Goal: Contribute content: Contribute content

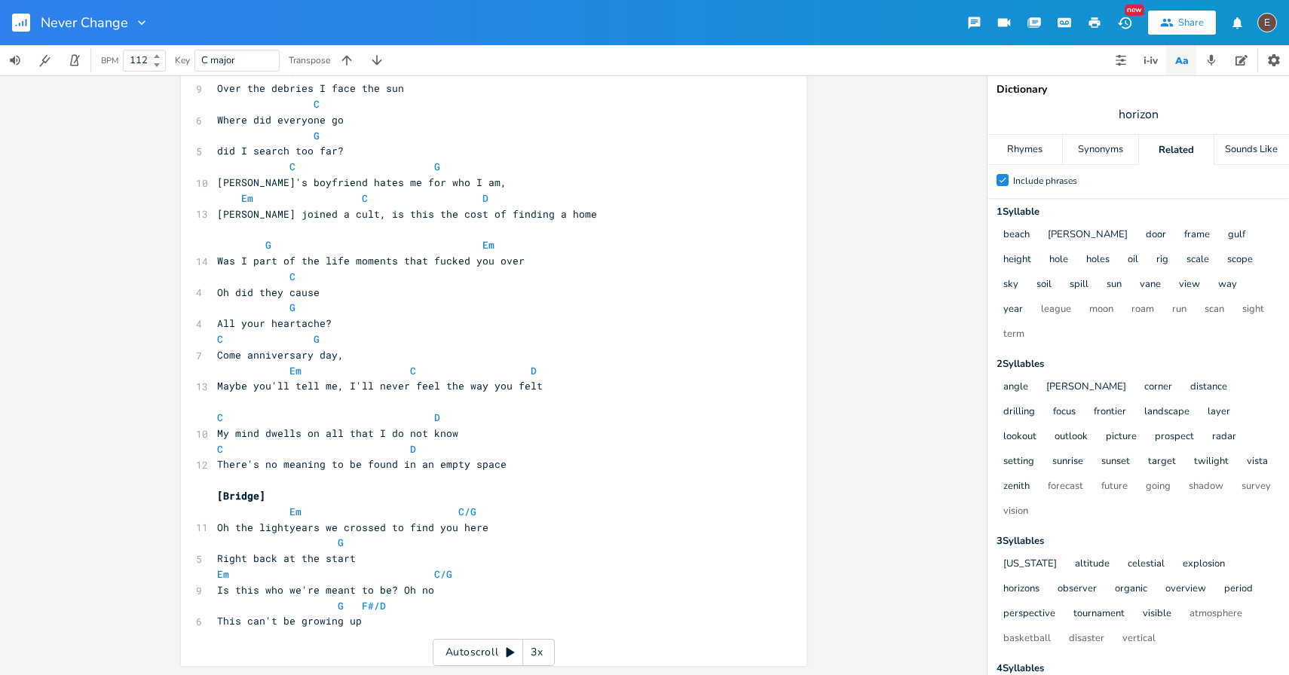
scroll to position [303, 0]
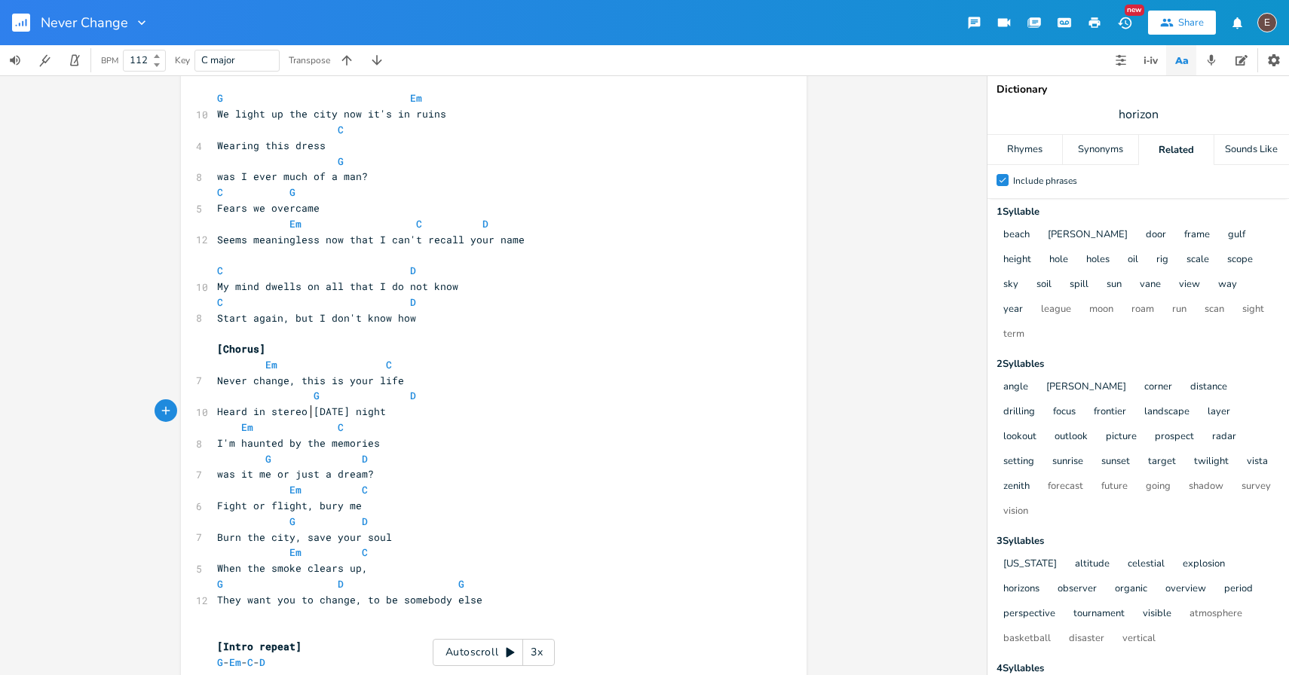
click at [307, 411] on span "Heard in stereo [DATE] night" at bounding box center [301, 412] width 169 height 14
type textarea "this"
click at [307, 411] on span "Heard in stereo [DATE] night" at bounding box center [301, 412] width 169 height 14
click at [24, 27] on rect "button" at bounding box center [21, 23] width 18 height 18
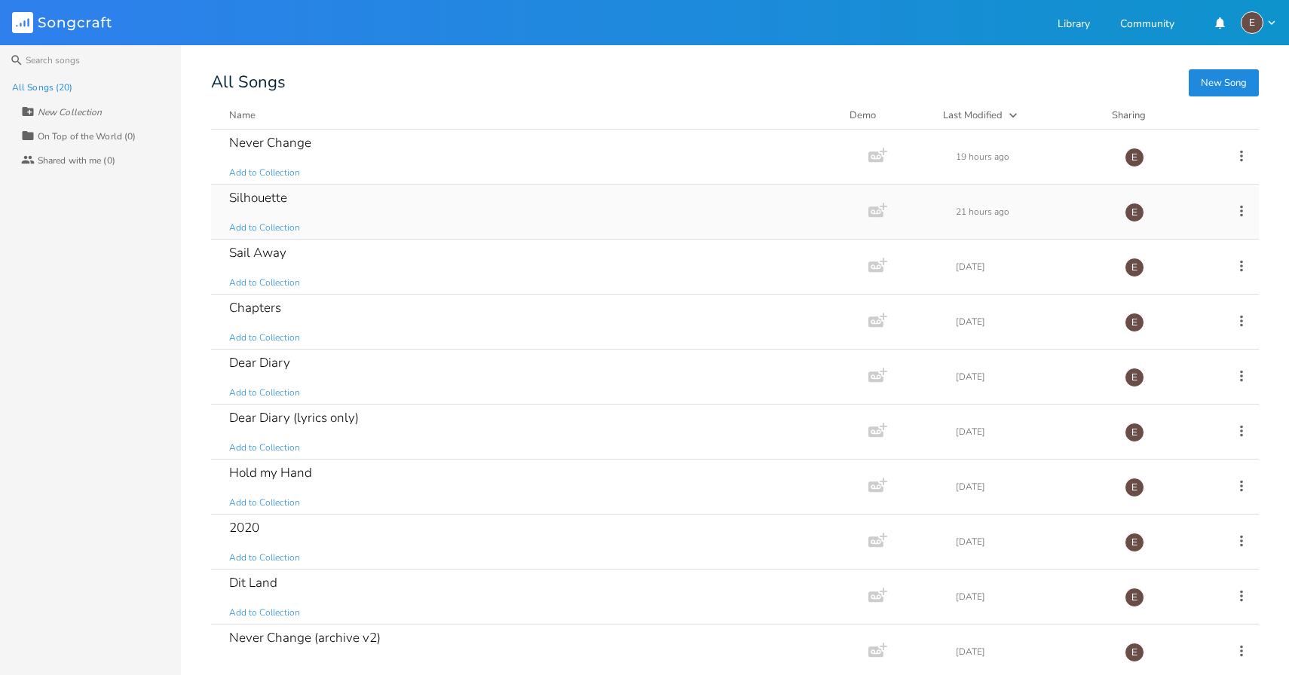
click at [381, 213] on div "Silhouette Add to Collection" at bounding box center [536, 212] width 615 height 54
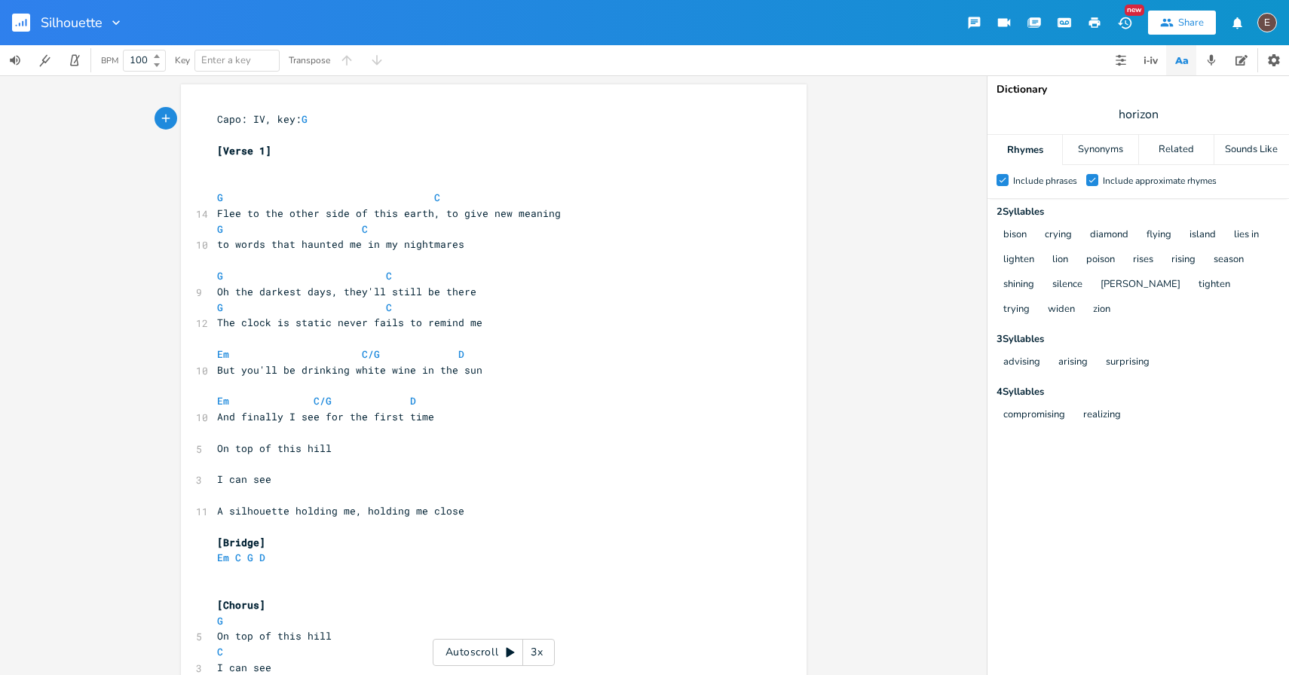
click at [16, 25] on icon "button" at bounding box center [17, 26] width 2 height 2
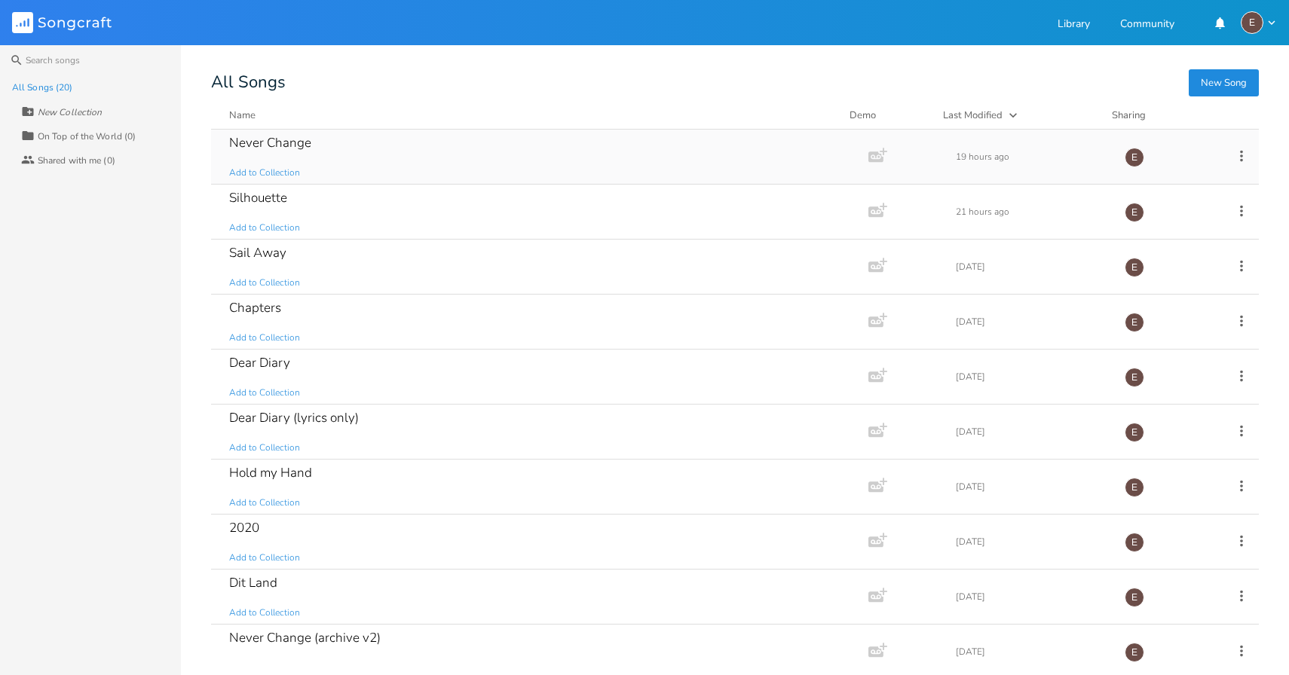
click at [529, 161] on div "Never Change Add to Collection" at bounding box center [536, 157] width 615 height 54
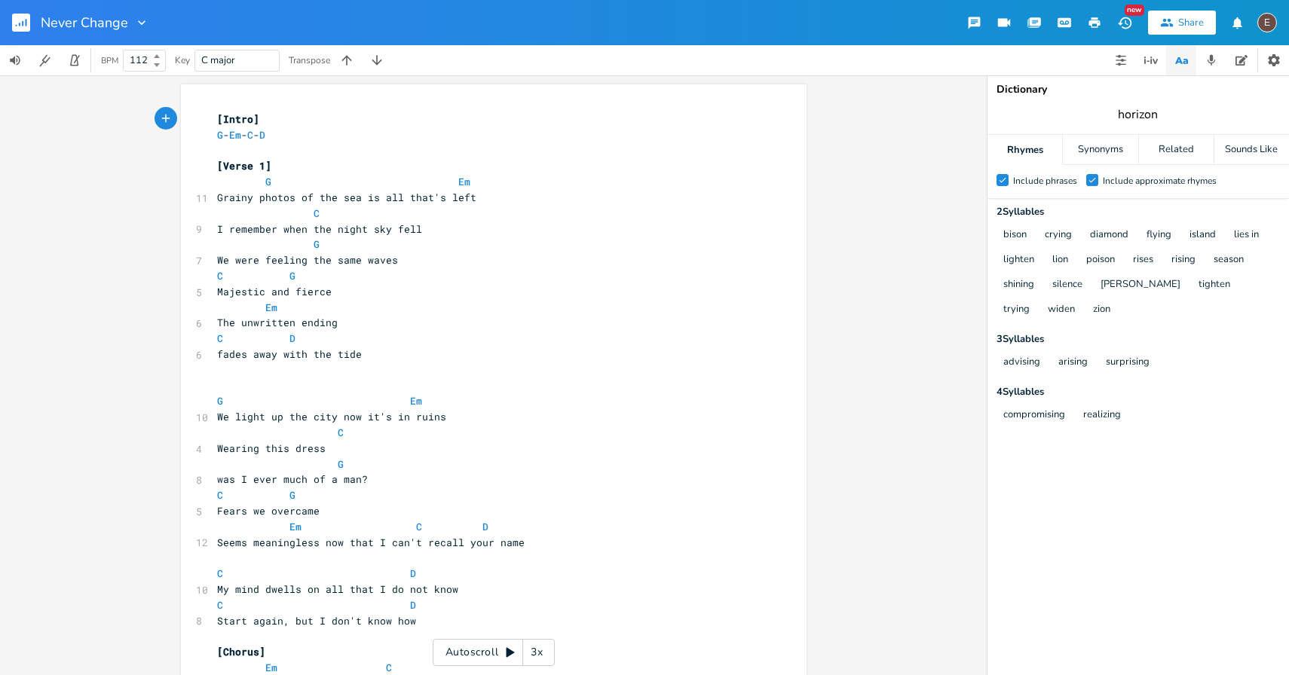
click at [1145, 113] on input "horizon" at bounding box center [1138, 114] width 40 height 17
type input "untold"
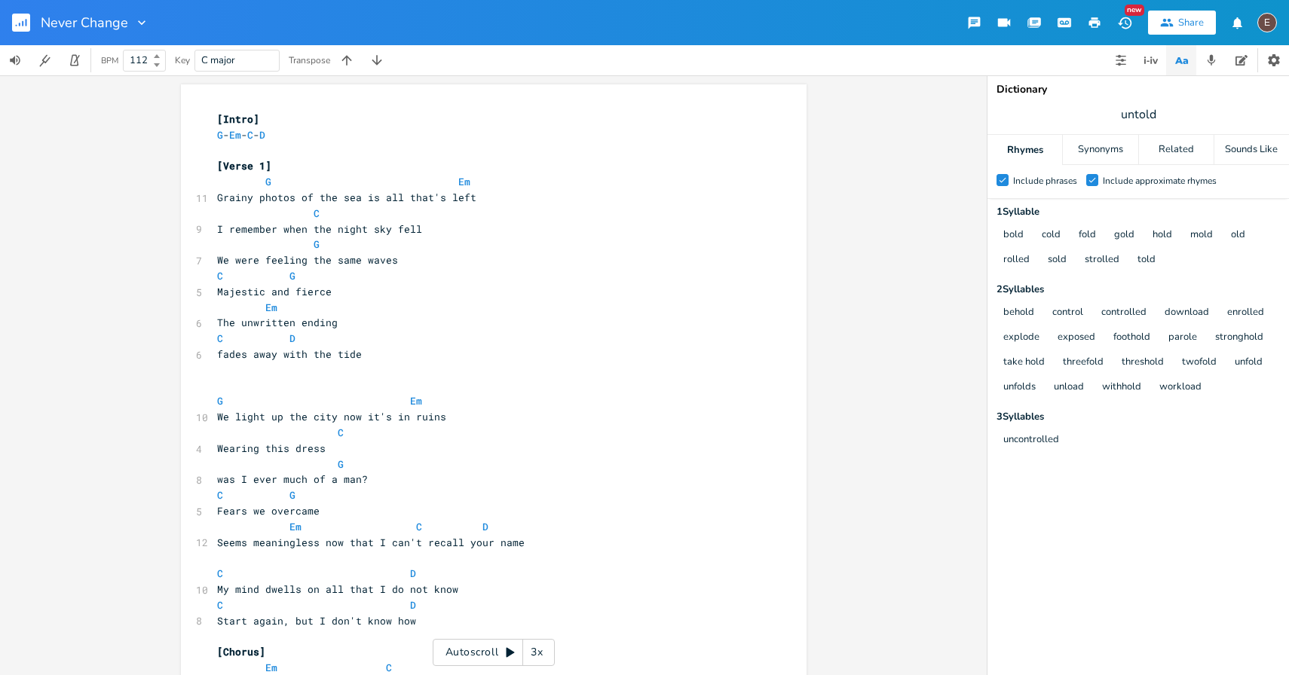
click at [1163, 101] on span "untold" at bounding box center [1137, 114] width 301 height 27
click at [1166, 160] on div "Related" at bounding box center [1176, 150] width 75 height 30
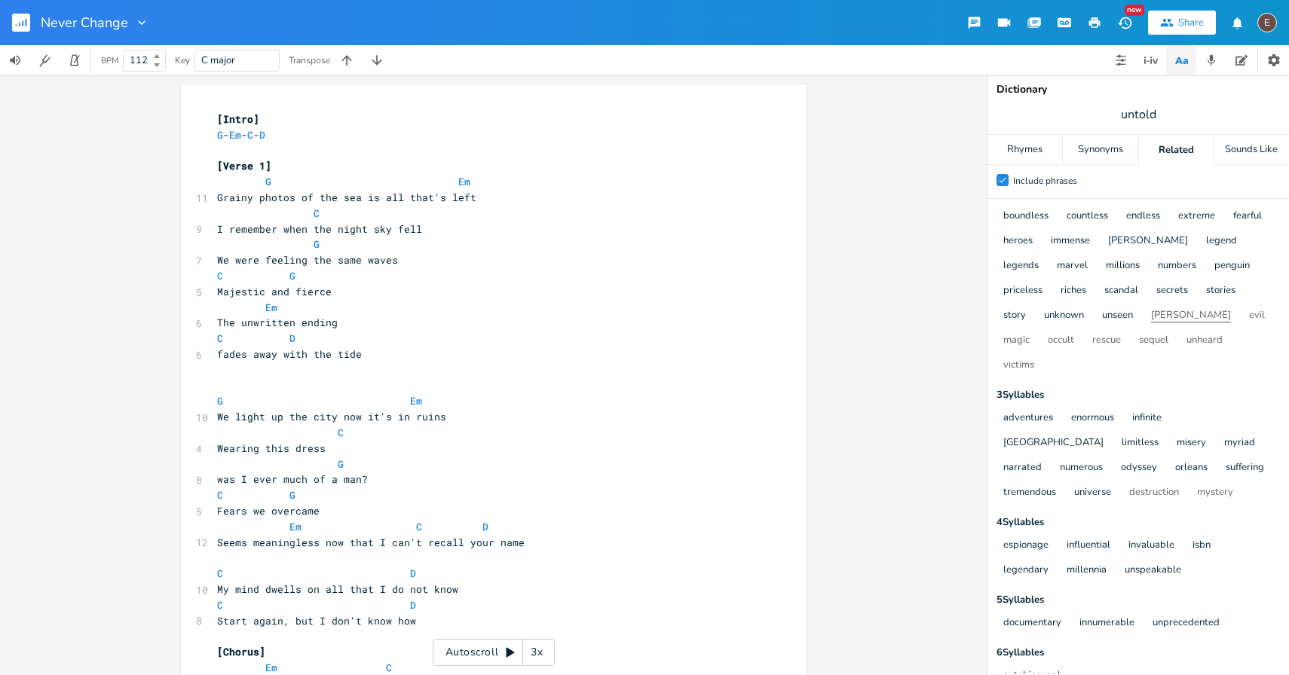
scroll to position [124, 0]
click at [1104, 147] on div "Synonyms" at bounding box center [1100, 150] width 75 height 30
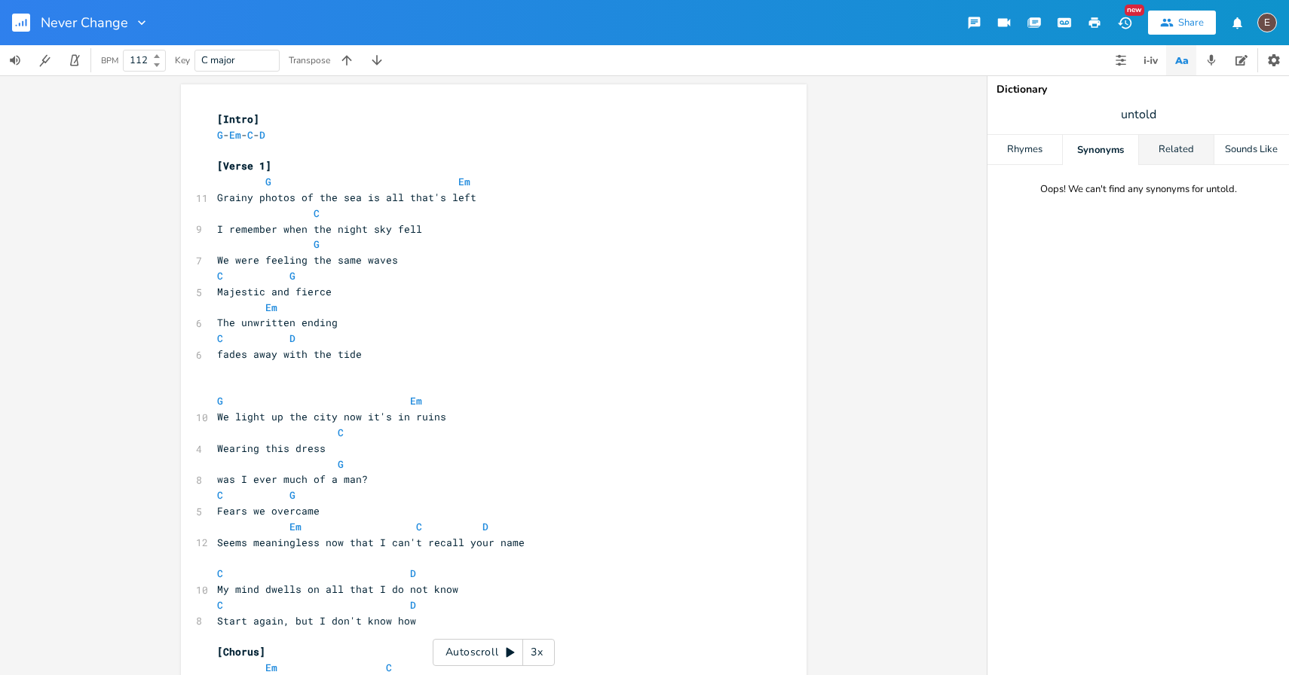
click at [1176, 145] on div "Related" at bounding box center [1176, 150] width 75 height 30
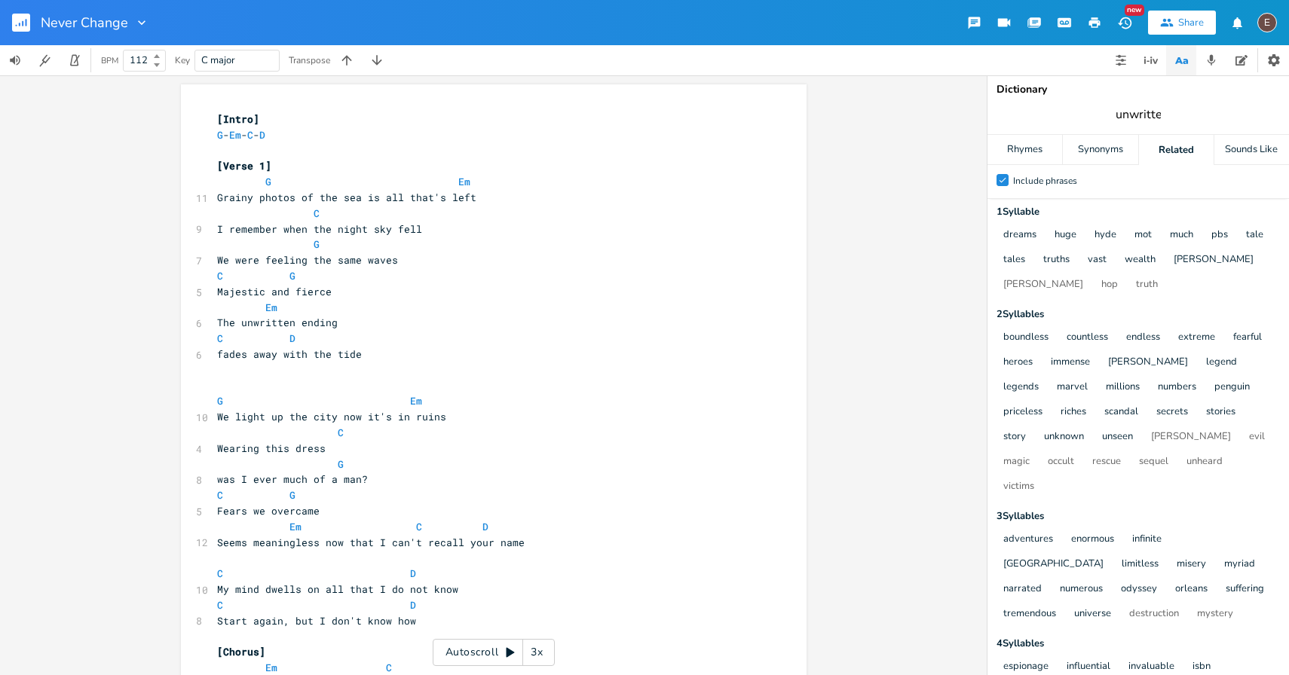
type input "unwritten"
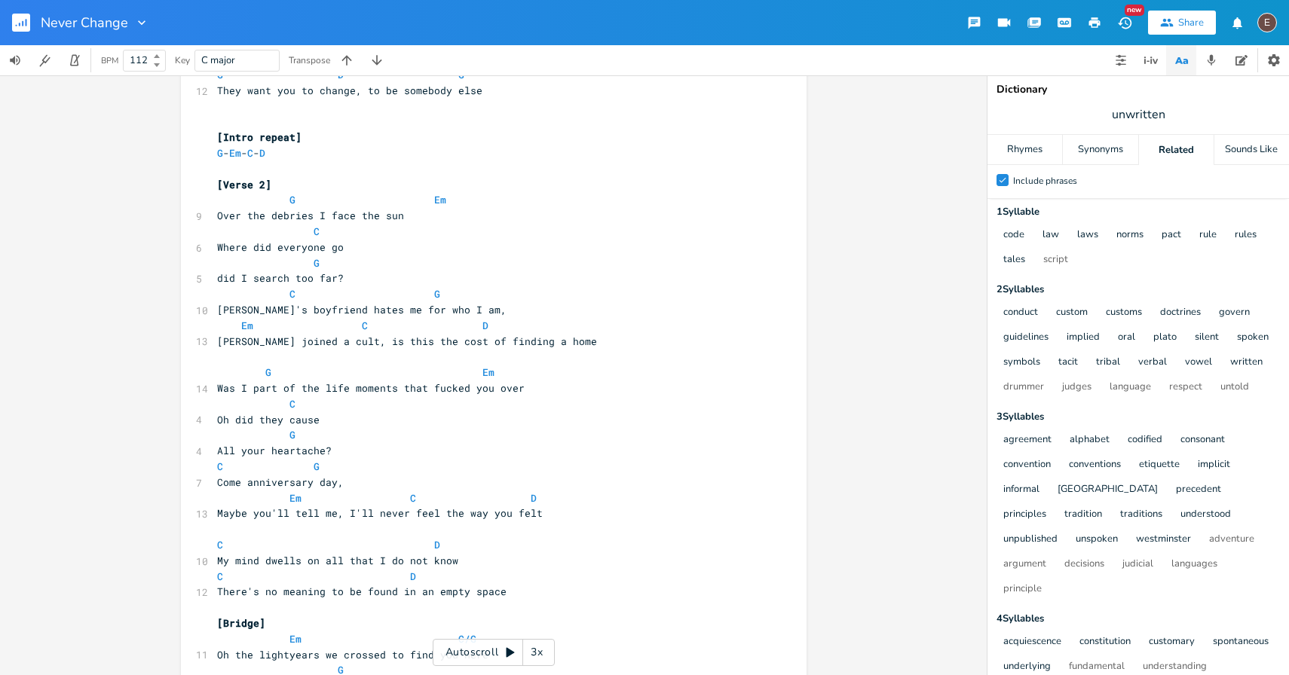
scroll to position [289, 0]
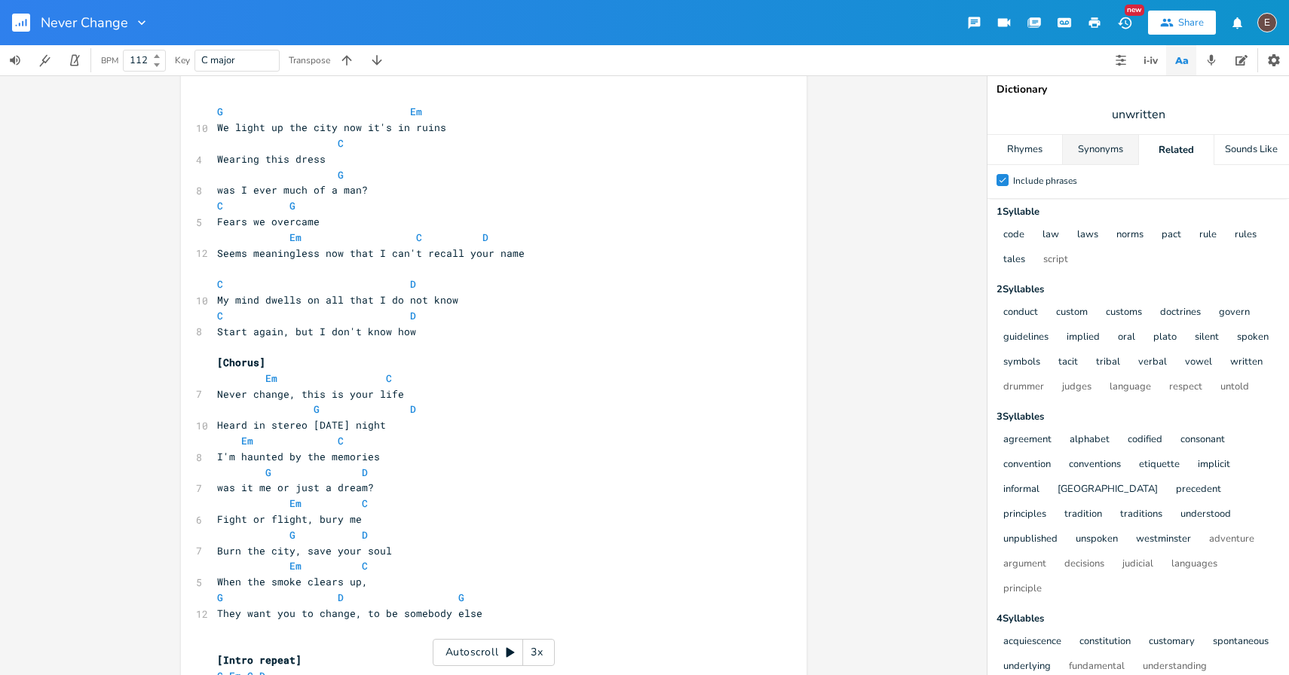
click at [1109, 151] on div "Synonyms" at bounding box center [1100, 150] width 75 height 30
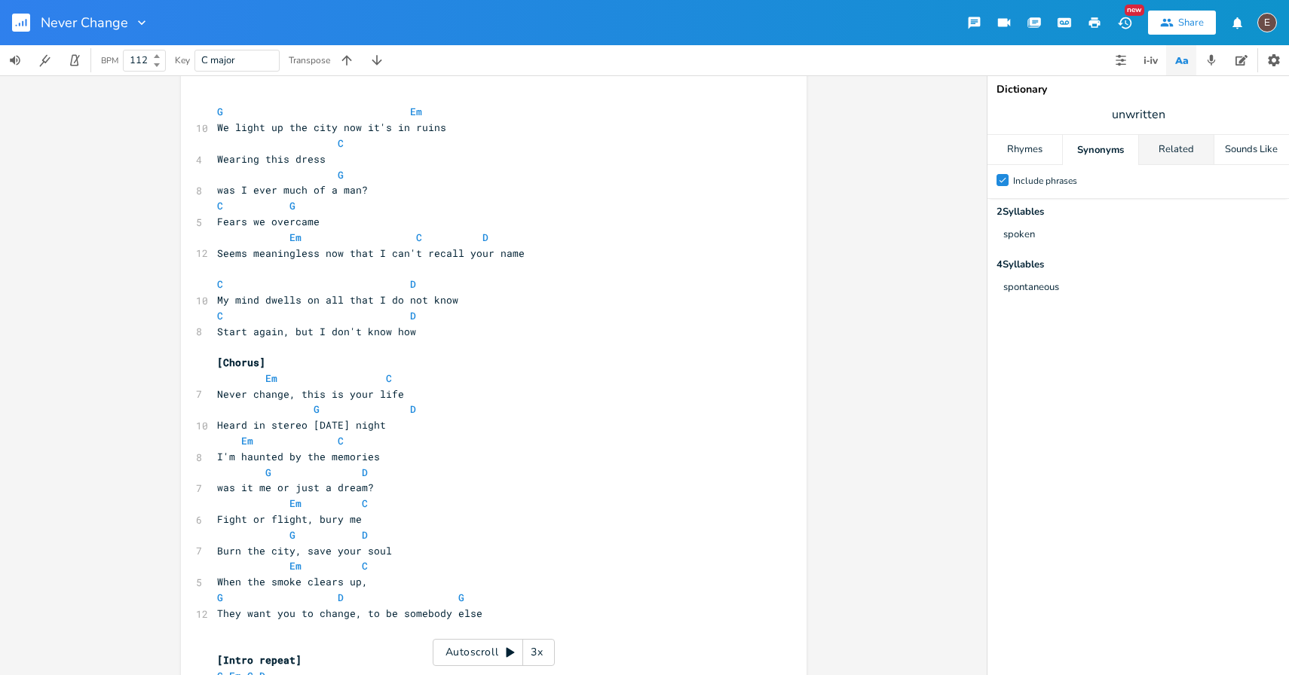
click at [1142, 148] on div "Related" at bounding box center [1176, 150] width 75 height 30
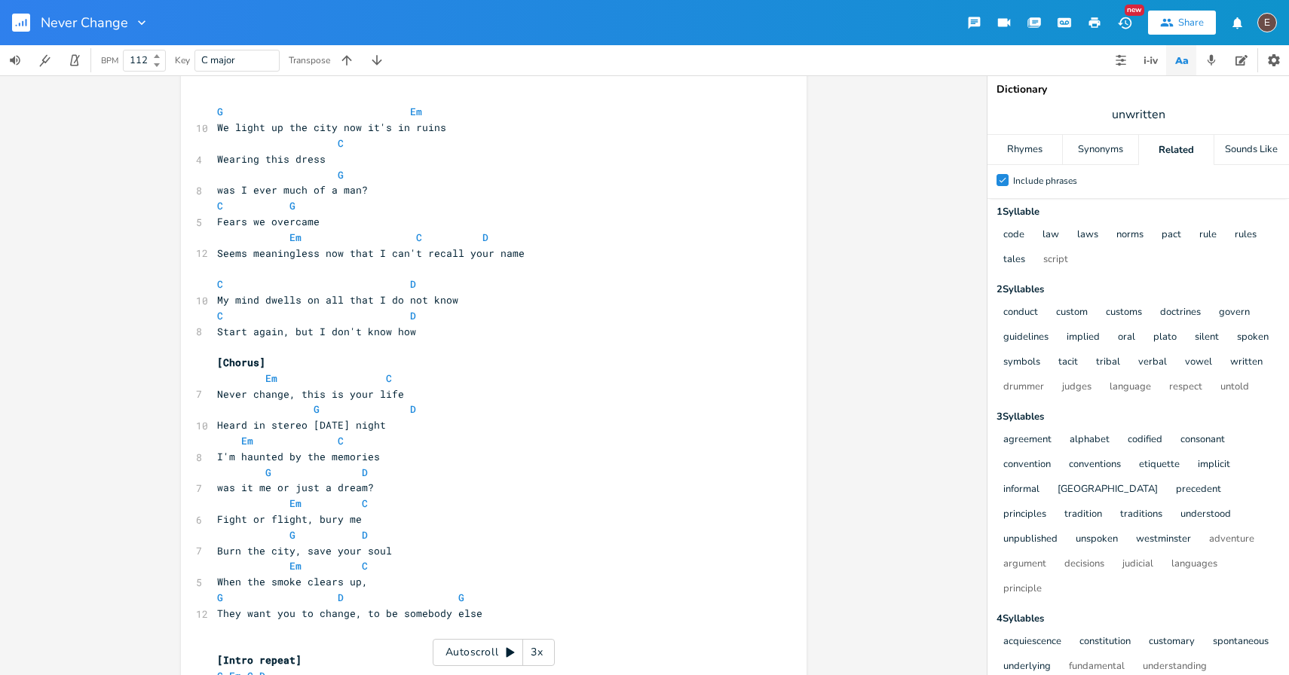
click at [15, 31] on rect "button" at bounding box center [21, 23] width 18 height 18
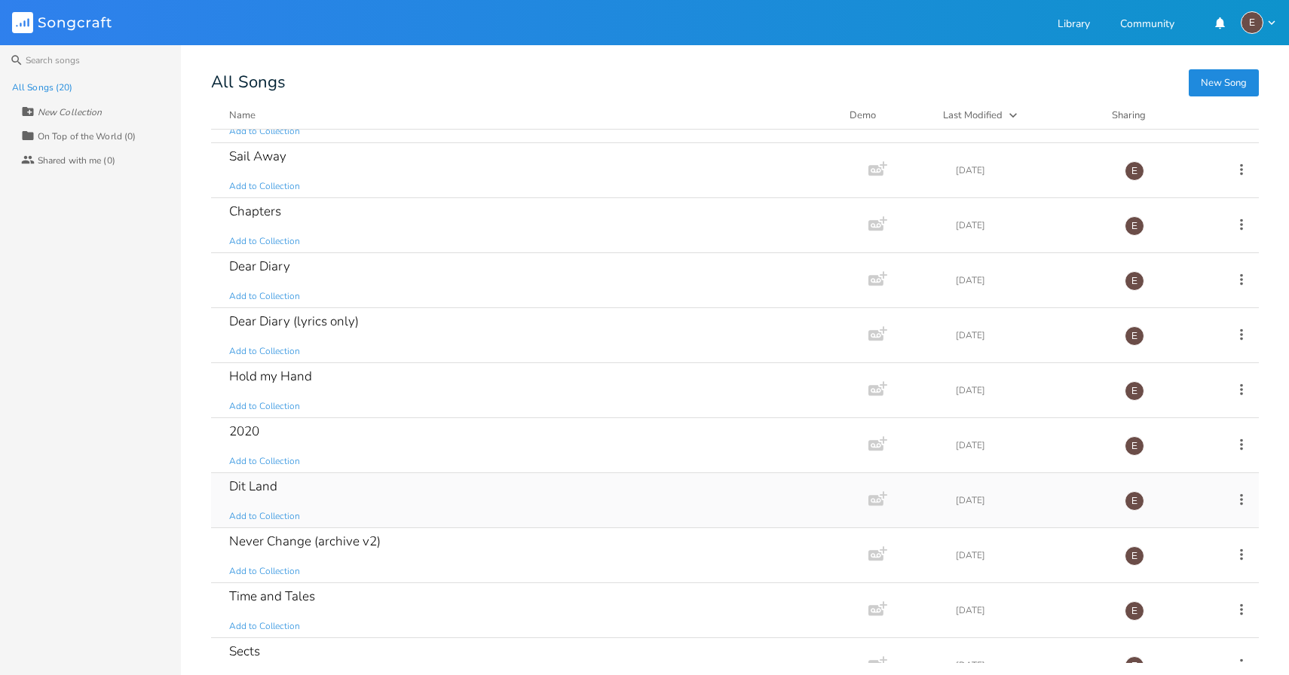
scroll to position [121, 0]
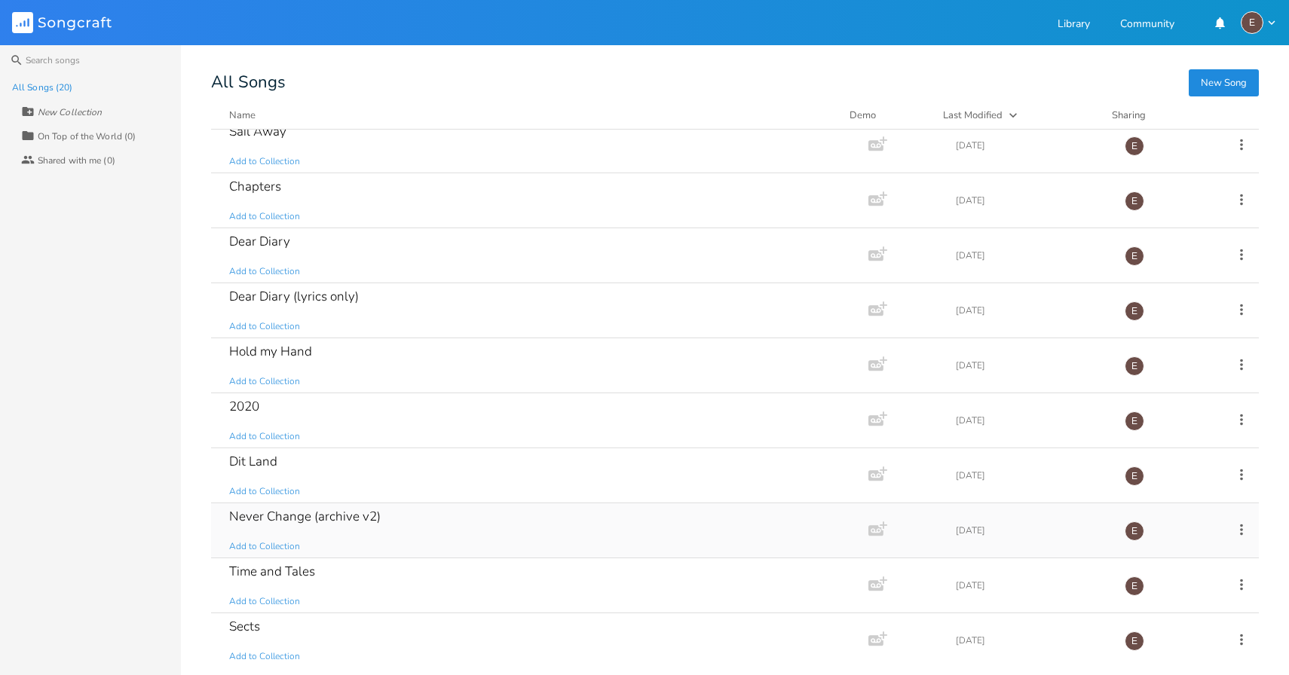
click at [420, 528] on div "Never Change (archive v2) Add to Collection" at bounding box center [536, 530] width 615 height 54
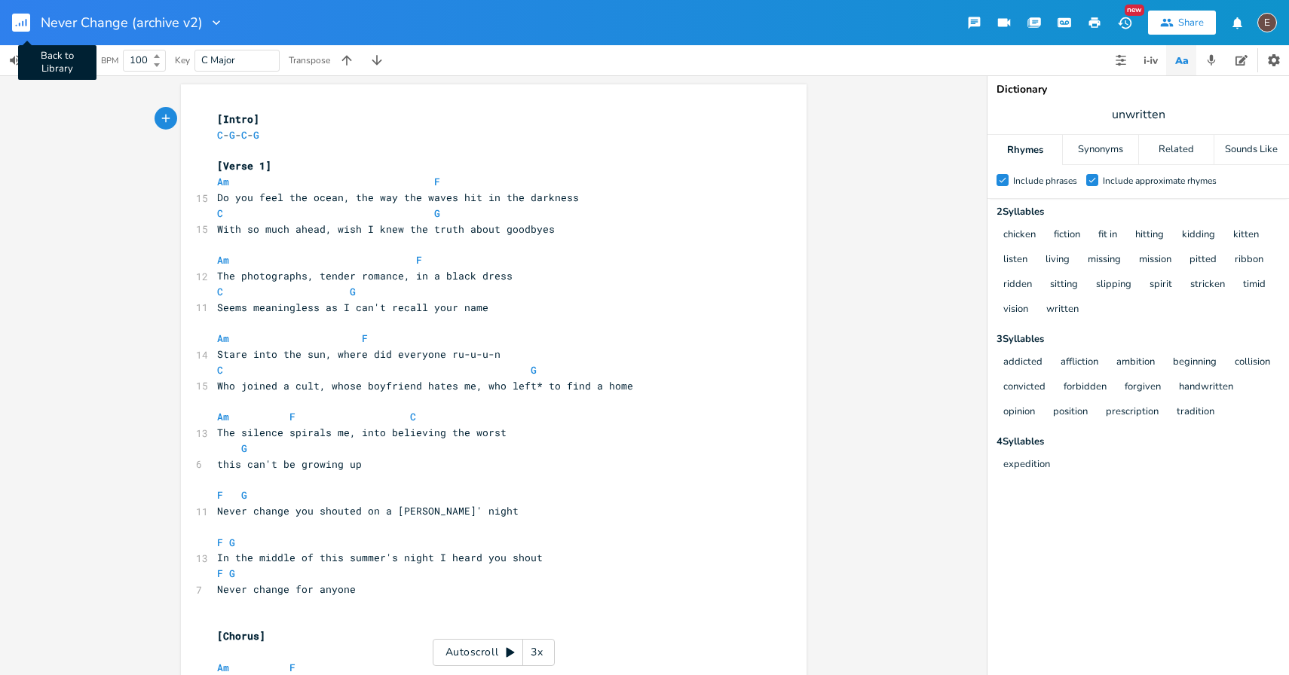
click at [17, 20] on rect "button" at bounding box center [21, 23] width 18 height 18
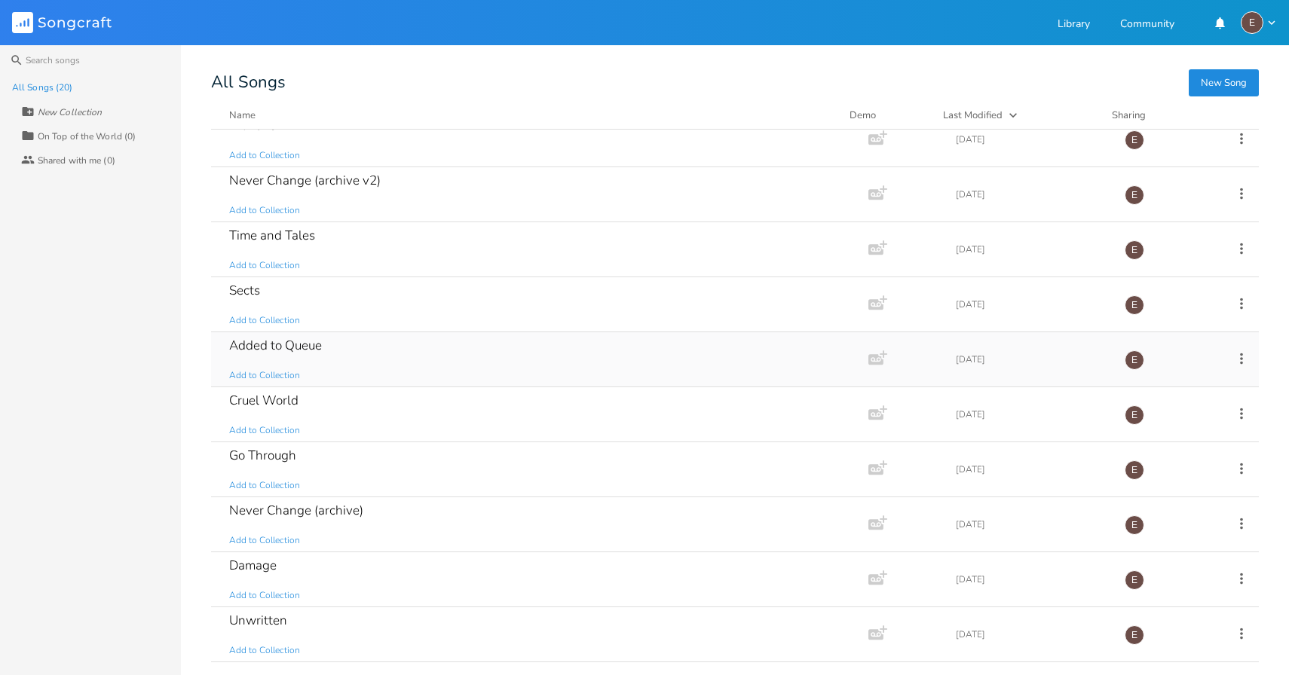
scroll to position [493, 0]
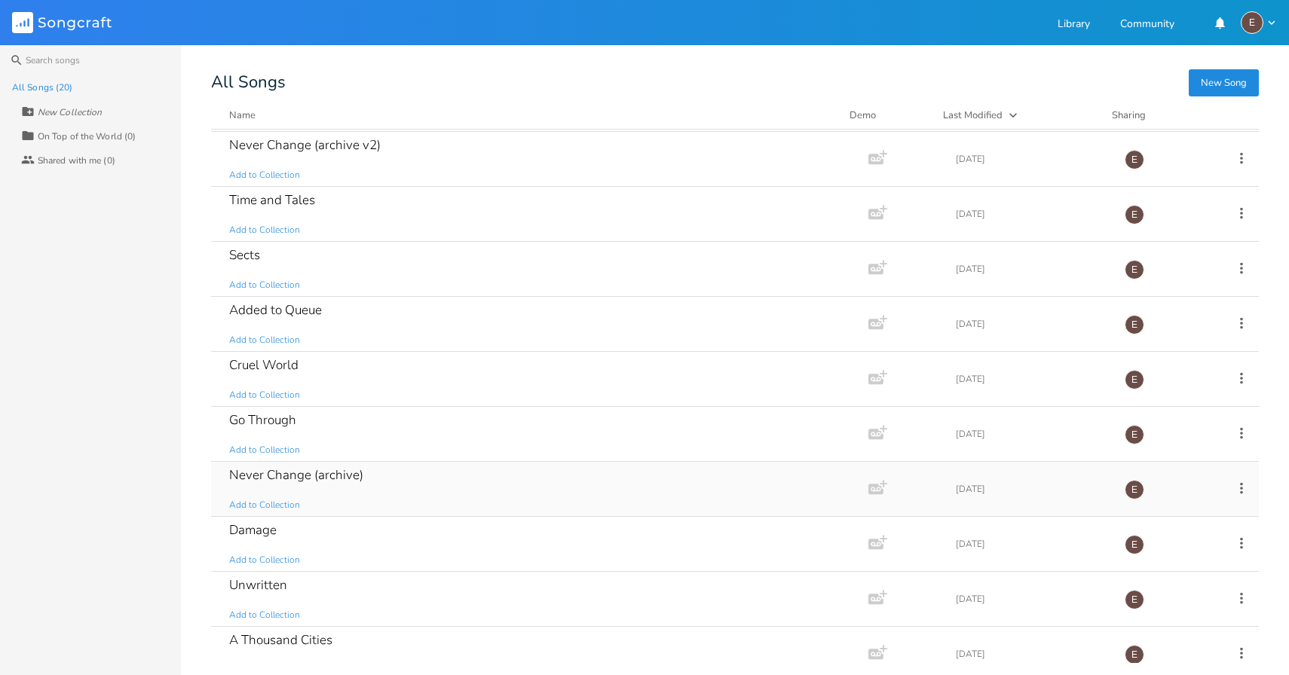
click at [404, 487] on div "Never Change (archive) Add to Collection" at bounding box center [536, 489] width 615 height 54
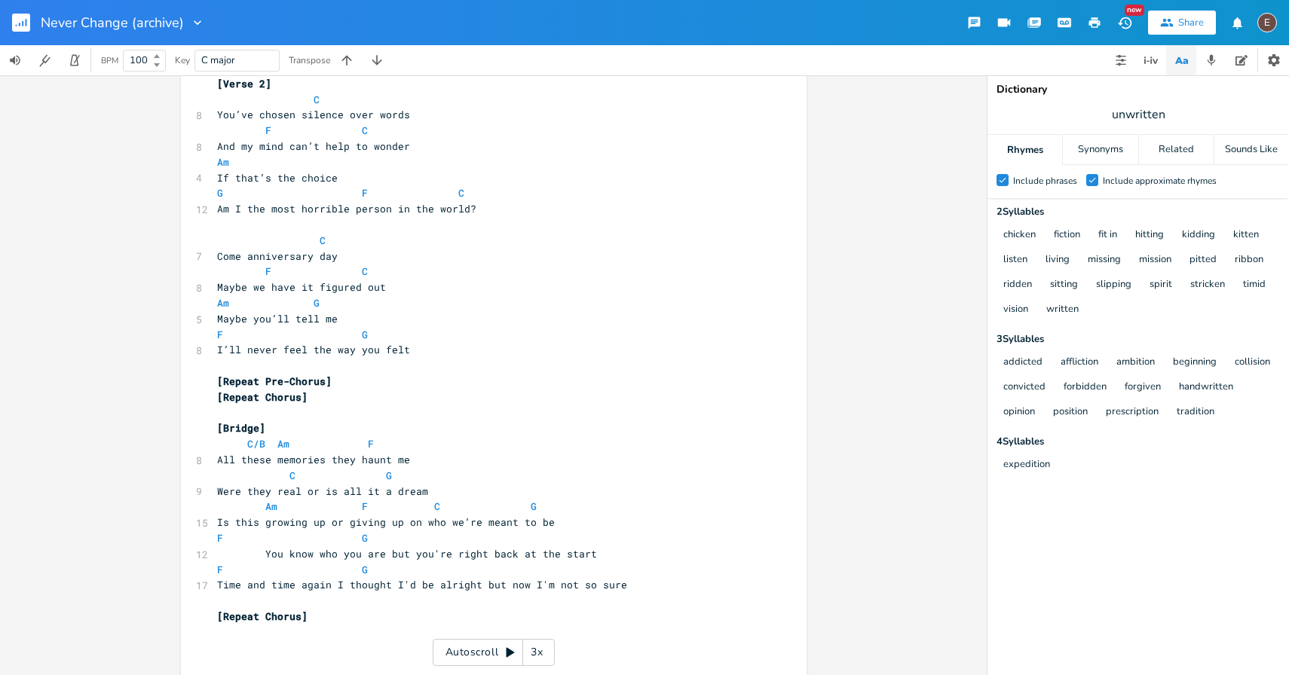
scroll to position [2037, 0]
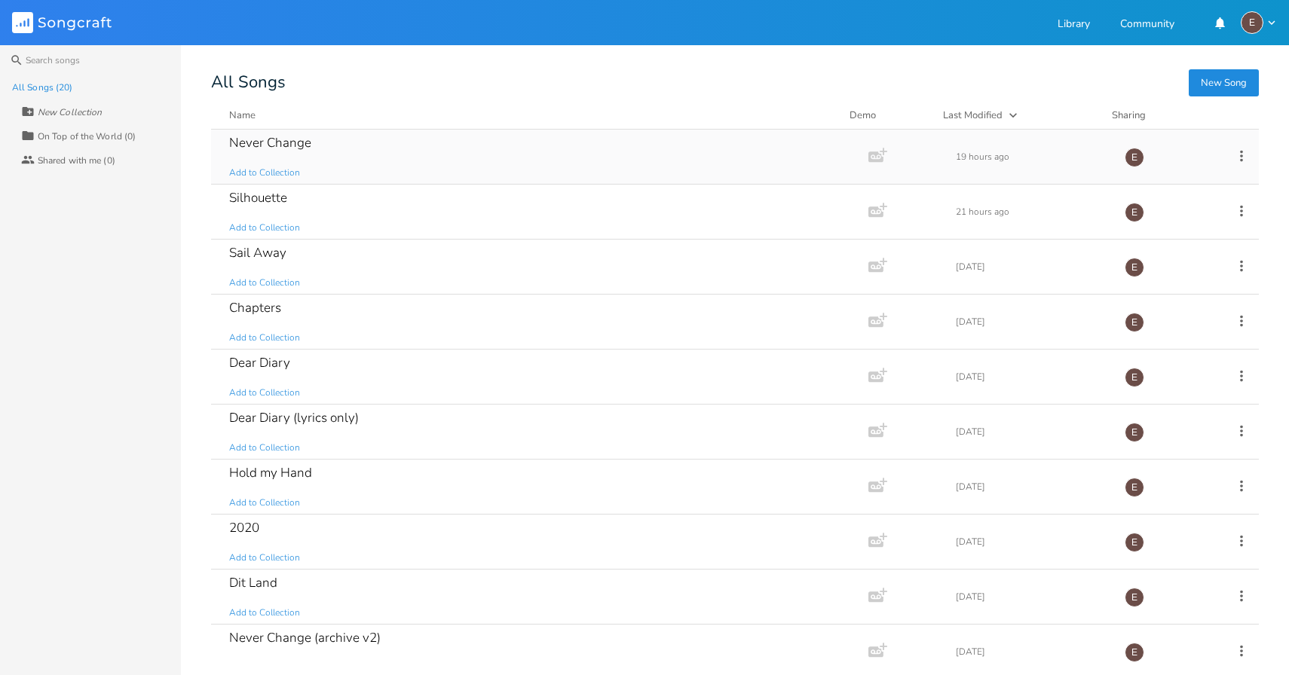
click at [359, 142] on div "Never Change Add to Collection" at bounding box center [536, 157] width 615 height 54
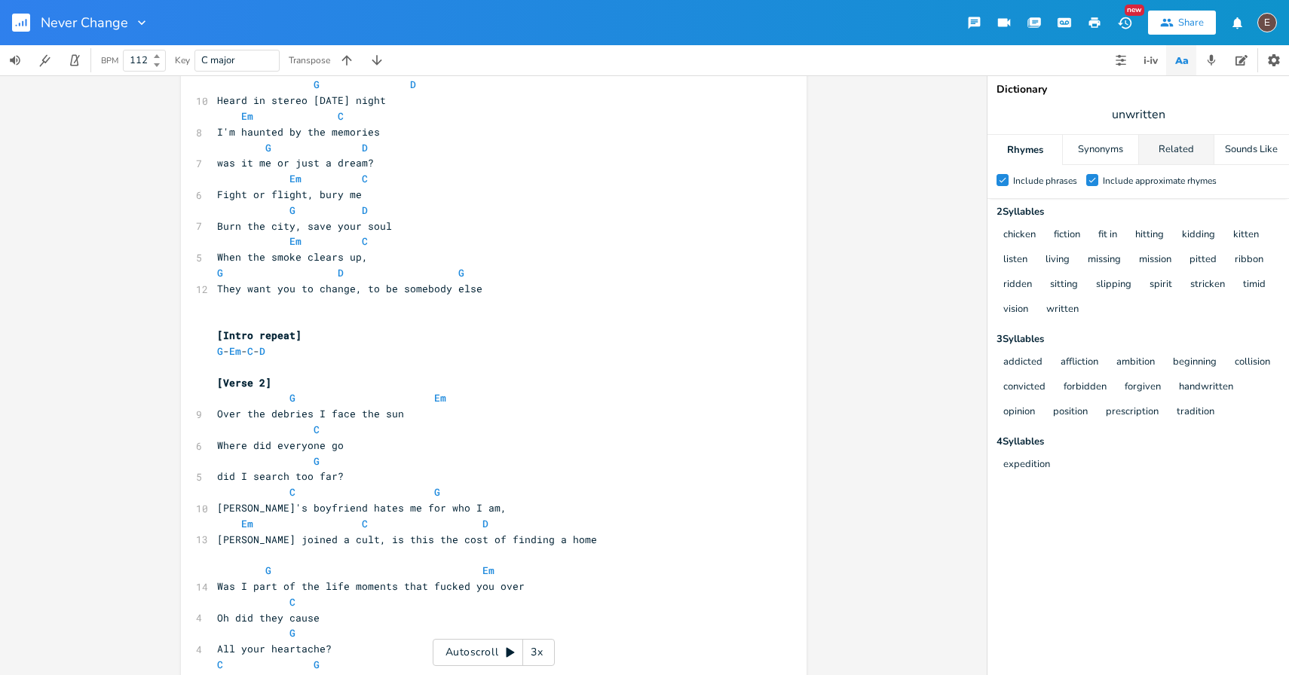
scroll to position [940, 0]
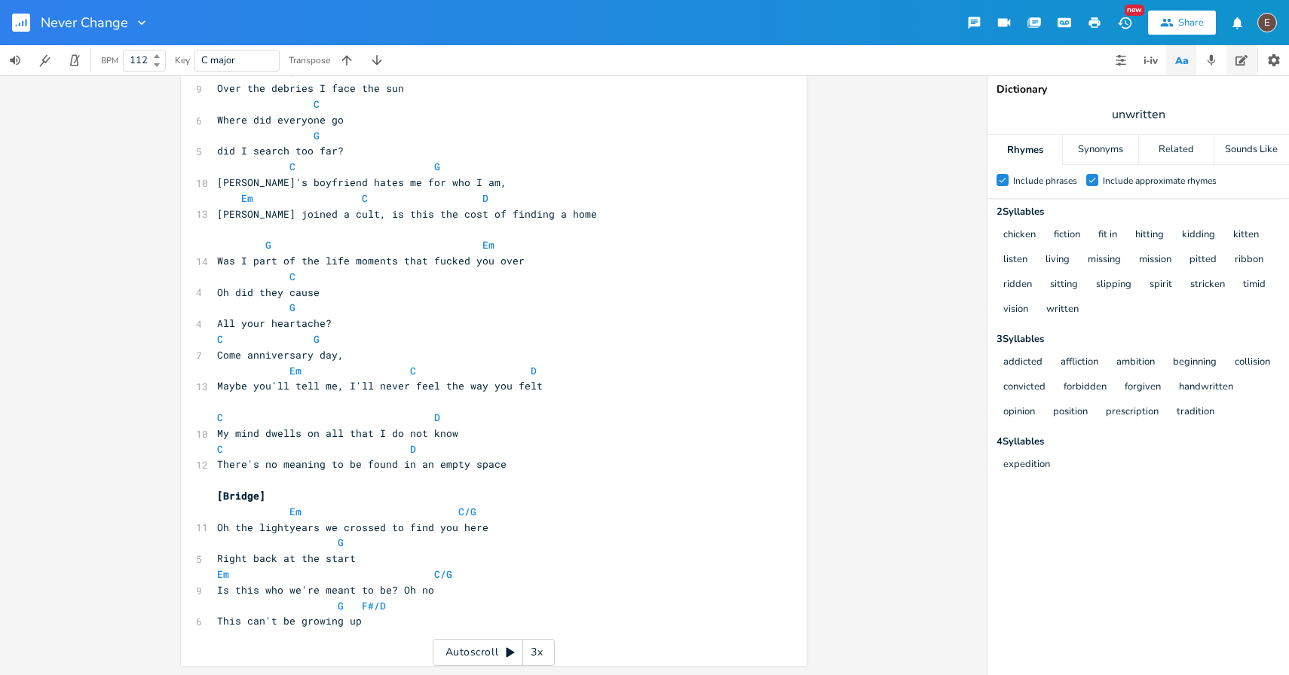
click at [1234, 54] on button "button" at bounding box center [1241, 60] width 30 height 30
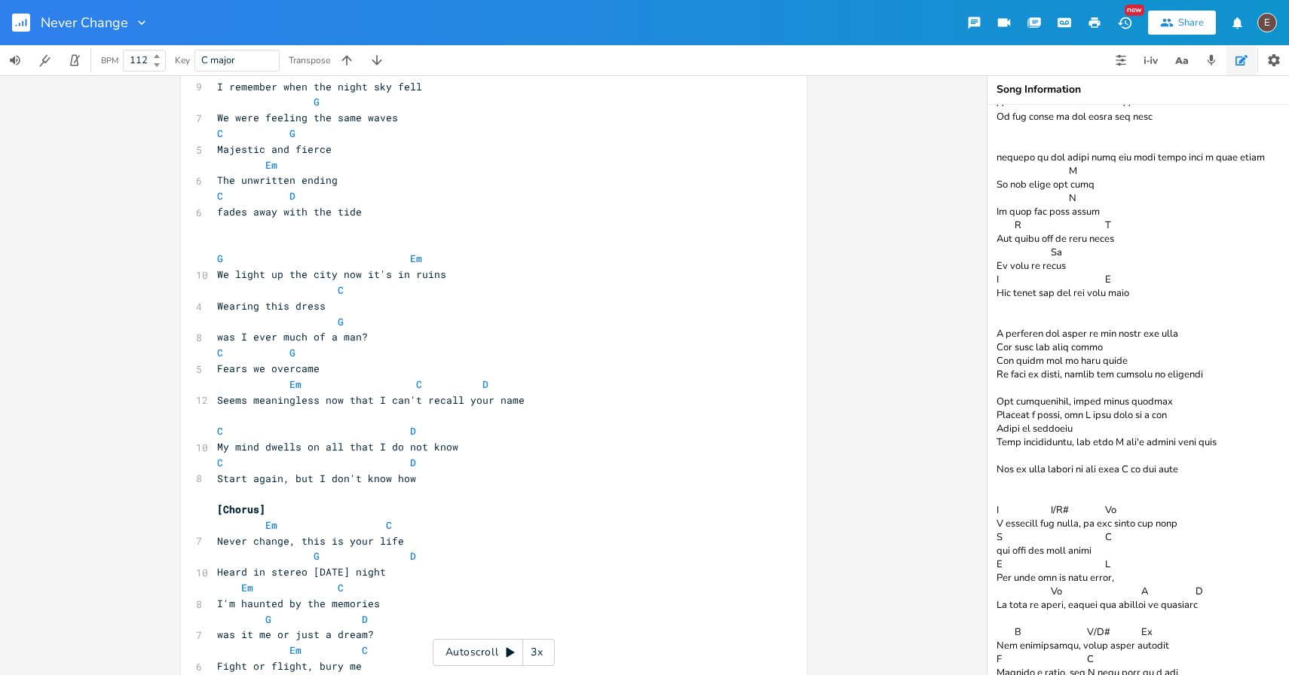
scroll to position [0, 0]
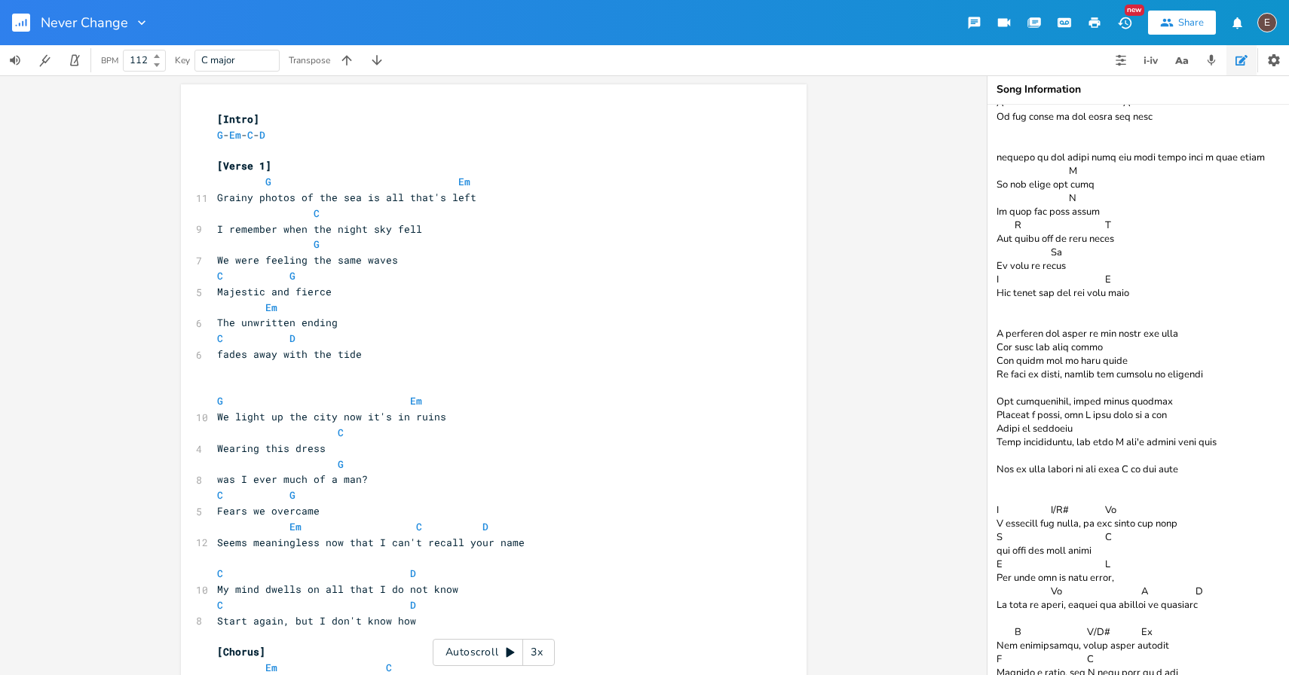
click at [1194, 344] on textarea at bounding box center [1137, 390] width 301 height 570
click at [1162, 320] on textarea at bounding box center [1137, 390] width 301 height 570
click at [1154, 333] on textarea at bounding box center [1137, 390] width 301 height 570
click at [320, 314] on pre "Em" at bounding box center [486, 308] width 544 height 16
click at [318, 319] on span "The unwritten ending" at bounding box center [277, 323] width 121 height 14
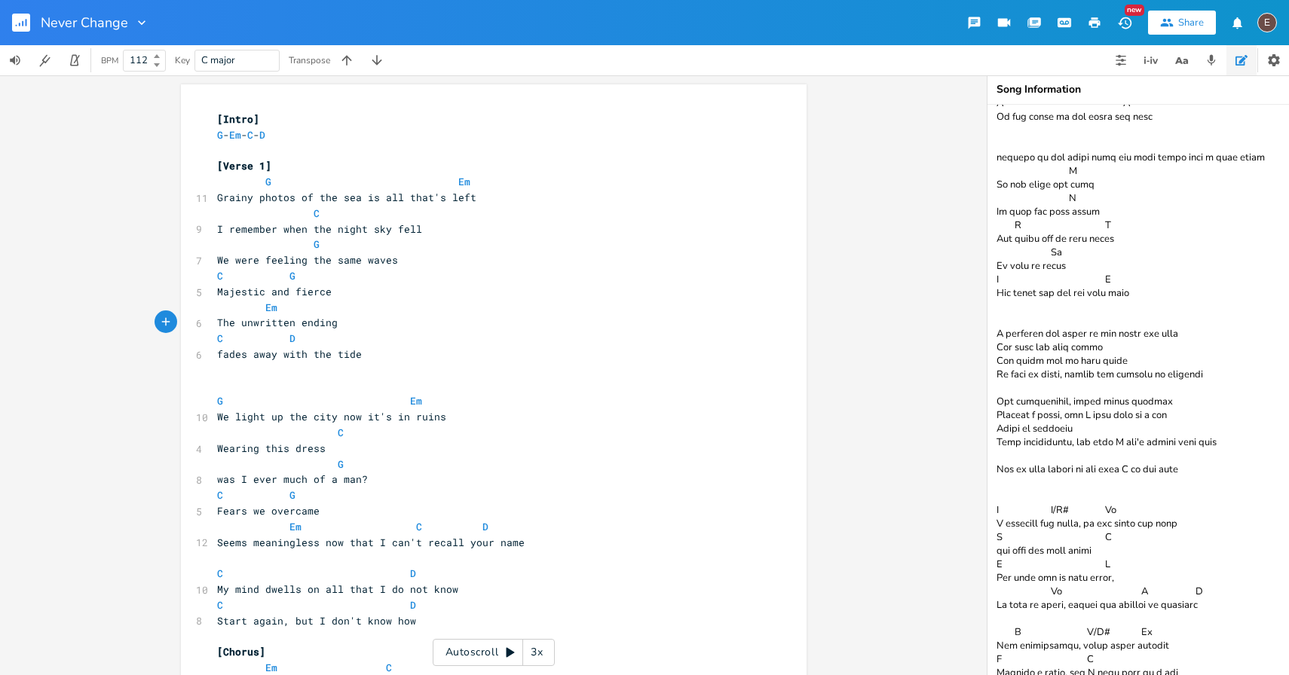
click at [303, 290] on span "Majestic and fierce" at bounding box center [274, 292] width 115 height 14
type textarea "Majestic and fierce"
click at [303, 290] on span "Majestic and fierce" at bounding box center [274, 292] width 115 height 14
click at [401, 313] on pre "Em" at bounding box center [486, 308] width 544 height 16
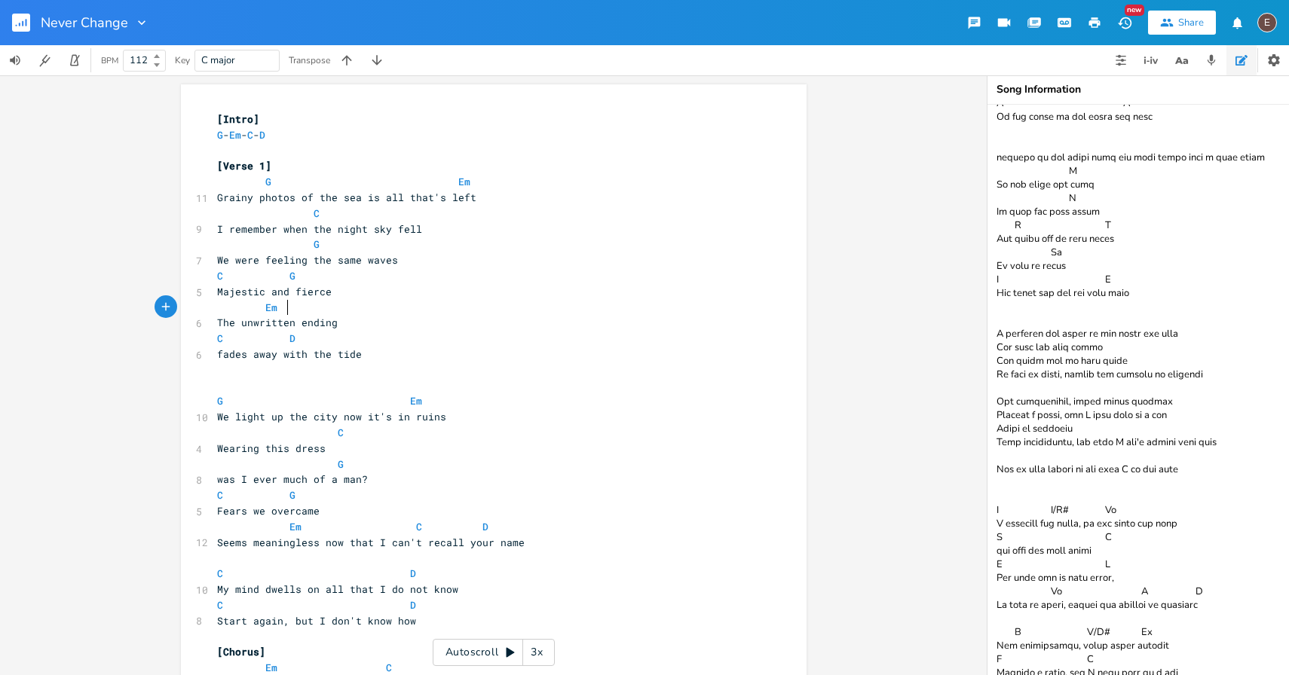
click at [344, 289] on pre "Majestic and fierce" at bounding box center [486, 292] width 544 height 16
drag, startPoint x: 341, startPoint y: 322, endPoint x: 200, endPoint y: 322, distance: 140.9
type textarea "So much ahead, the end"
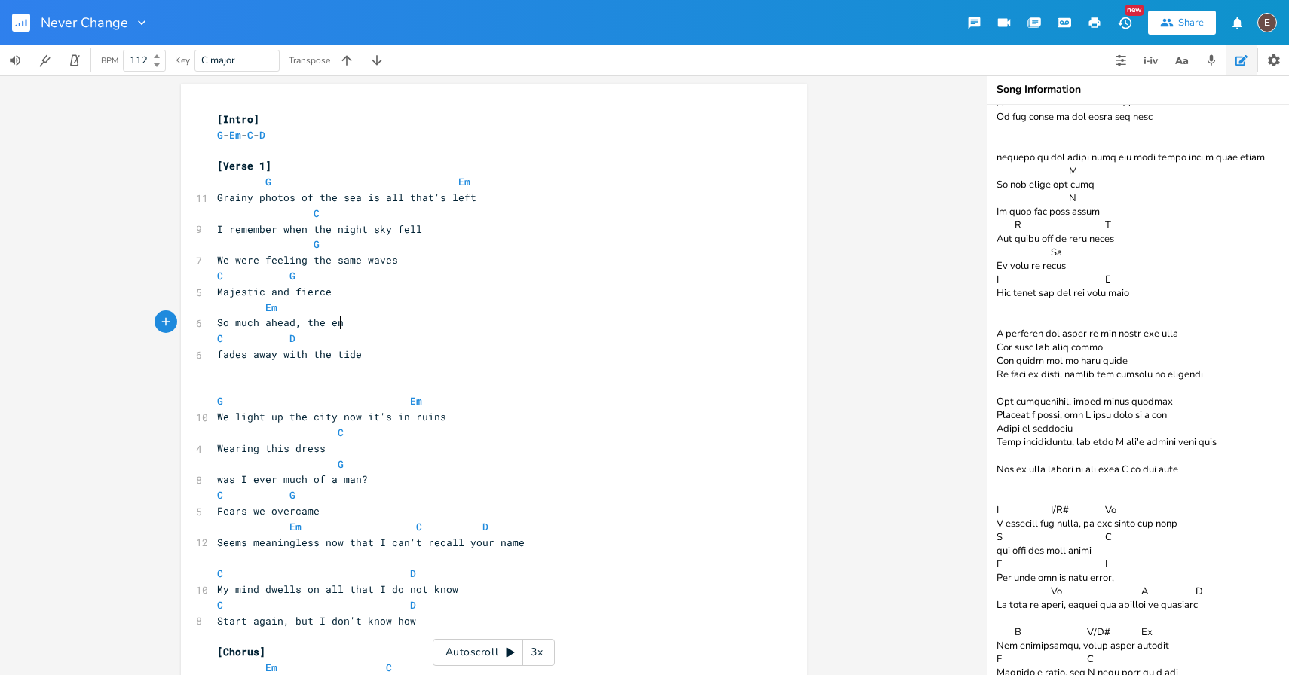
scroll to position [0, 107]
type textarea "ending"
click at [306, 290] on span "Majestic and fierce" at bounding box center [274, 292] width 115 height 14
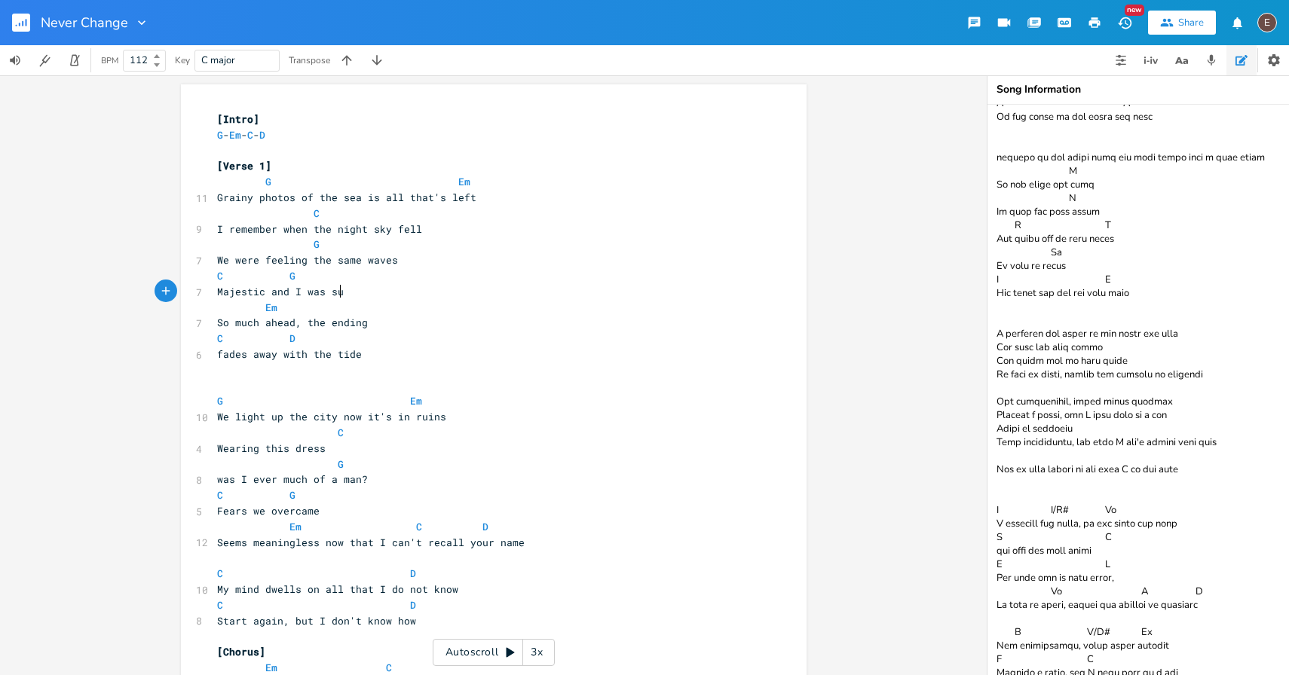
scroll to position [0, 44]
type textarea "I was sure"
click at [219, 323] on span "So much ahead, the ending" at bounding box center [292, 323] width 151 height 14
click at [221, 323] on span "So much ahead, the ending" at bounding box center [292, 323] width 151 height 14
click at [222, 323] on span "So much ahead, the ending" at bounding box center [292, 323] width 151 height 14
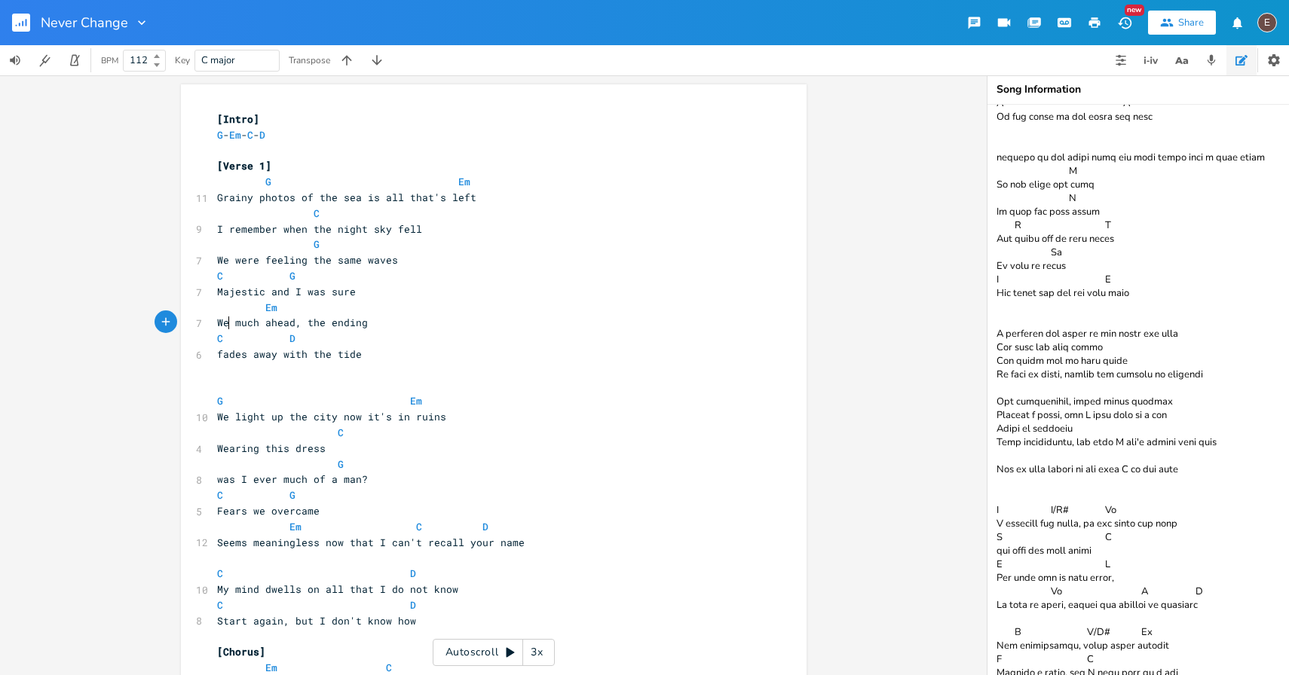
type textarea "We had"
type textarea "E"
type textarea "We had so"
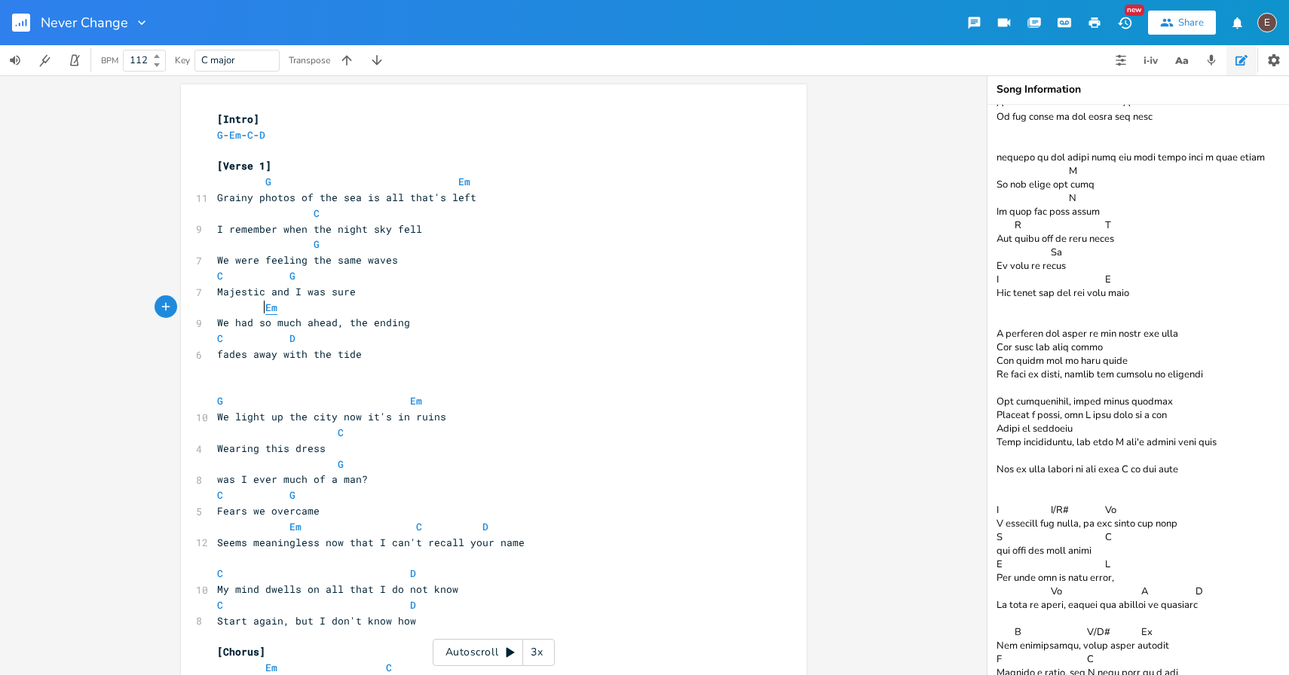
click at [265, 307] on span "Em" at bounding box center [271, 308] width 12 height 14
click at [289, 275] on span "G" at bounding box center [292, 276] width 6 height 14
click at [381, 302] on pre "Em" at bounding box center [486, 308] width 544 height 16
click at [332, 289] on span "Majestic and I was sure" at bounding box center [286, 292] width 139 height 14
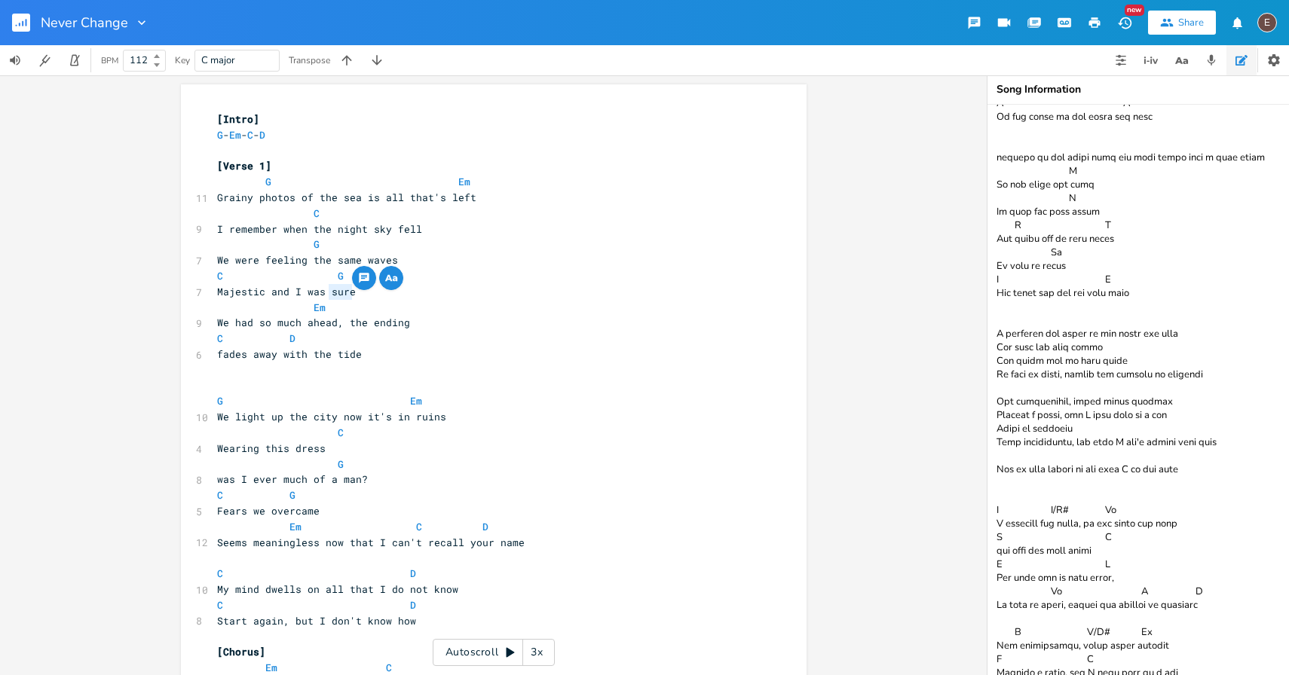
type textarea "sure"
click at [344, 295] on span "Majestic and I was sure" at bounding box center [286, 292] width 139 height 14
click at [283, 292] on span "Majestic and I was sure" at bounding box center [286, 292] width 139 height 14
type textarea "and"
click at [283, 292] on span "Majestic and I was sure" at bounding box center [286, 292] width 139 height 14
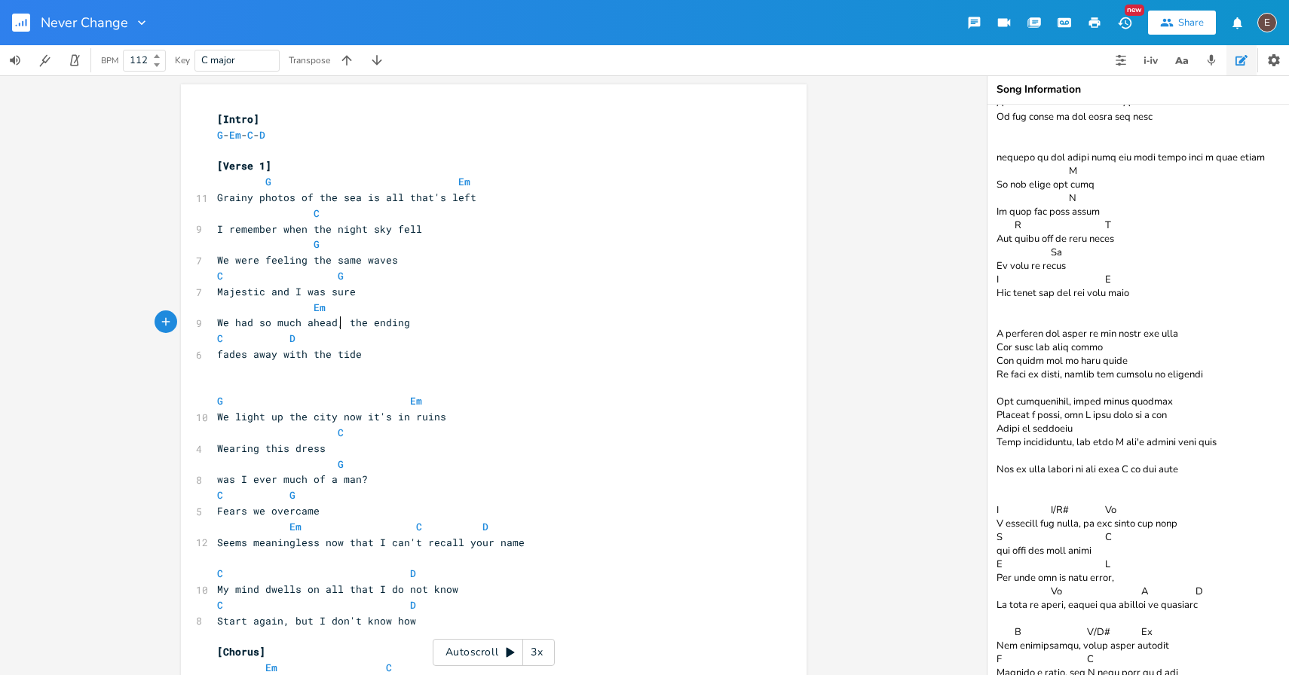
click at [338, 328] on span "We had so much ahead, the ending" at bounding box center [313, 323] width 193 height 14
click at [286, 295] on span "Majestic and I was sure" at bounding box center [286, 292] width 139 height 14
click at [279, 295] on span "Majestic and I was sure" at bounding box center [286, 292] width 139 height 14
type textarea "and"
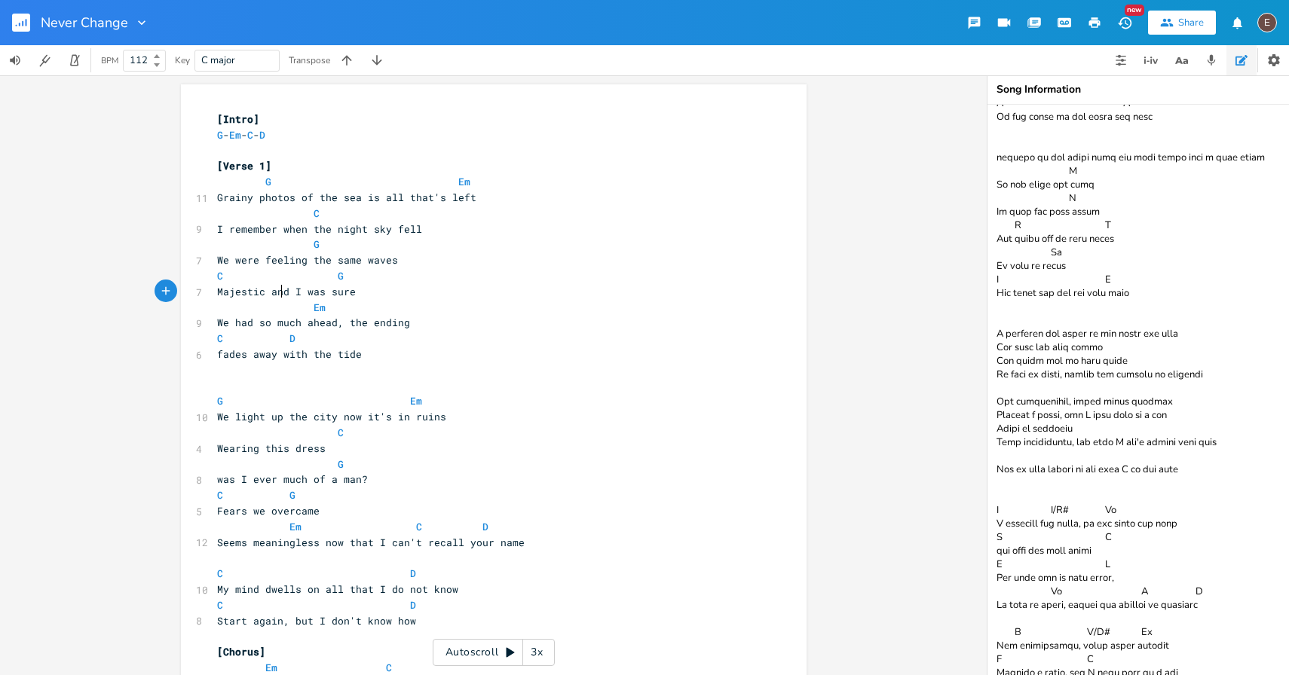
click at [279, 295] on span "Majestic and I was sure" at bounding box center [286, 292] width 139 height 14
click at [291, 295] on span "Majestic and I was sure" at bounding box center [286, 292] width 139 height 14
click at [301, 295] on span "Majestic and I was sure" at bounding box center [286, 292] width 139 height 14
type textarea "was"
click at [301, 295] on span "Majestic and I was sure" at bounding box center [286, 292] width 139 height 14
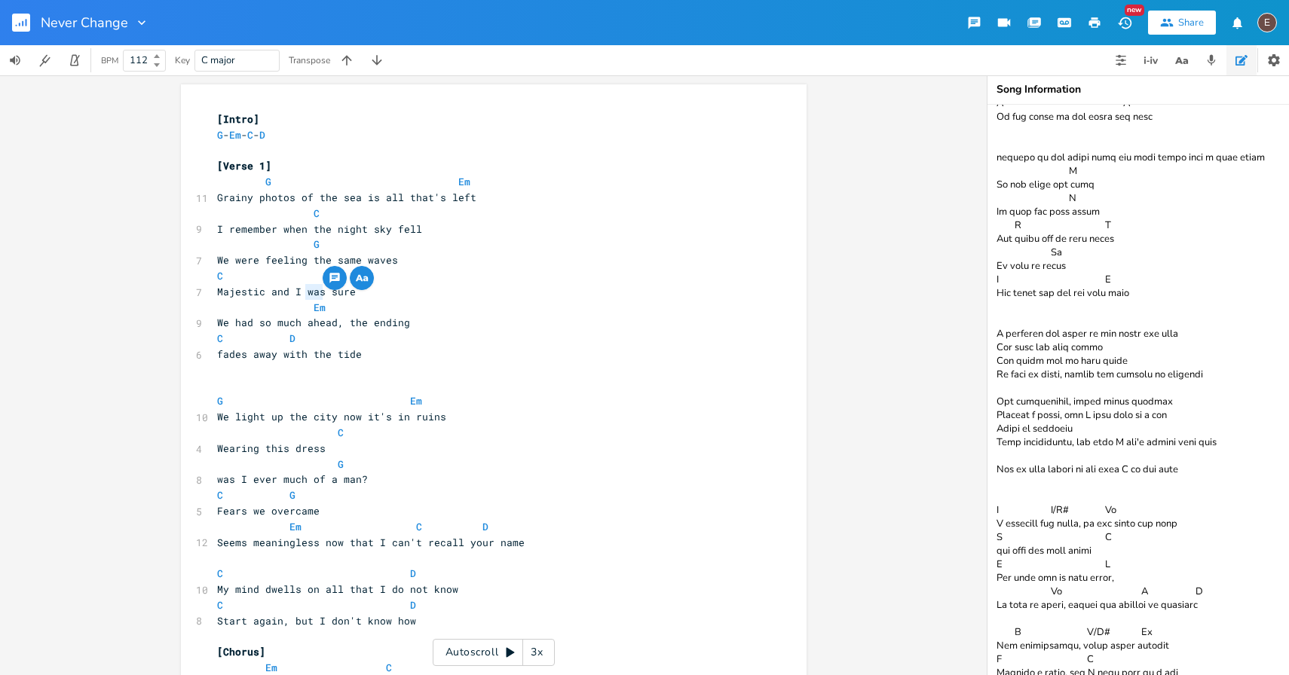
click at [301, 295] on span "Majestic and I was sure" at bounding box center [286, 292] width 139 height 14
click at [1043, 420] on textarea at bounding box center [1137, 390] width 301 height 570
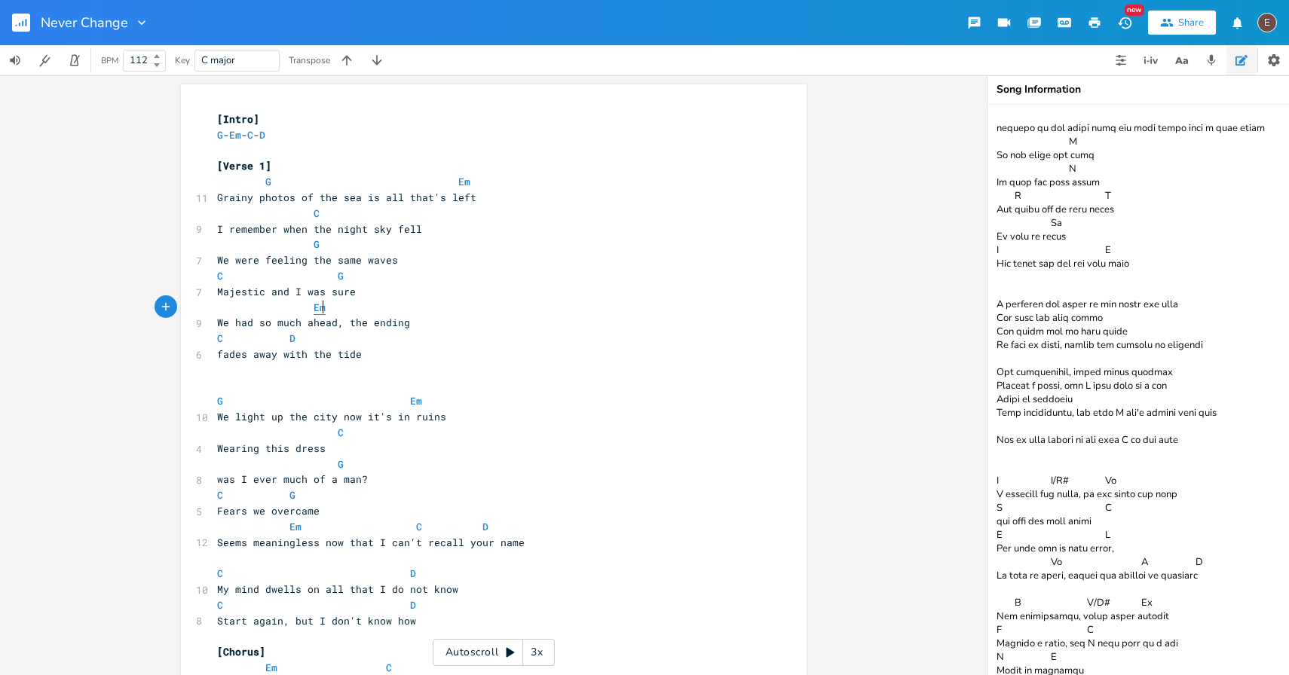
scroll to position [0, 0]
click at [316, 303] on span "Em" at bounding box center [319, 308] width 12 height 14
click at [350, 296] on pre "Majestic and I was sure" at bounding box center [486, 292] width 544 height 16
drag, startPoint x: 353, startPoint y: 295, endPoint x: 288, endPoint y: 294, distance: 64.8
click at [288, 294] on pre "Majestic and I was sure" at bounding box center [486, 292] width 544 height 16
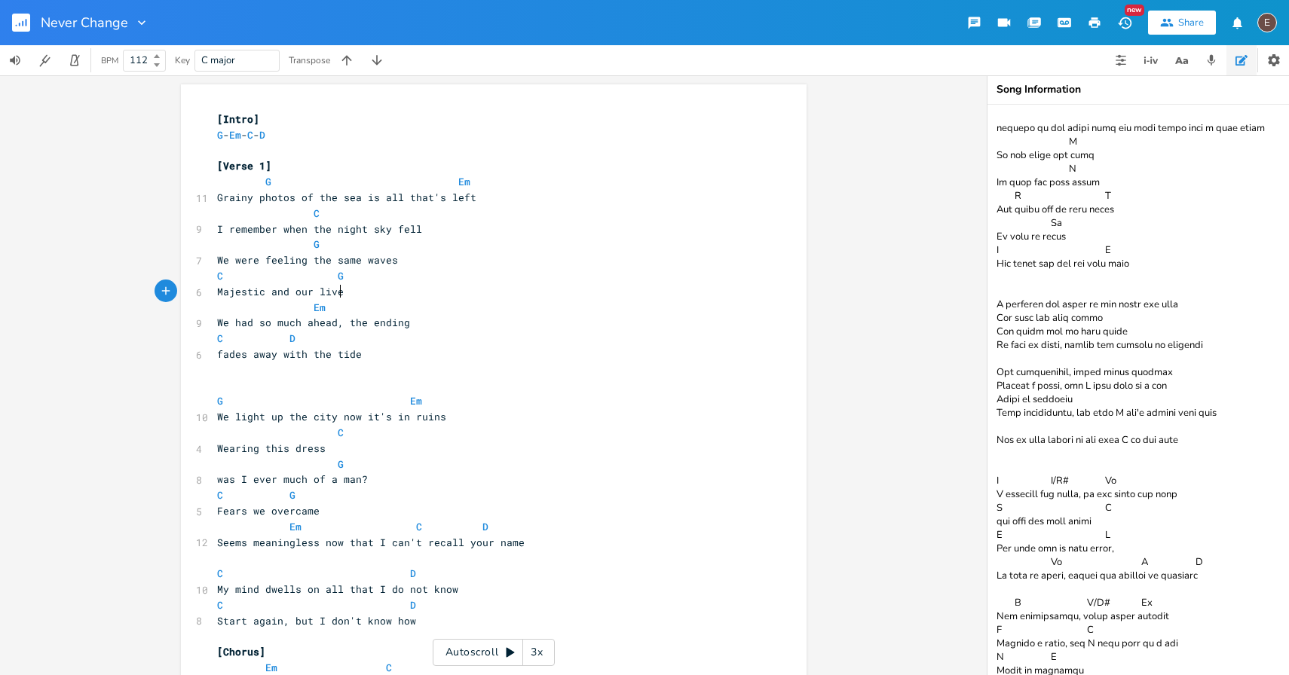
type textarea "our lives"
click at [248, 297] on span "Majestic and our lives" at bounding box center [283, 292] width 133 height 14
type textarea "Majestic"
click at [248, 297] on span "Majestic and our lives" at bounding box center [283, 292] width 133 height 14
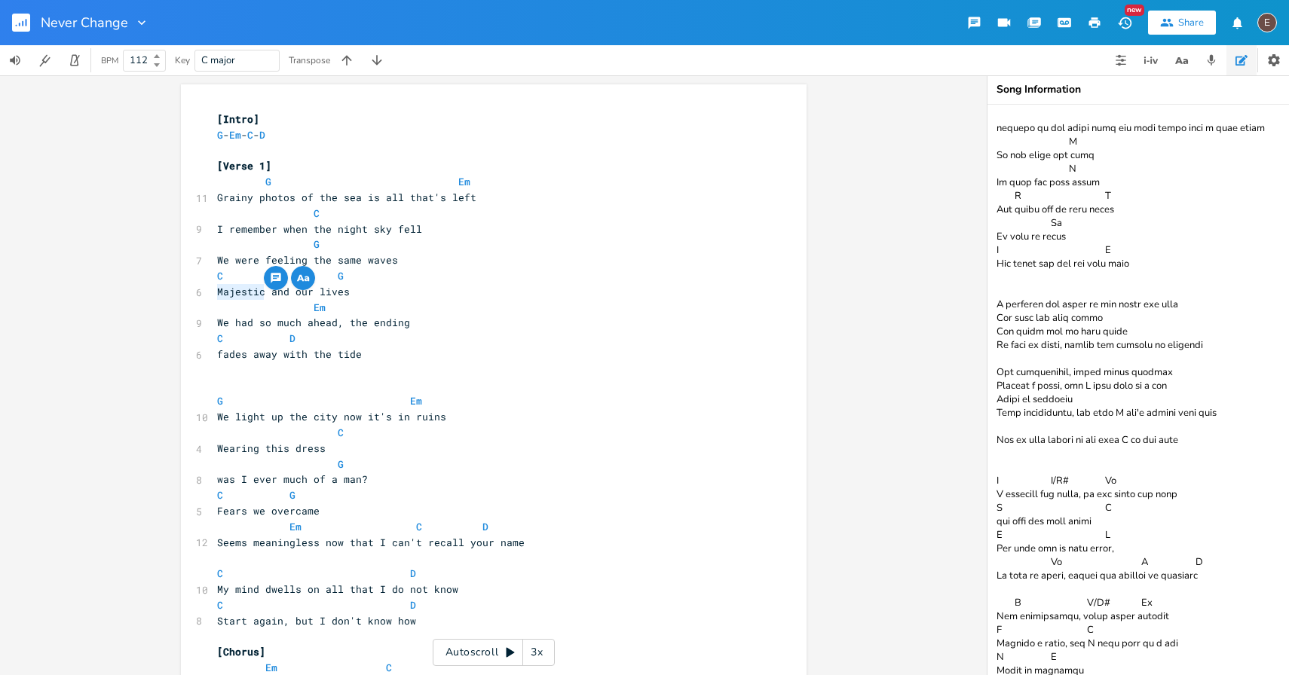
click at [346, 290] on pre "Majestic and our lives" at bounding box center [486, 292] width 544 height 16
drag, startPoint x: 344, startPoint y: 292, endPoint x: 268, endPoint y: 292, distance: 76.1
click at [268, 292] on pre "Majestic and our lives" at bounding box center [486, 292] width 544 height 16
type textarea "and our lives"
click at [1117, 423] on textarea at bounding box center [1137, 390] width 301 height 570
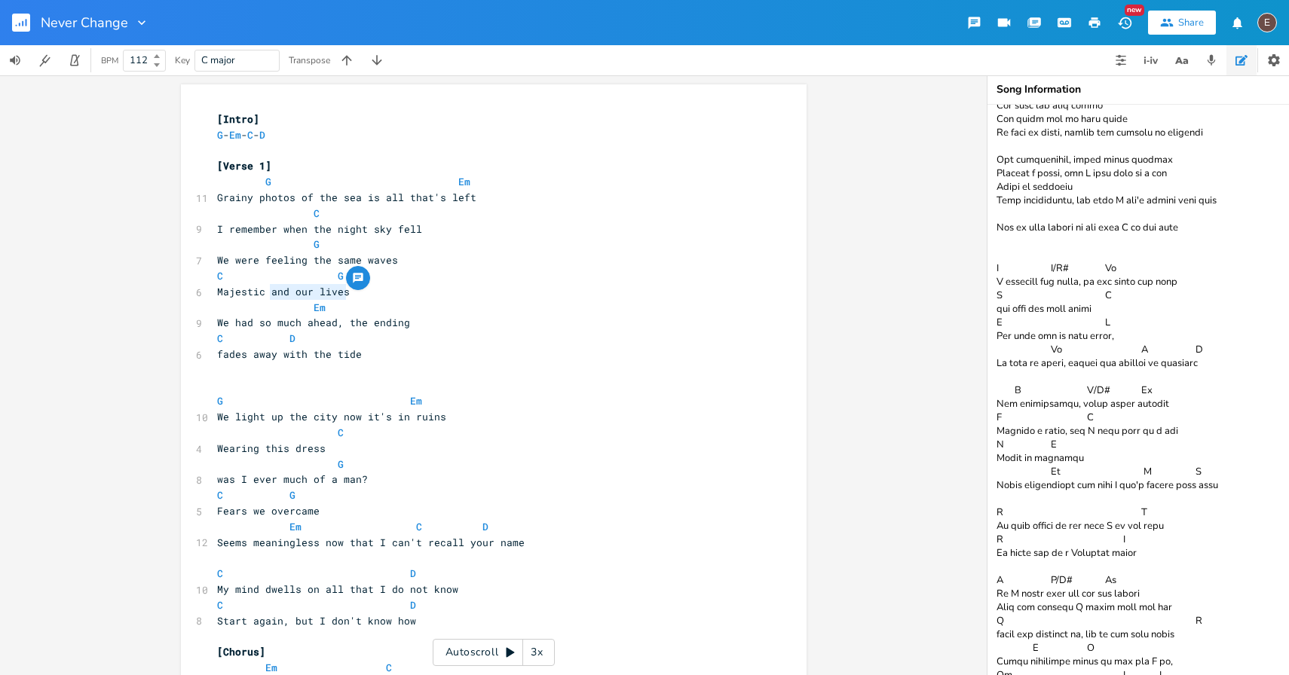
scroll to position [1845, 0]
click at [328, 299] on pre "Majestic and our lives" at bounding box center [486, 292] width 544 height 16
type textarea "and our lives"
drag, startPoint x: 342, startPoint y: 295, endPoint x: 267, endPoint y: 293, distance: 75.4
click at [267, 293] on pre "Majestic and our lives" at bounding box center [486, 292] width 544 height 16
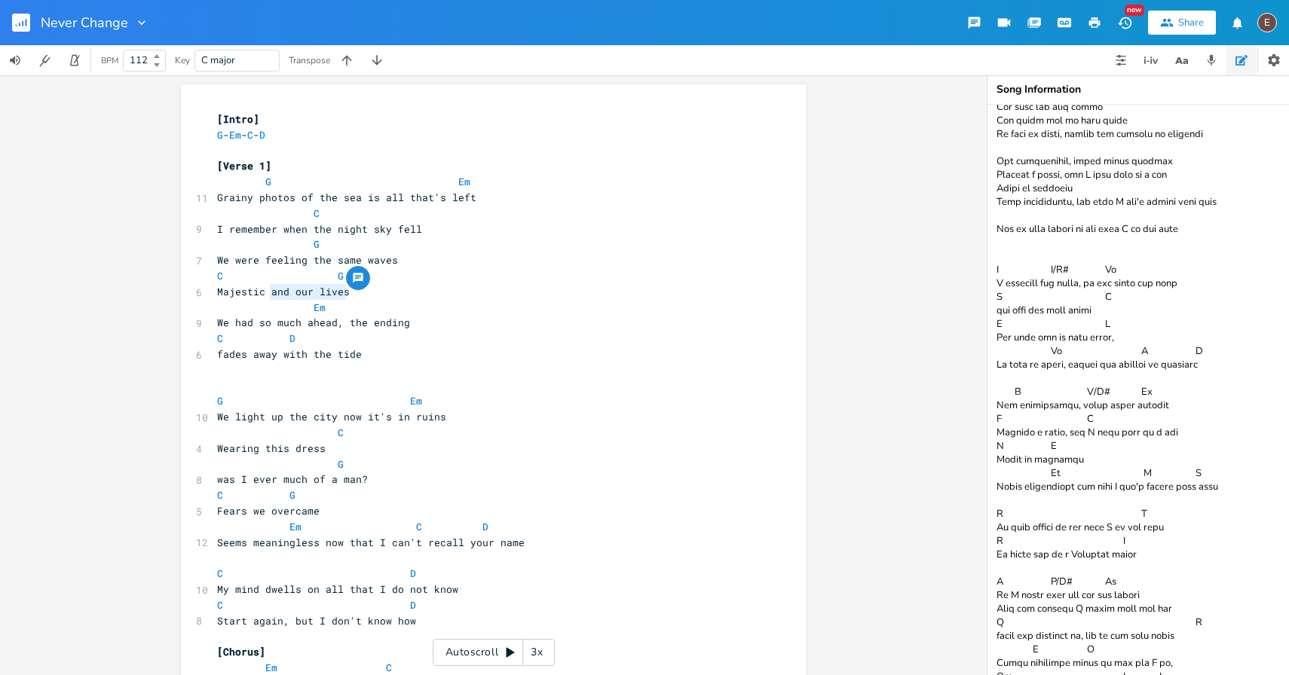
click at [307, 296] on span "Majestic and our lives" at bounding box center [283, 292] width 133 height 14
click at [307, 292] on span "Majestic and our lives" at bounding box center [283, 292] width 133 height 14
click at [347, 292] on pre "Majestic and our lives" at bounding box center [486, 292] width 544 height 16
drag, startPoint x: 235, startPoint y: 323, endPoint x: 212, endPoint y: 323, distance: 23.4
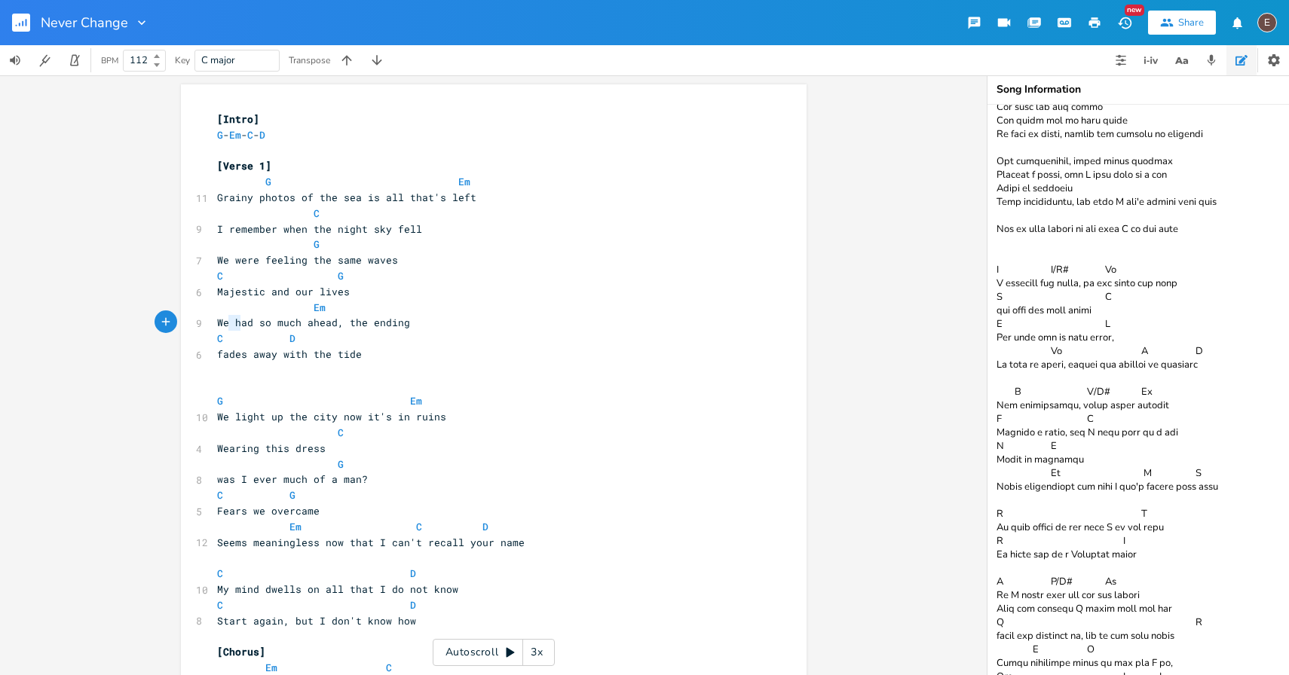
click at [217, 323] on span "We had so much ahead, the ending" at bounding box center [313, 323] width 193 height 14
type textarea "G"
type textarea "H"
click at [384, 326] on span "Had so much ahead, the ending" at bounding box center [304, 323] width 175 height 14
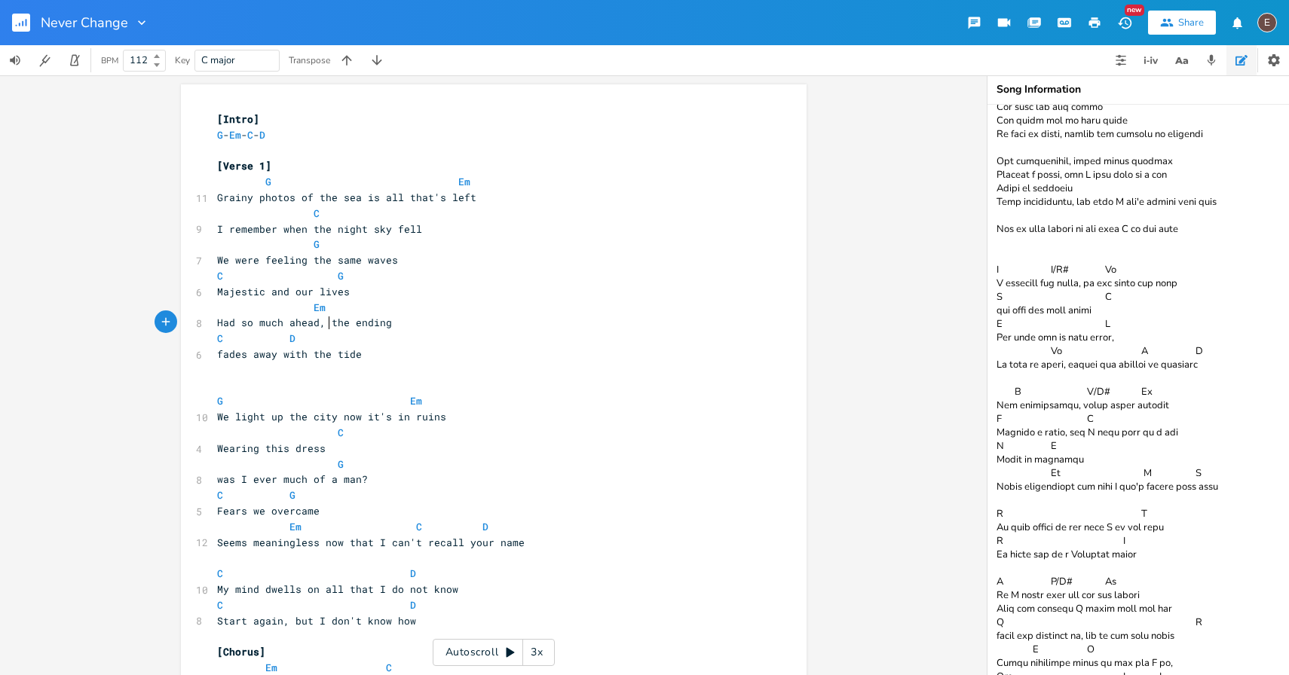
click at [322, 322] on span "Had so much ahead, the ending" at bounding box center [304, 323] width 175 height 14
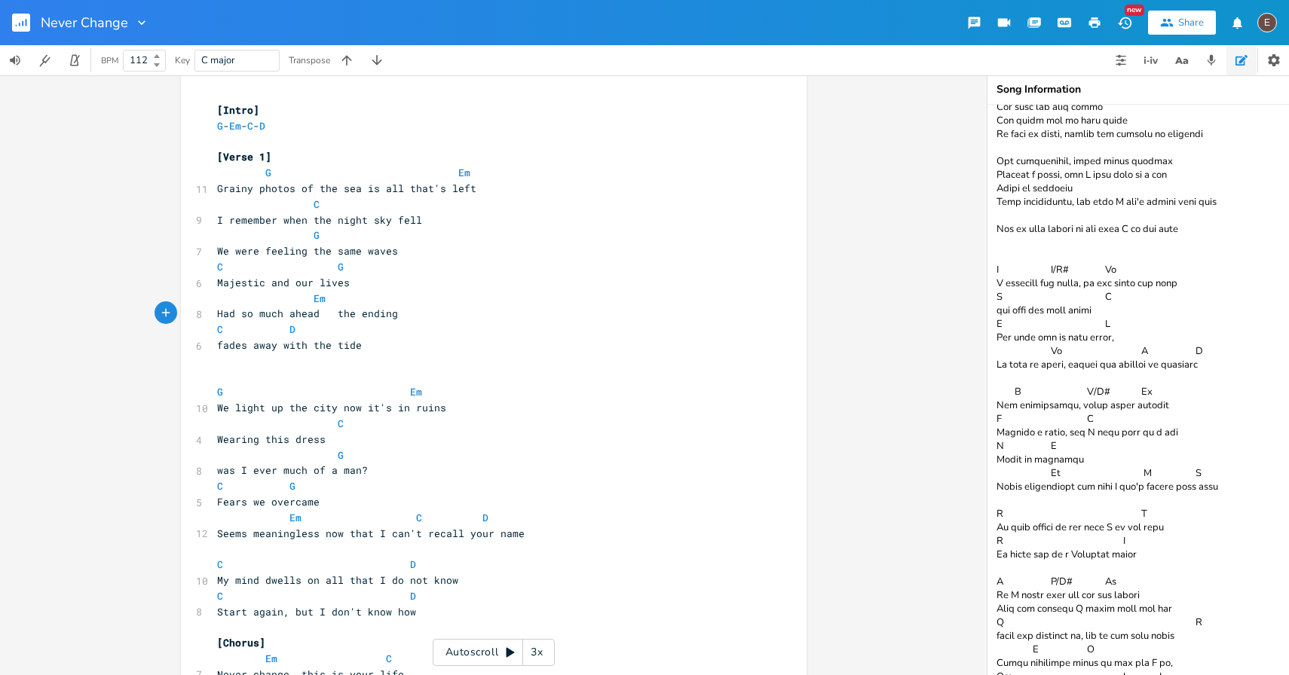
click at [232, 284] on span "Majestic and our lives" at bounding box center [283, 283] width 133 height 14
type textarea "Majestic"
click at [1184, 68] on icon "button" at bounding box center [1181, 60] width 19 height 19
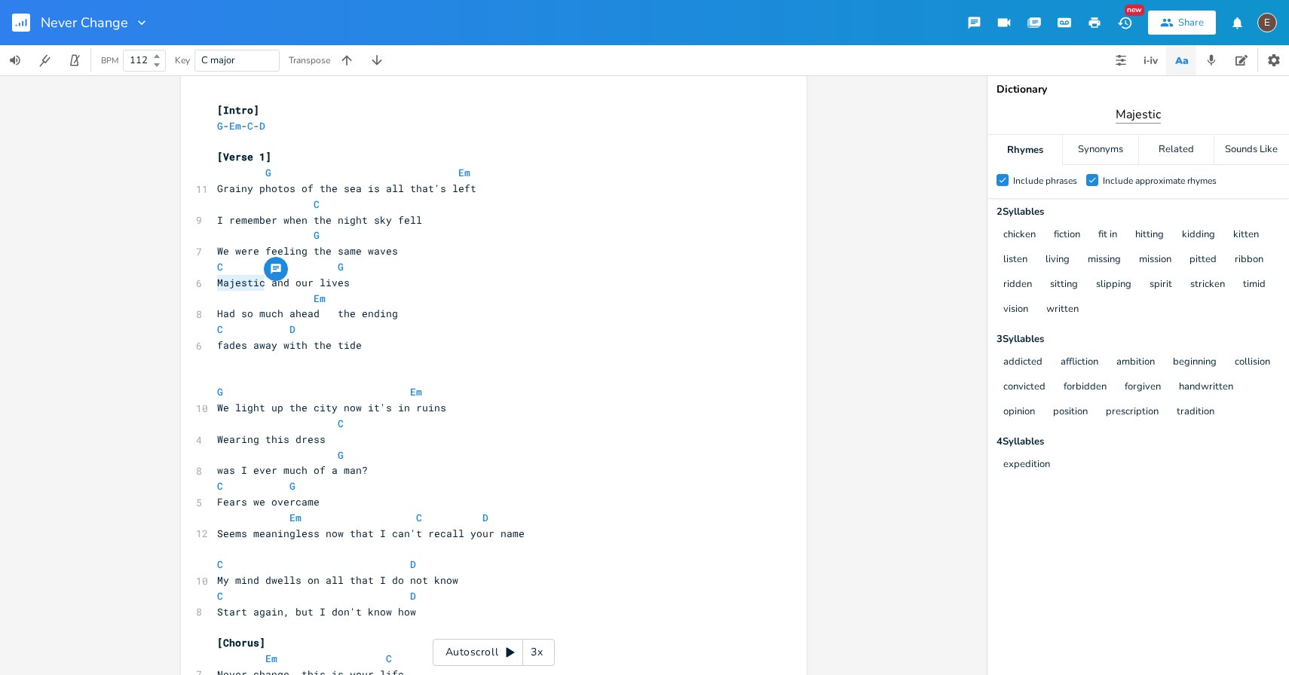
type input "Majestic"
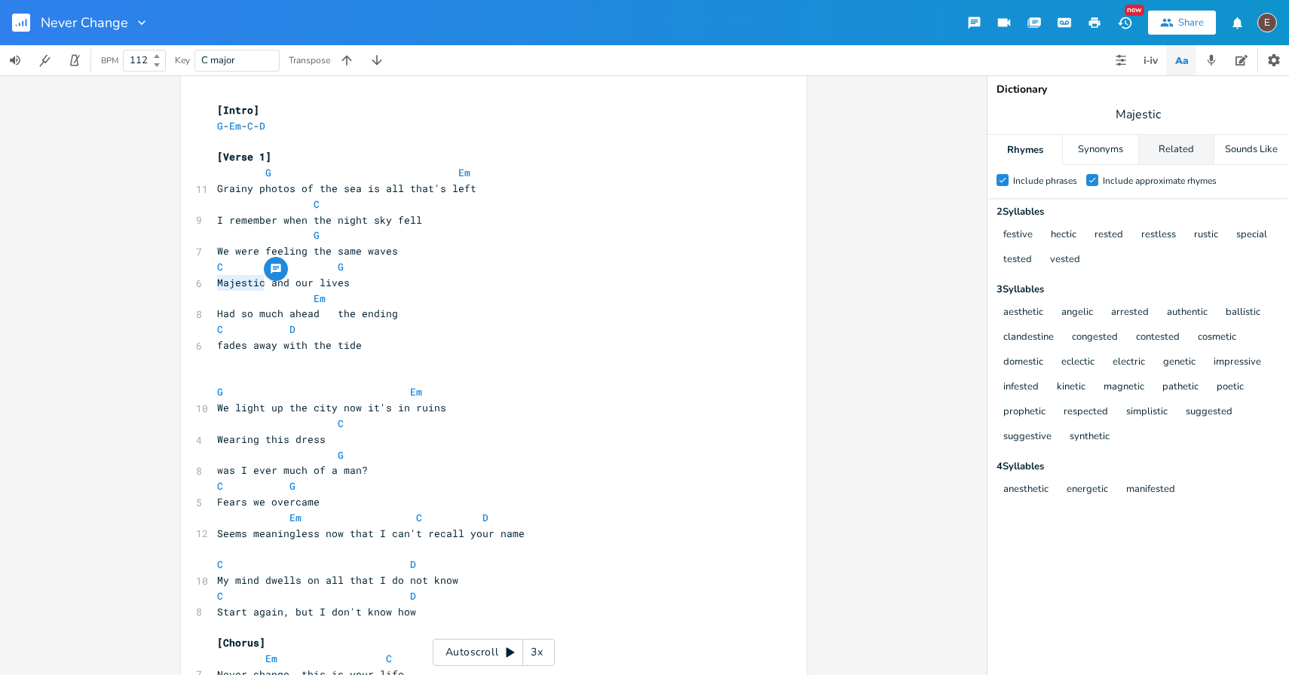
click at [1165, 149] on div "Related" at bounding box center [1176, 150] width 75 height 30
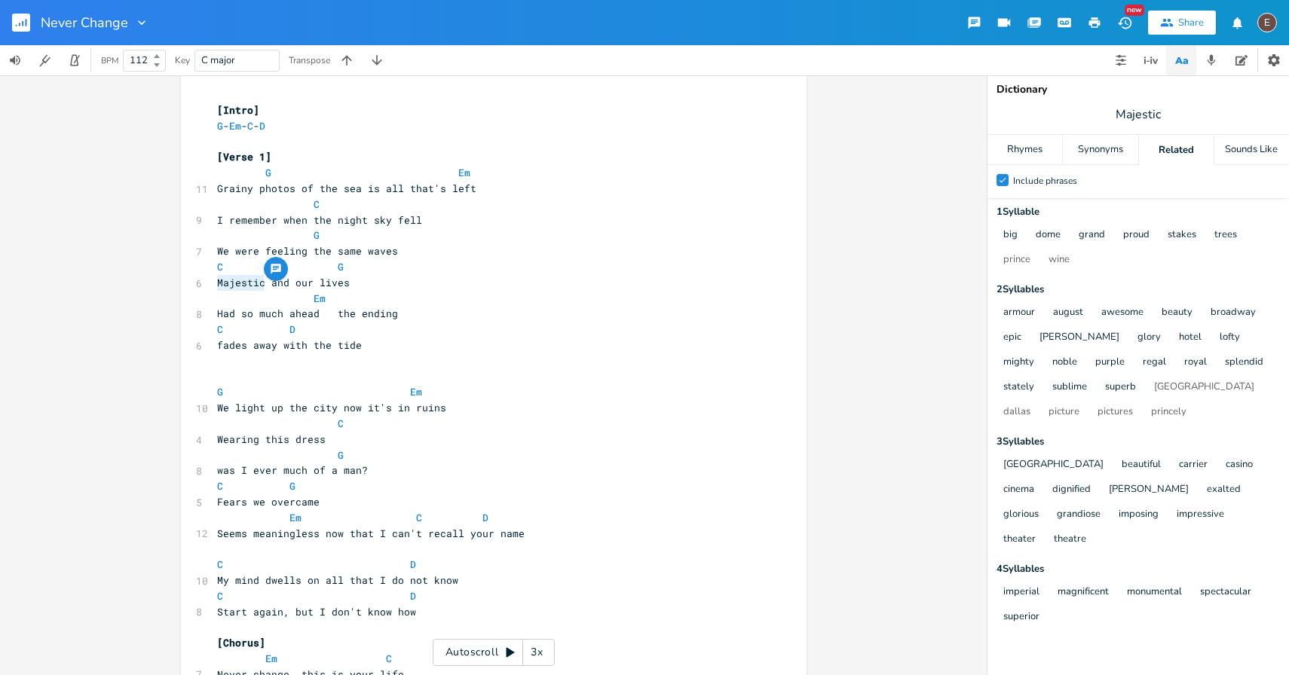
click at [329, 284] on span "Majestic and our lives" at bounding box center [283, 283] width 133 height 14
type textarea "lives"
click at [329, 284] on span "Majestic and our lives" at bounding box center [283, 283] width 133 height 14
click at [313, 288] on span "Majestic and our lives" at bounding box center [283, 283] width 133 height 14
click at [289, 286] on span "Majestic and our lives" at bounding box center [283, 283] width 133 height 14
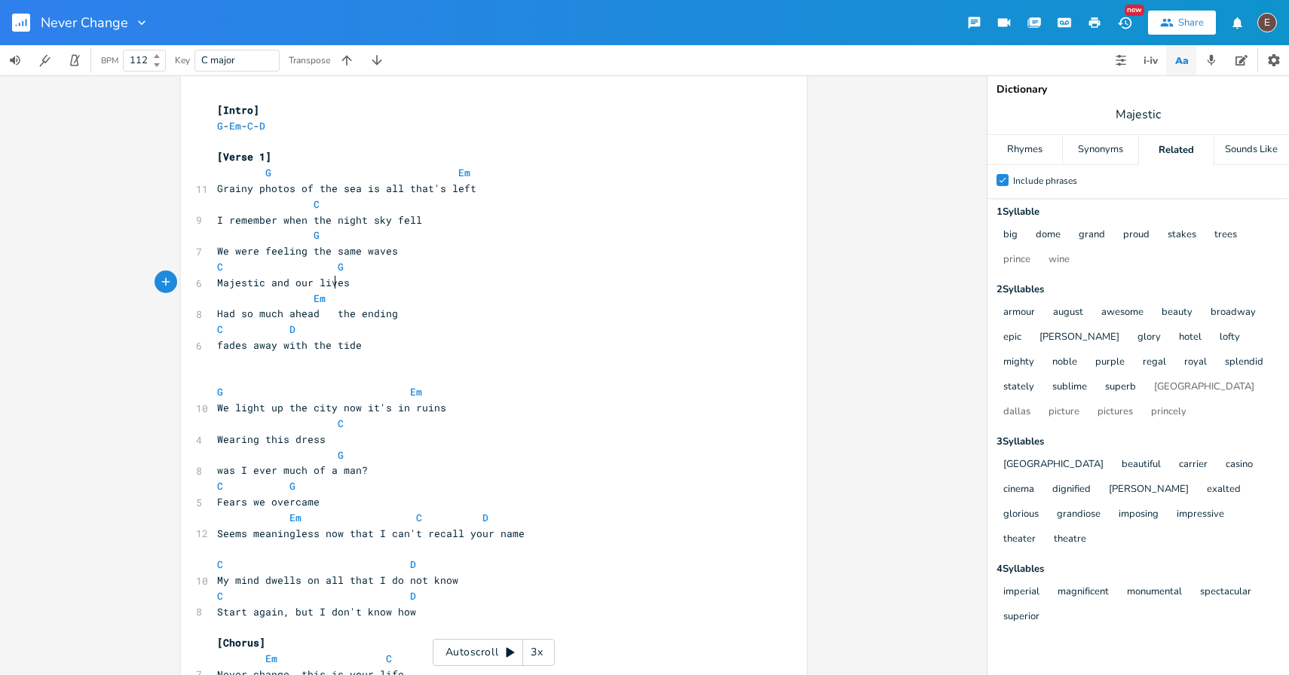
click at [328, 283] on span "Majestic and our lives" at bounding box center [283, 283] width 133 height 14
type textarea "eyes locked"
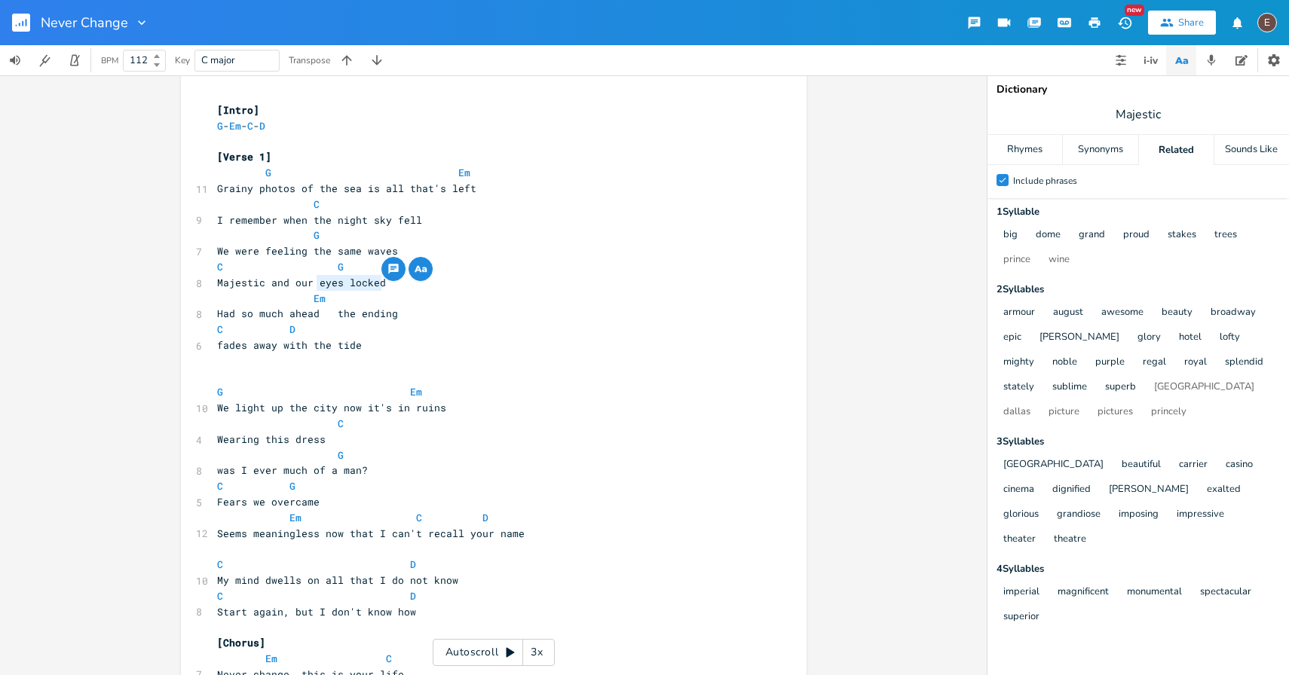
drag, startPoint x: 384, startPoint y: 284, endPoint x: 310, endPoint y: 286, distance: 73.1
click at [310, 286] on pre "Majestic and our eyes locked" at bounding box center [486, 283] width 544 height 16
type textarea "our lives"
type textarea "the ending"
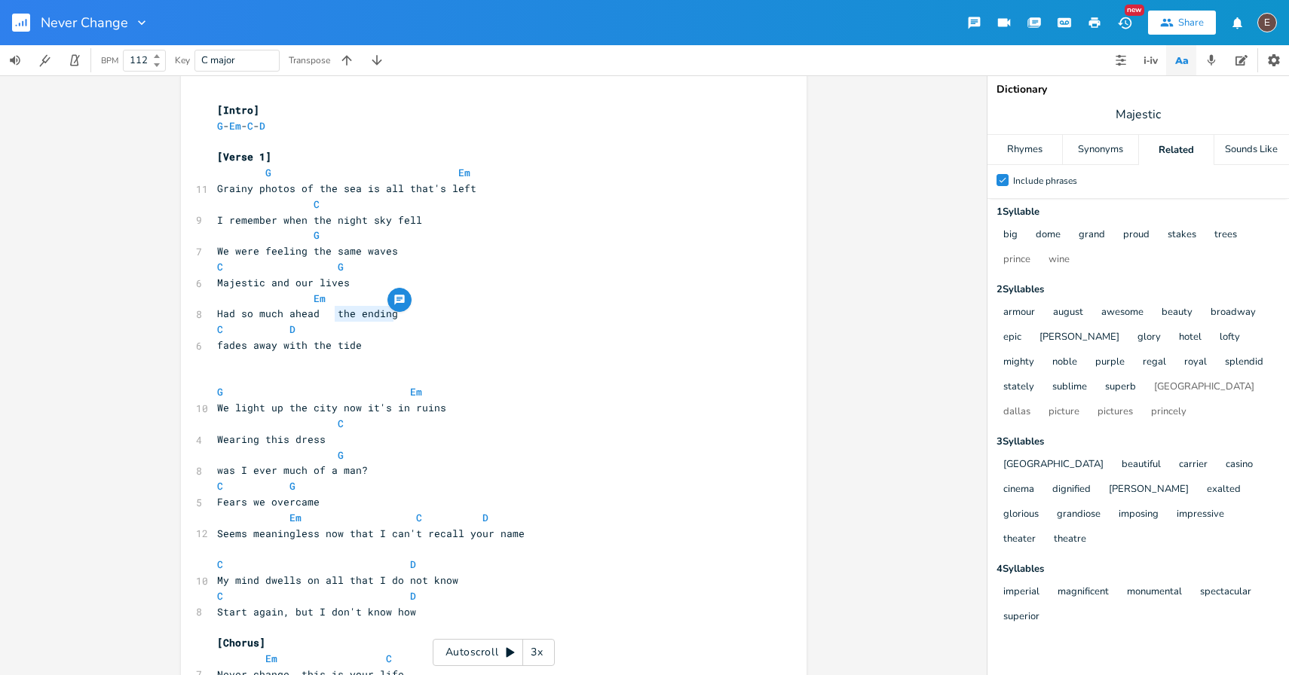
drag, startPoint x: 331, startPoint y: 316, endPoint x: 391, endPoint y: 317, distance: 60.3
click at [391, 317] on span "Had so much ahead the ending" at bounding box center [307, 314] width 181 height 14
click at [217, 350] on span "fades away with the tide" at bounding box center [289, 345] width 145 height 14
paste textarea
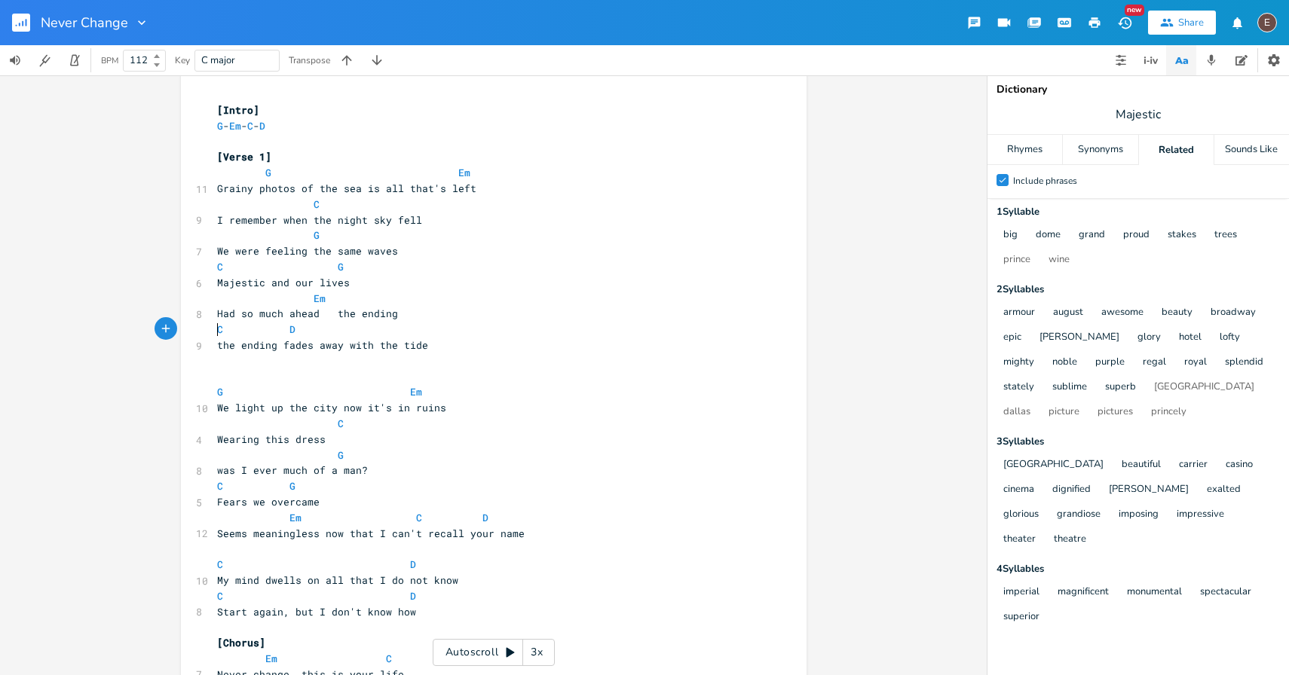
click at [214, 329] on pre "C D" at bounding box center [486, 330] width 544 height 16
type textarea "he ending"
drag, startPoint x: 398, startPoint y: 314, endPoint x: 334, endPoint y: 316, distance: 64.1
click at [334, 316] on pre "Had so much ahead the ending" at bounding box center [486, 314] width 544 height 16
click at [313, 304] on span "Em" at bounding box center [319, 299] width 12 height 14
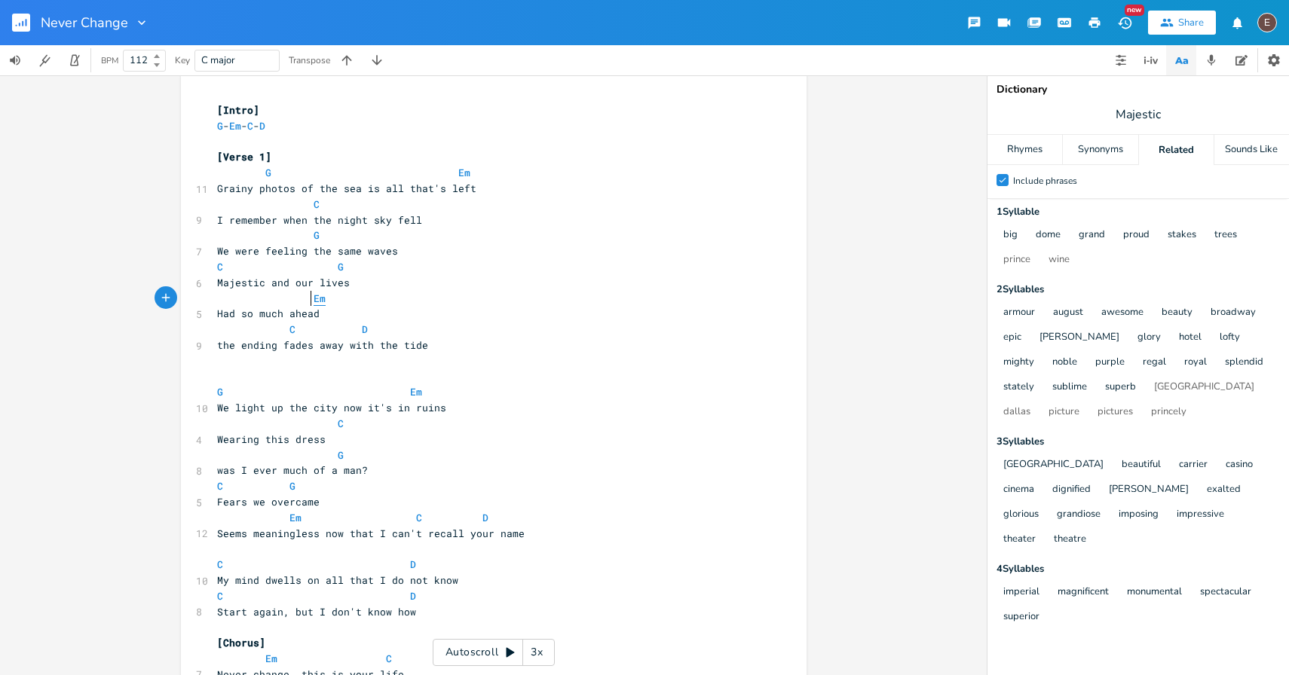
click at [313, 304] on span "Em" at bounding box center [319, 299] width 12 height 14
click at [280, 281] on span "Majestic and our lives" at bounding box center [283, 283] width 133 height 14
click at [275, 284] on span "Majestic and our lives" at bounding box center [283, 283] width 133 height 14
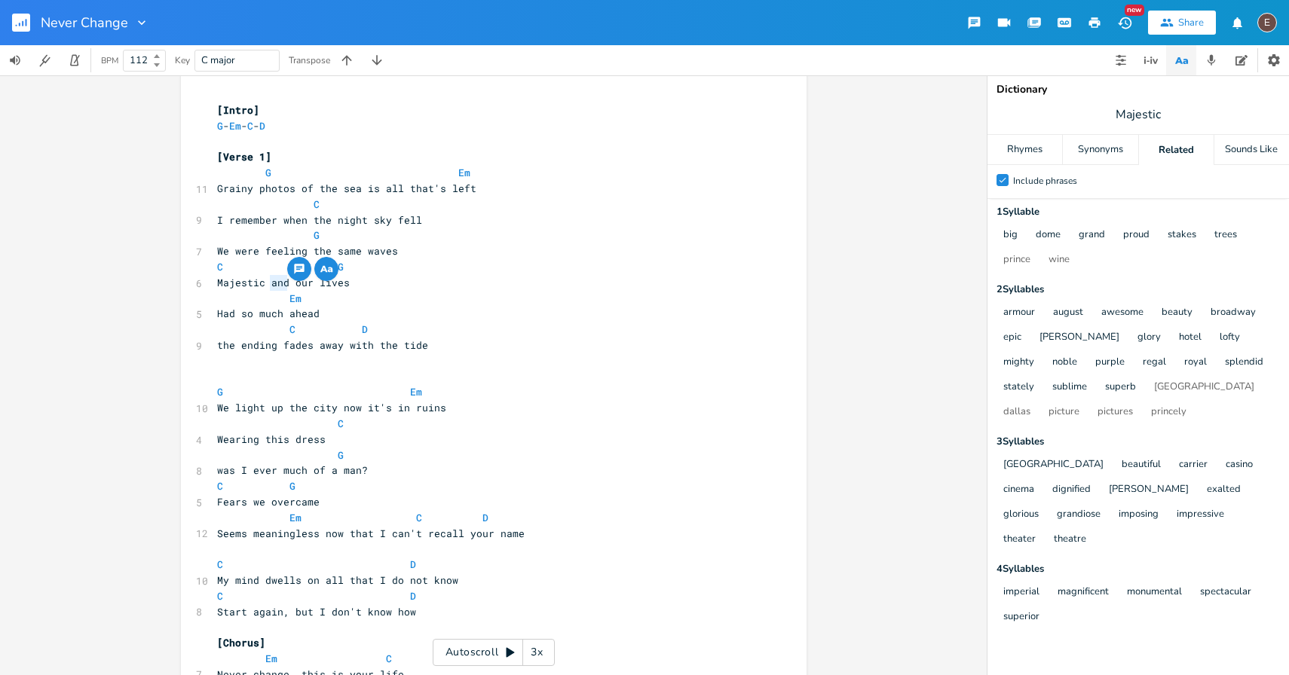
type textarea "and"
click at [278, 278] on span "Majestic and our lives" at bounding box center [283, 283] width 133 height 14
click at [271, 289] on pre "Majestic and our lives" at bounding box center [486, 283] width 544 height 16
type textarea "and"
click at [271, 289] on pre "Majestic and our lives" at bounding box center [486, 283] width 544 height 16
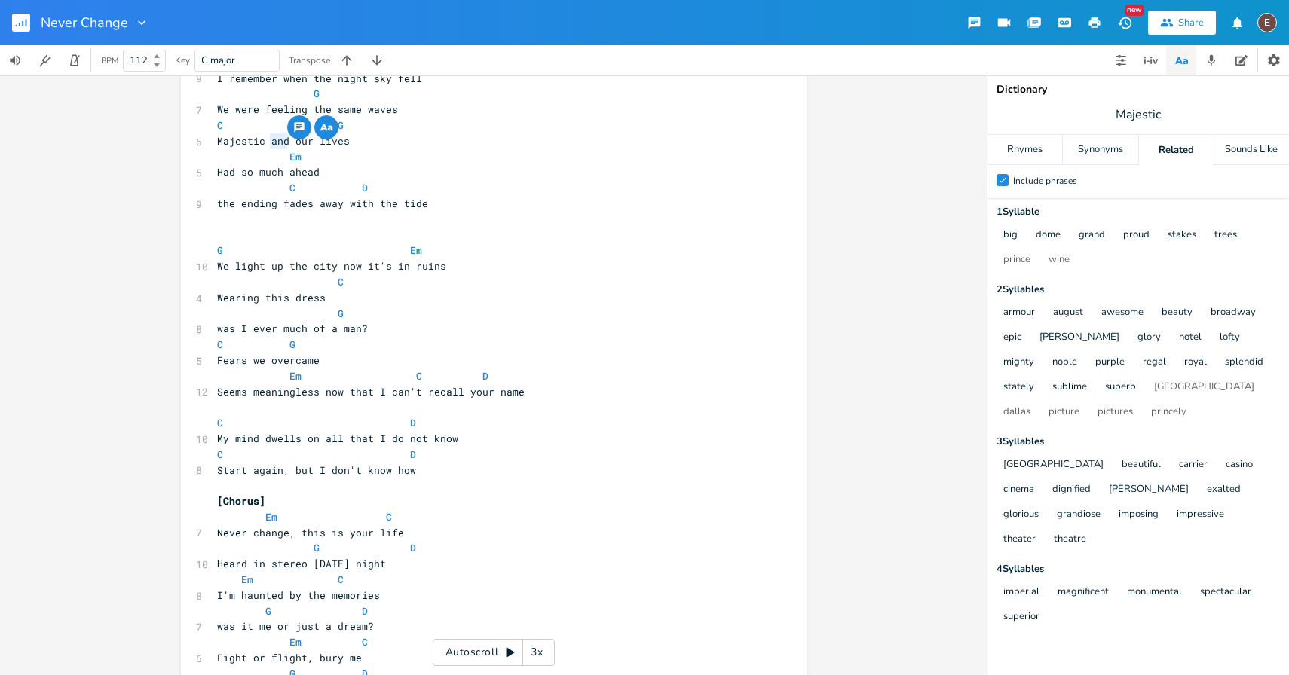
scroll to position [45, 0]
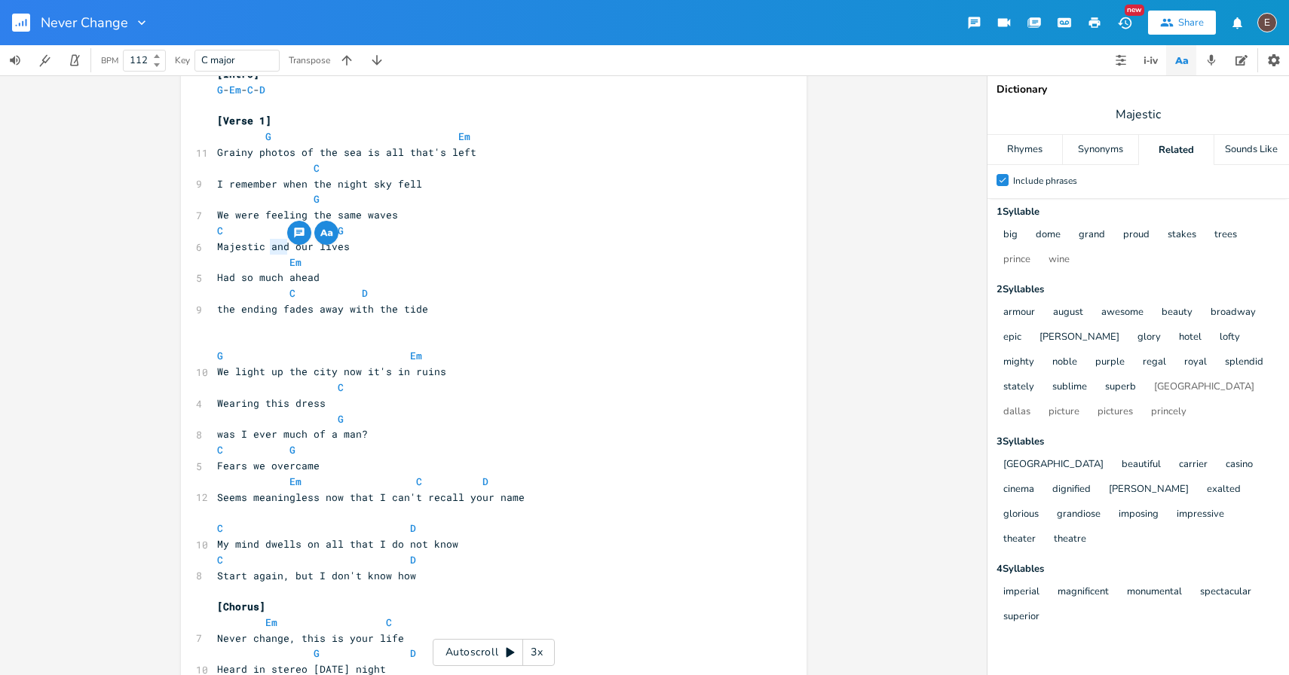
click at [275, 250] on span "Majestic and our lives" at bounding box center [283, 247] width 133 height 14
type textarea "and"
click at [275, 250] on span "Majestic and our lives" at bounding box center [283, 247] width 133 height 14
click at [301, 266] on span at bounding box center [307, 263] width 12 height 16
type textarea "ajestic and"
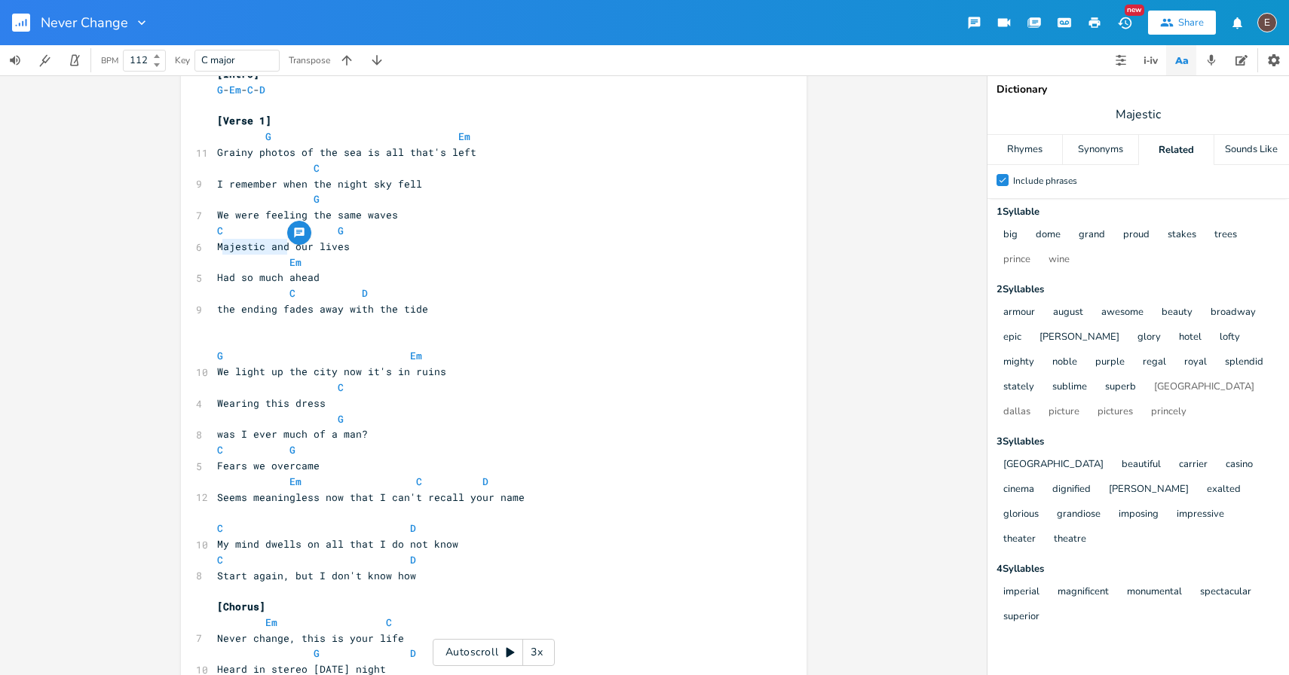
drag, startPoint x: 283, startPoint y: 248, endPoint x: 217, endPoint y: 244, distance: 66.4
click at [217, 244] on span "Majestic and our lives" at bounding box center [283, 247] width 133 height 14
drag, startPoint x: 350, startPoint y: 247, endPoint x: 287, endPoint y: 249, distance: 62.6
click at [287, 249] on pre "Majestic and our lives" at bounding box center [486, 247] width 544 height 16
type textarea "it fel"
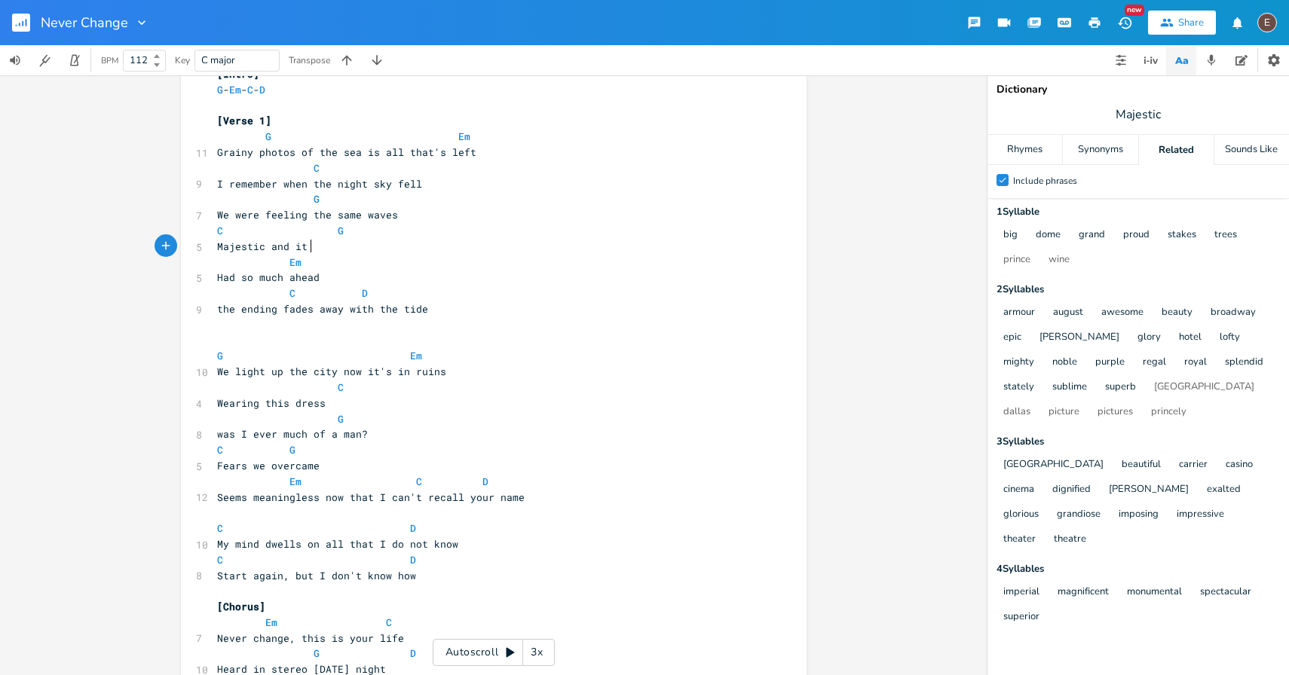
scroll to position [0, 19]
type textarea "our future"
click at [231, 252] on span "Majestic and our future" at bounding box center [286, 247] width 139 height 14
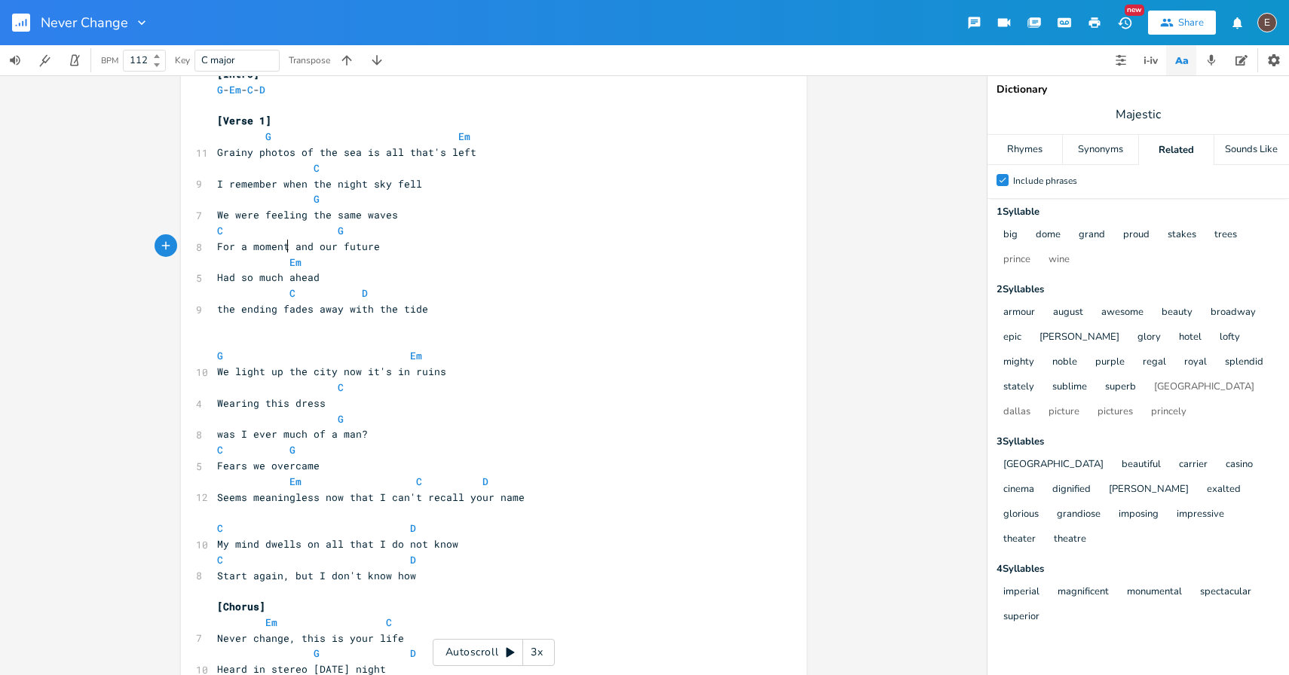
type textarea "For a moment"
type textarea "and"
drag, startPoint x: 315, startPoint y: 248, endPoint x: 290, endPoint y: 248, distance: 24.9
click at [291, 248] on span "For a moment and our future" at bounding box center [301, 247] width 169 height 14
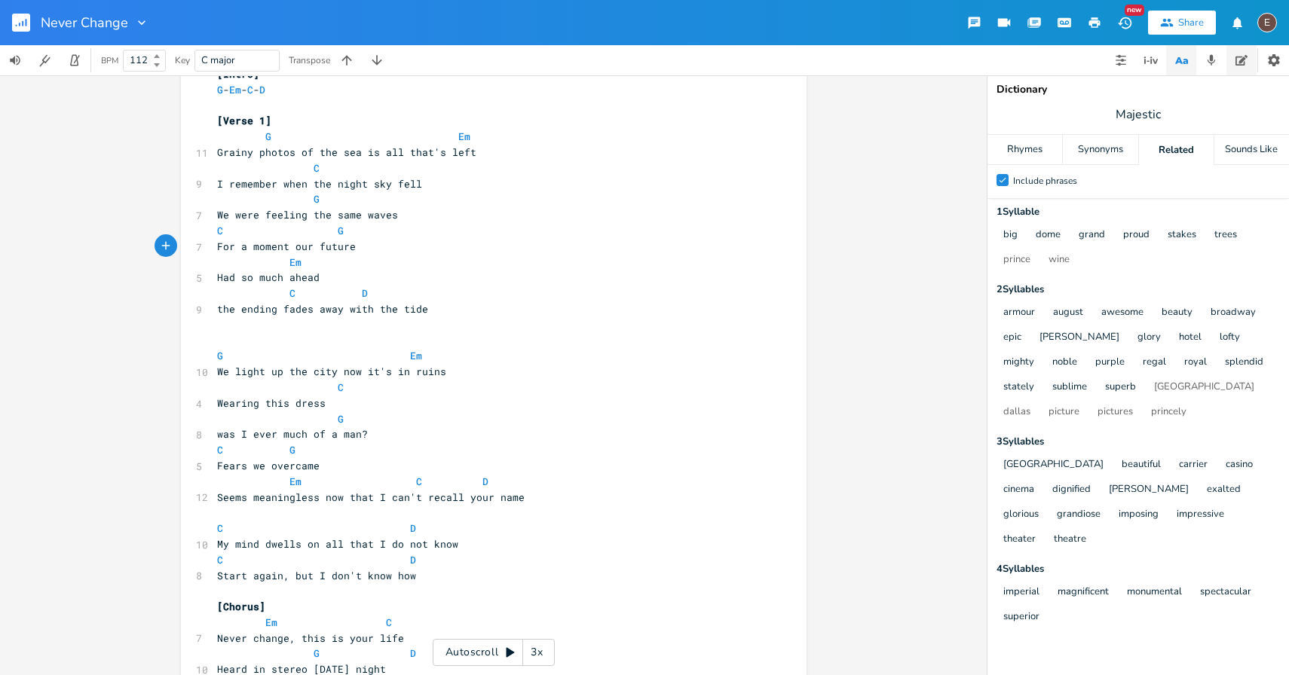
click at [1232, 54] on button "button" at bounding box center [1241, 60] width 30 height 30
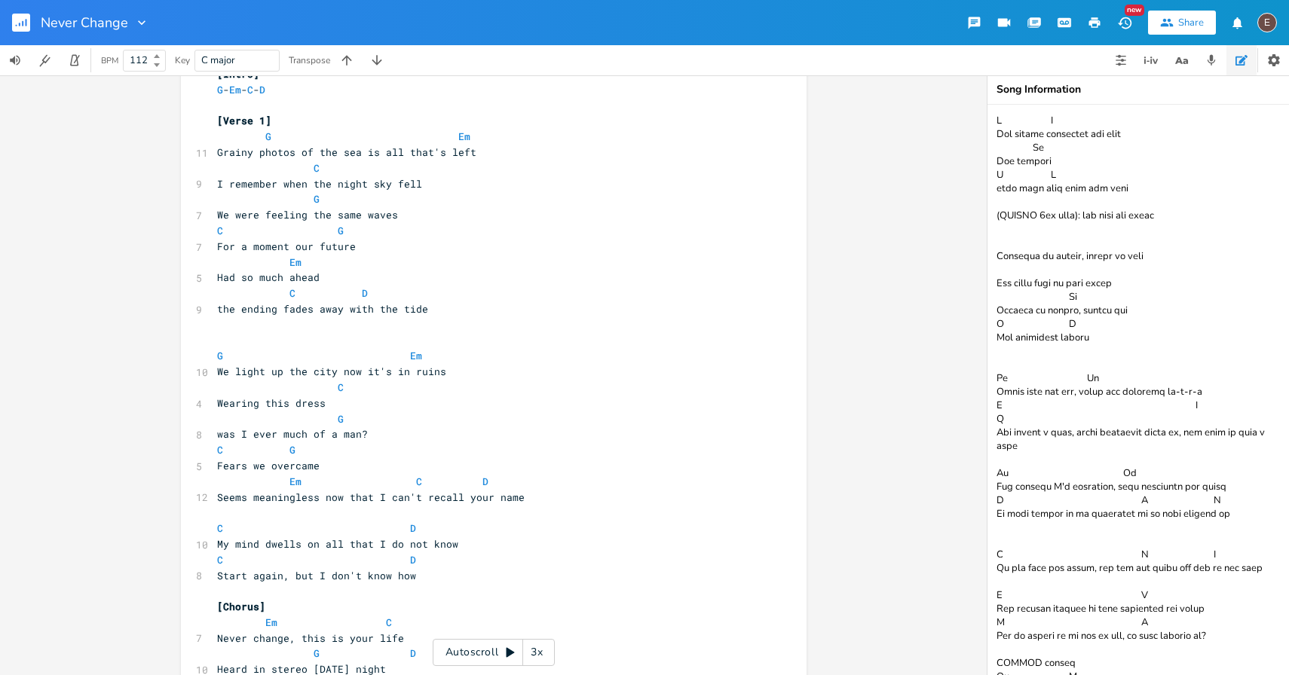
click at [1139, 187] on textarea at bounding box center [1137, 390] width 301 height 570
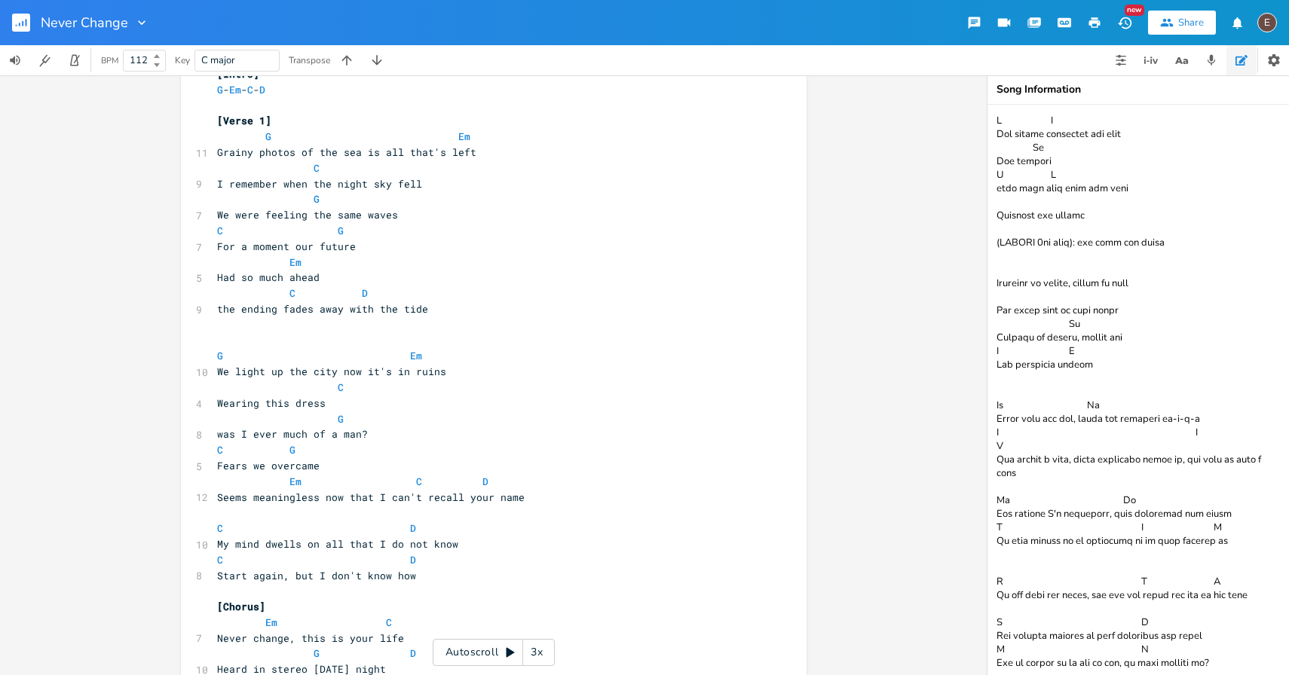
type textarea "C G The ending unwritten and lost Em The stories C D they fade away with the ti…"
click at [313, 247] on span "For a moment our future" at bounding box center [286, 247] width 139 height 14
click at [376, 252] on pre "For a moment our future" at bounding box center [486, 247] width 544 height 16
drag, startPoint x: 273, startPoint y: 307, endPoint x: 215, endPoint y: 304, distance: 58.1
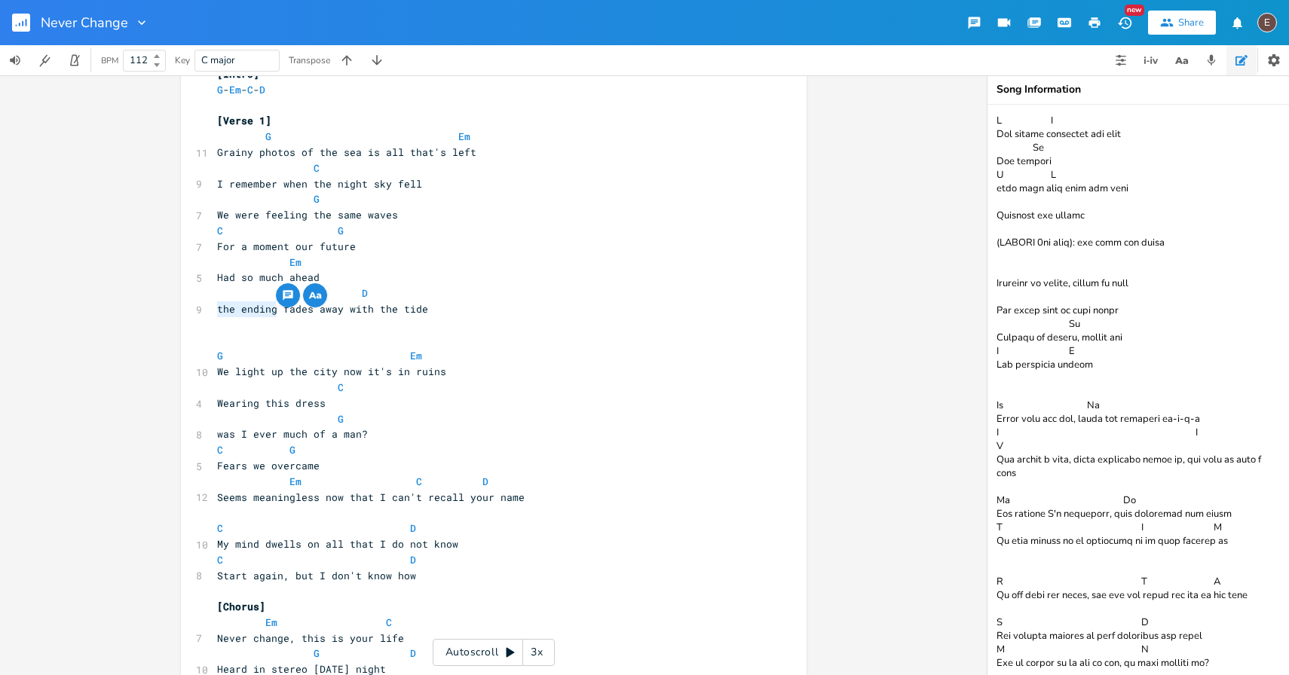
click at [217, 304] on span "the ending fades away with the tide" at bounding box center [322, 309] width 211 height 14
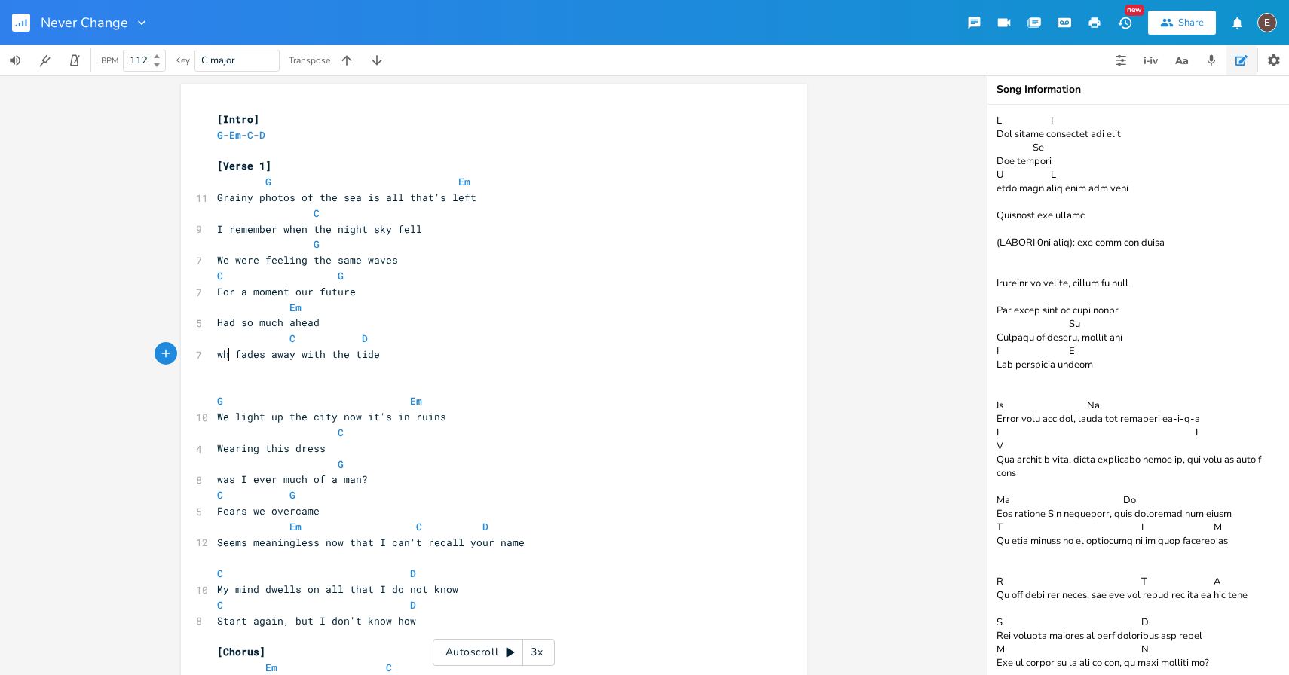
scroll to position [0, 18]
type textarea "why'd"
type textarea "would we let this"
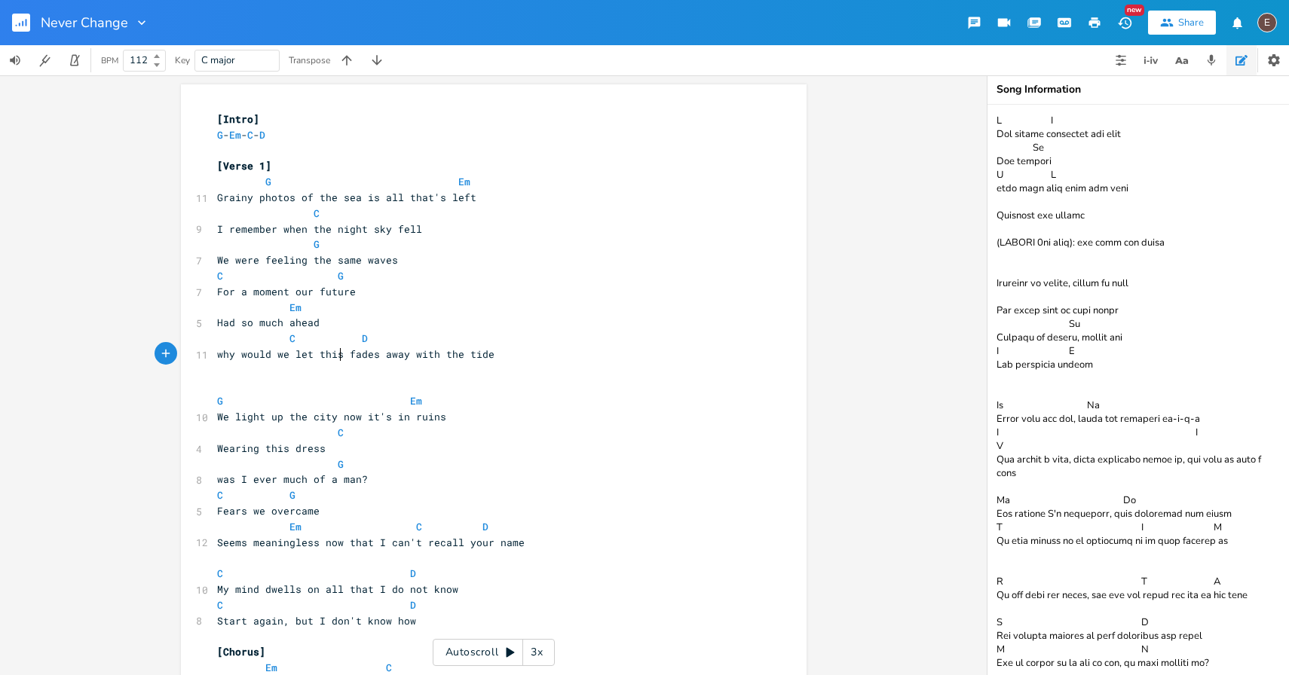
click at [373, 358] on span "why would we let this fades away with the tide" at bounding box center [355, 354] width 277 height 14
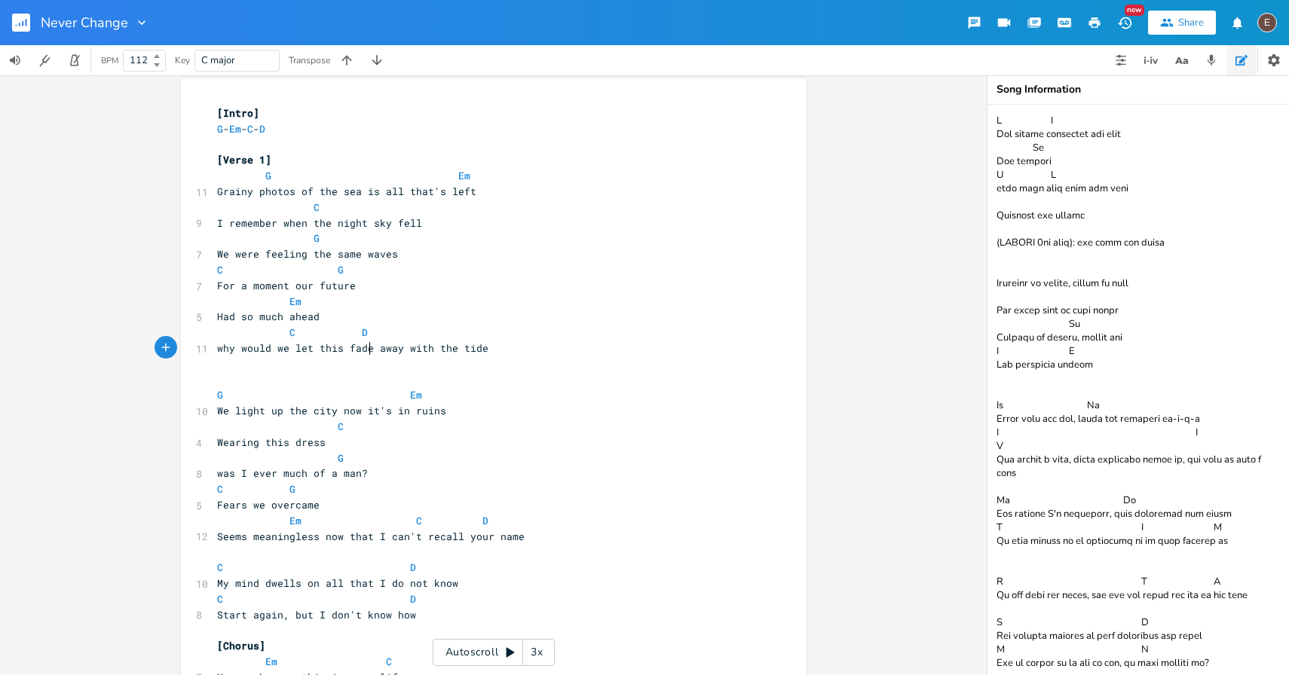
scroll to position [0, 0]
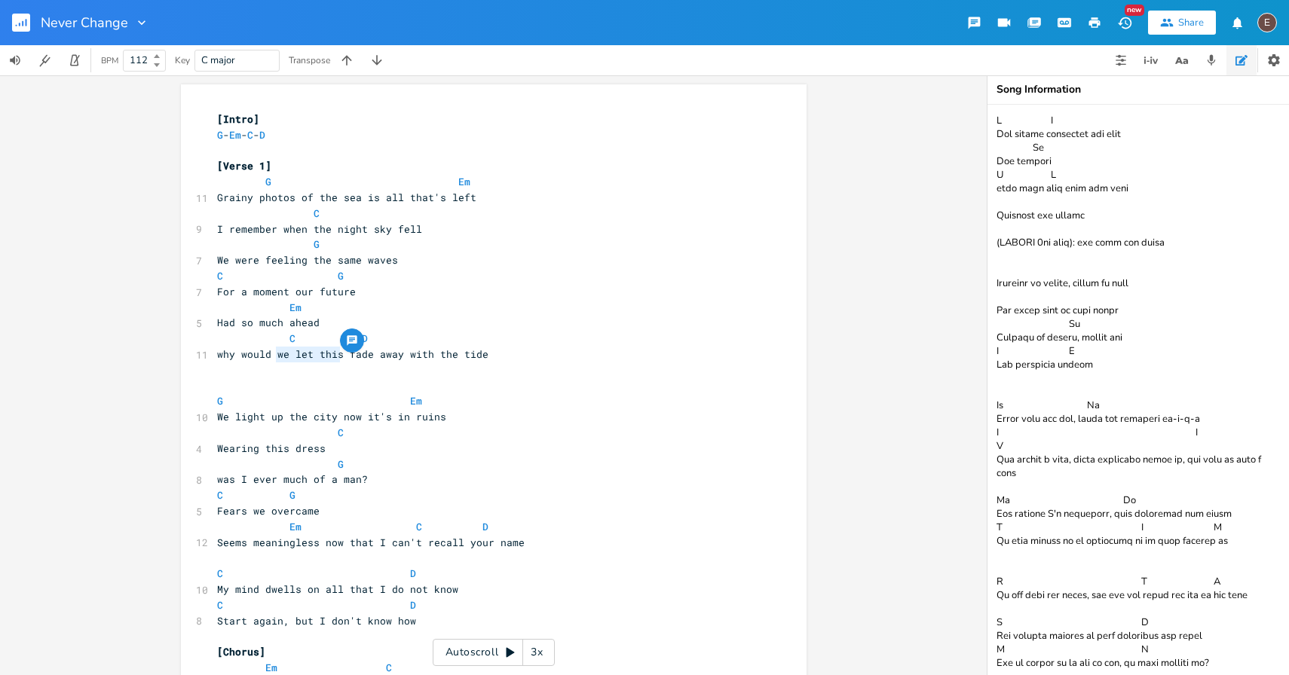
drag, startPoint x: 337, startPoint y: 357, endPoint x: 272, endPoint y: 356, distance: 64.8
click at [272, 356] on span "why would we let this fade away with the tide" at bounding box center [352, 354] width 271 height 14
type textarea "this"
type textarea "why w"
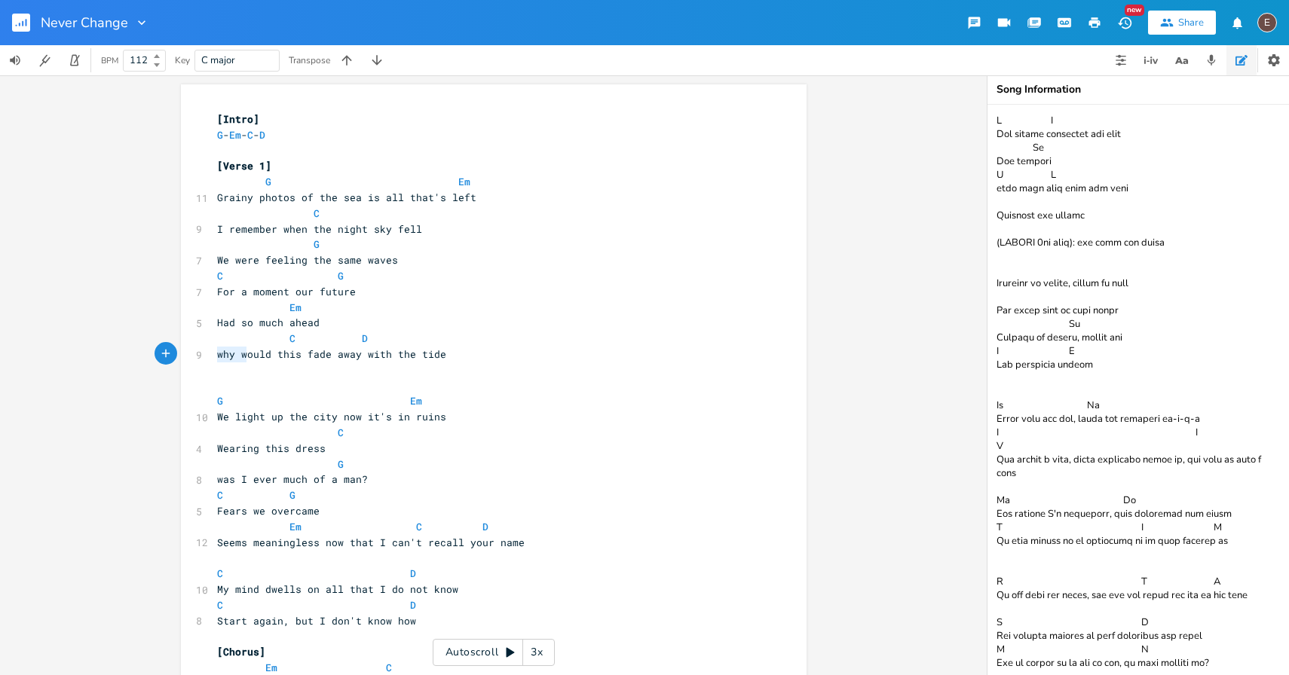
drag, startPoint x: 240, startPoint y: 354, endPoint x: 209, endPoint y: 353, distance: 30.9
click at [214, 353] on pre "why would this fade away with the tide" at bounding box center [486, 355] width 544 height 16
type textarea "why would this"
drag, startPoint x: 295, startPoint y: 354, endPoint x: 212, endPoint y: 355, distance: 83.6
click at [214, 355] on pre "why would this fade away with the tide" at bounding box center [486, 355] width 544 height 16
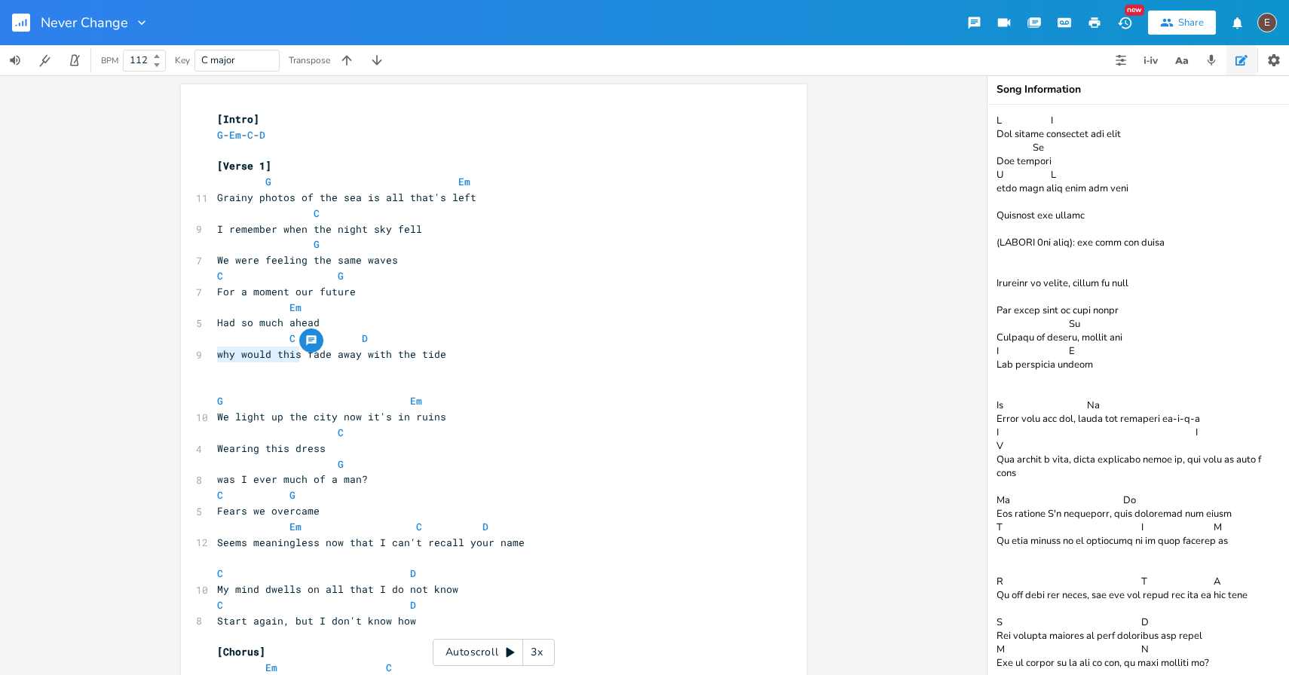
click at [325, 355] on span "why would this fade away with the tide" at bounding box center [331, 354] width 229 height 14
type textarea "s"
type textarea "For a moment our future"
drag, startPoint x: 351, startPoint y: 293, endPoint x: 192, endPoint y: 292, distance: 159.0
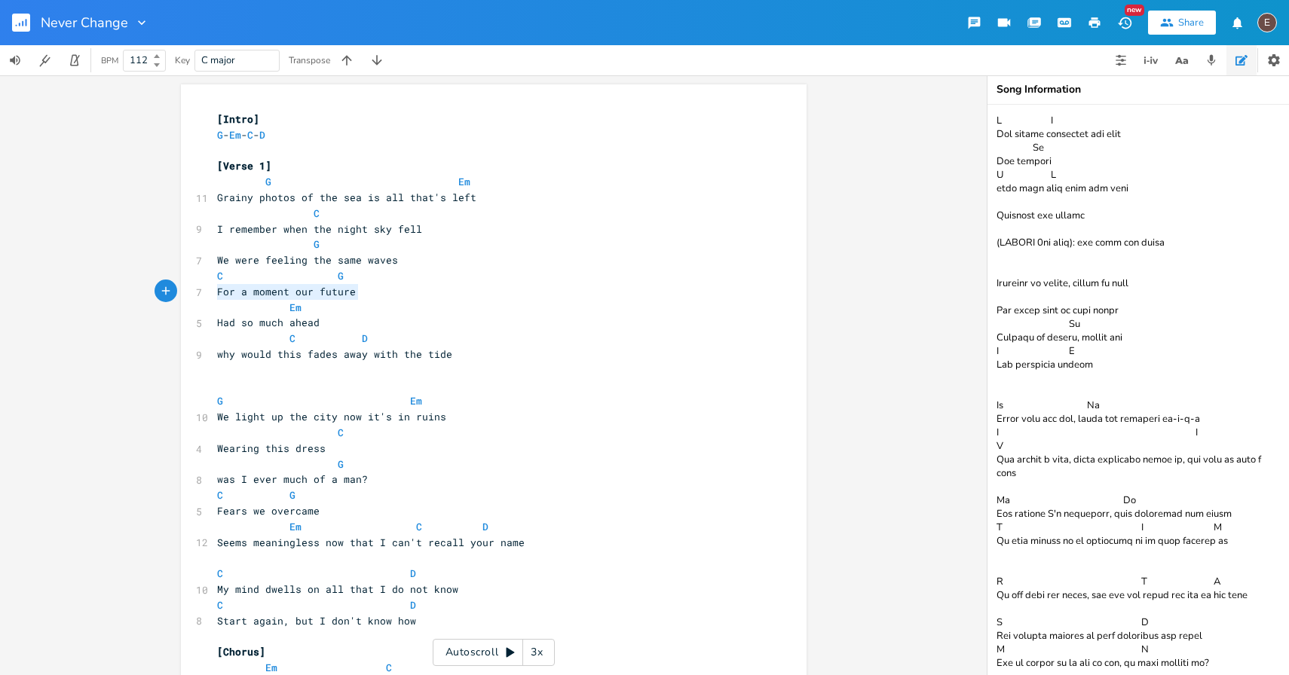
click at [214, 292] on div "7 For a moment our future" at bounding box center [486, 292] width 544 height 16
drag, startPoint x: 314, startPoint y: 323, endPoint x: 210, endPoint y: 322, distance: 104.0
click at [214, 322] on pre "Had so much ahead" at bounding box center [486, 323] width 544 height 16
type textarea "the untold stories"
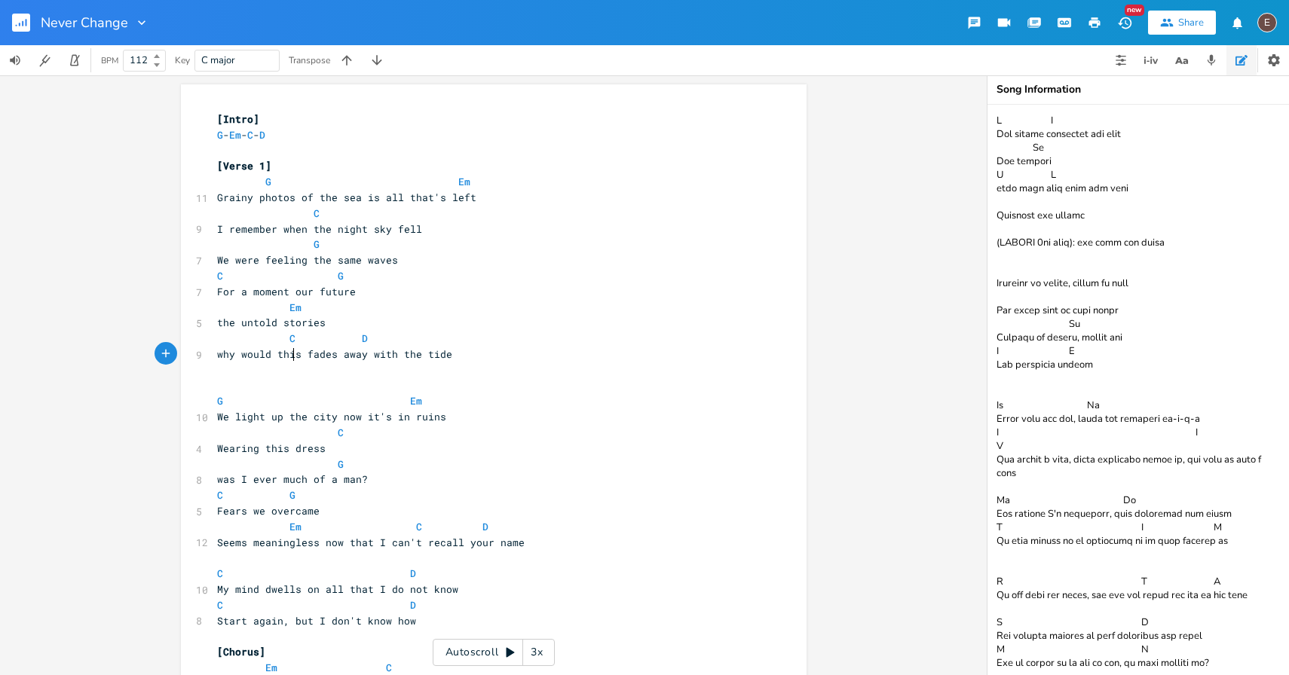
click at [290, 350] on span "why would this fades away with the tide" at bounding box center [334, 354] width 235 height 14
type textarea "it"
click at [316, 353] on span "why would it fades away with the tide" at bounding box center [328, 354] width 223 height 14
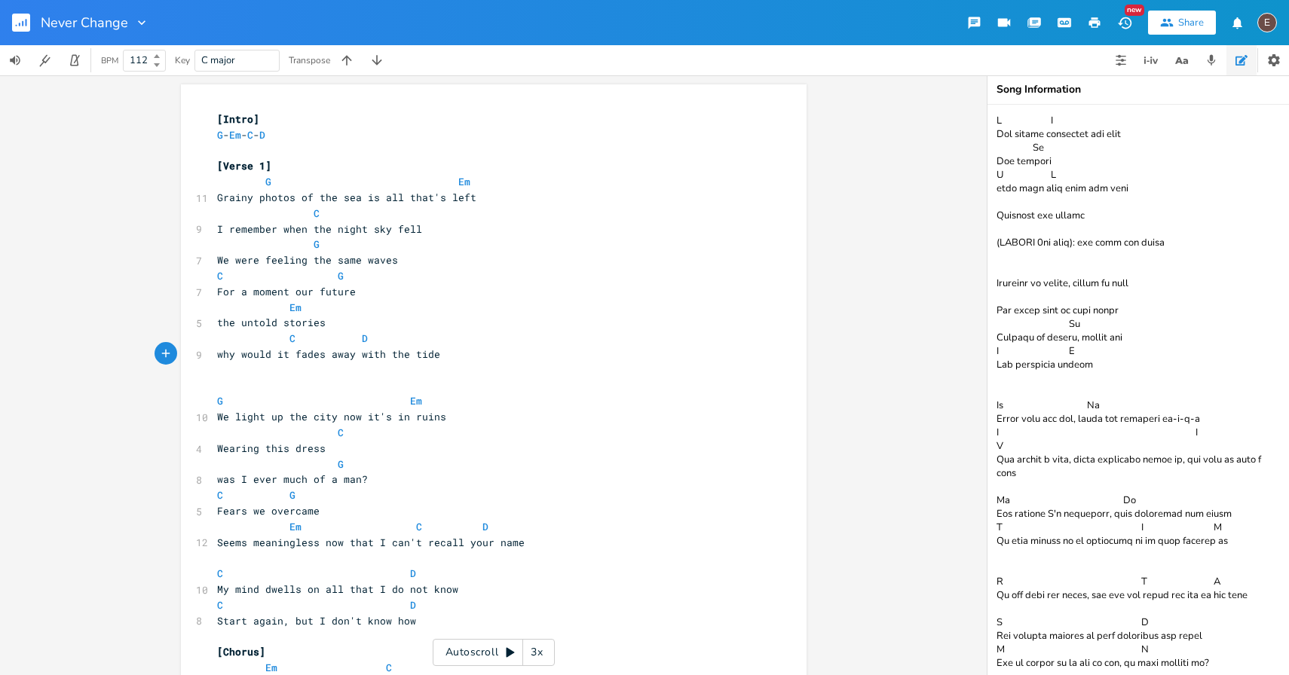
type textarea "]"
click at [274, 356] on span "why would it fade away with the tide" at bounding box center [325, 354] width 217 height 14
type textarea "they"
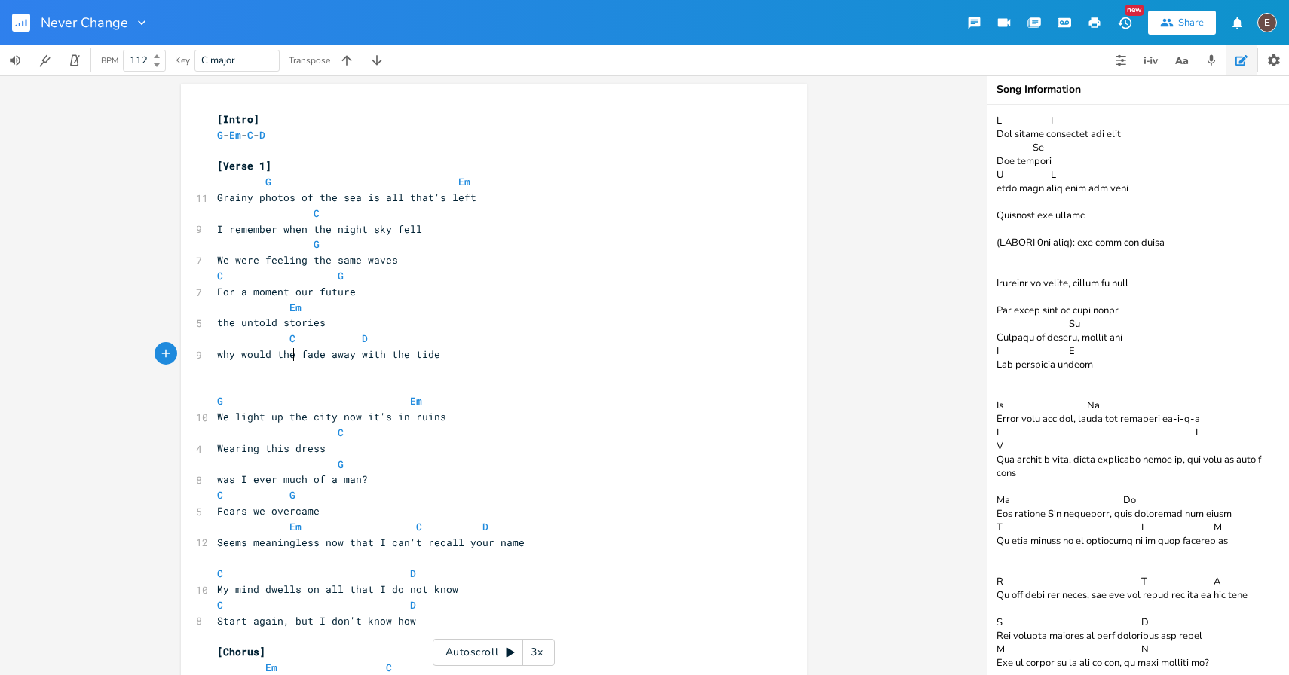
scroll to position [0, 19]
click at [312, 349] on span "why would they fade away with the tide" at bounding box center [331, 354] width 229 height 14
click at [280, 310] on span at bounding box center [277, 308] width 24 height 16
type textarea "For a moment our future"
drag, startPoint x: 348, startPoint y: 294, endPoint x: 204, endPoint y: 294, distance: 143.9
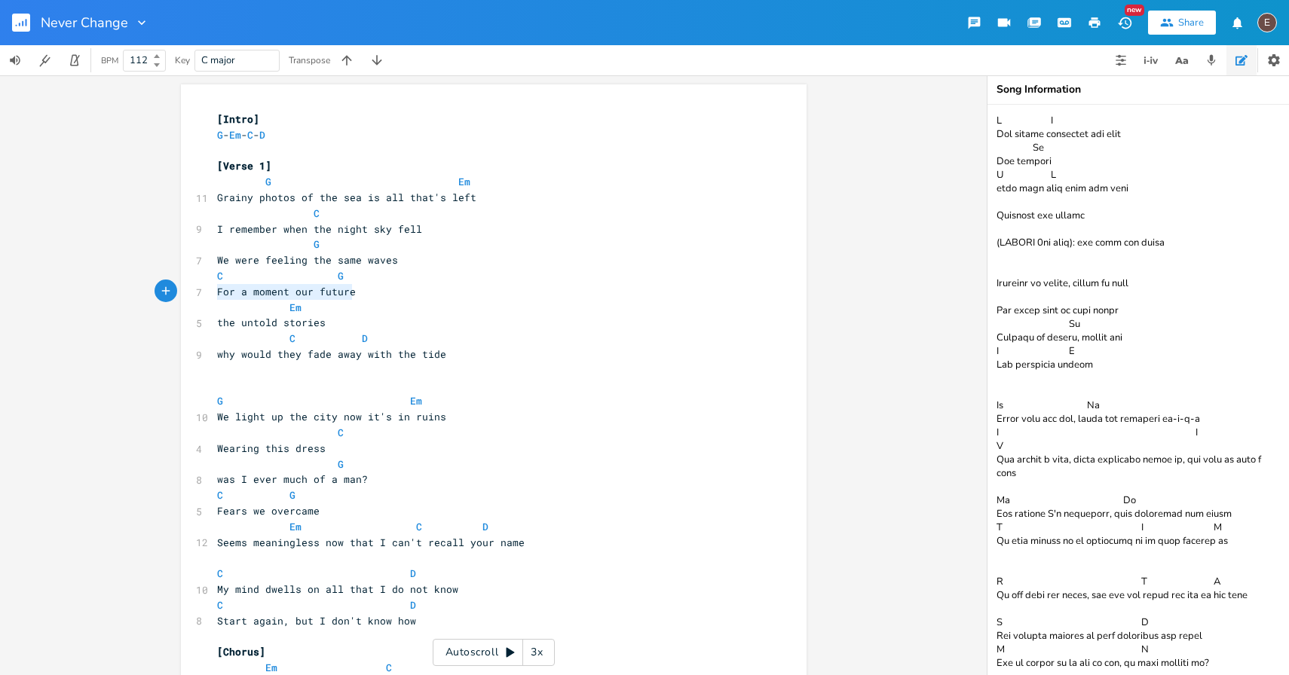
click at [304, 329] on pre "the untold stories" at bounding box center [486, 323] width 544 height 16
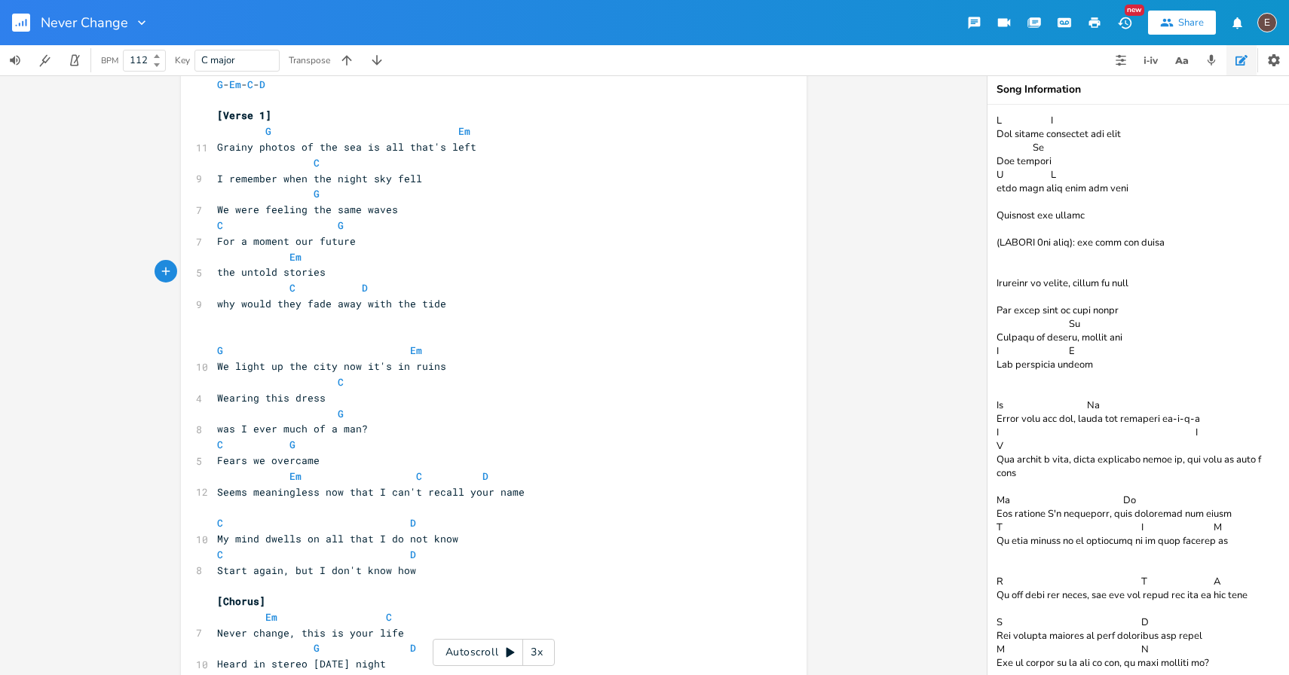
scroll to position [54, 0]
click at [353, 236] on pre "For a moment our future" at bounding box center [486, 239] width 544 height 16
type textarea "felt safe"
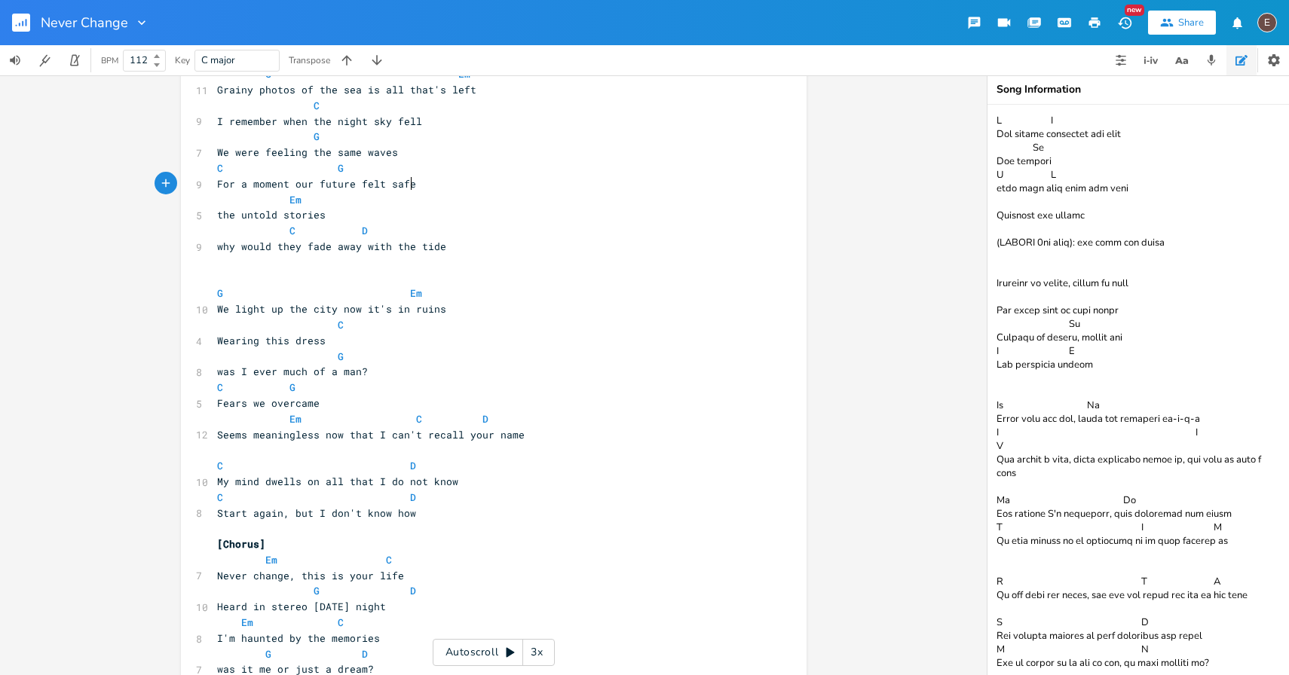
scroll to position [87, 0]
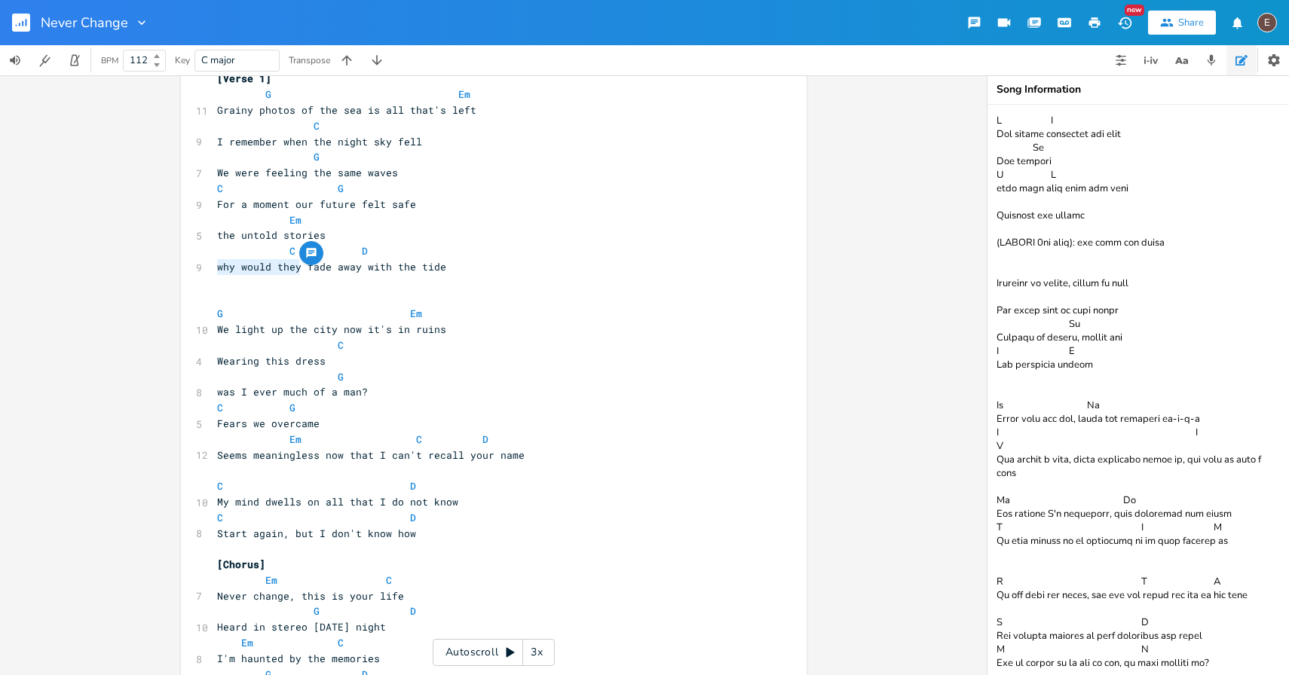
drag, startPoint x: 295, startPoint y: 269, endPoint x: 205, endPoint y: 268, distance: 89.7
type textarea "why would they"
click at [229, 265] on span "why would they fade away with the tide" at bounding box center [331, 267] width 229 height 14
type textarea "why w"
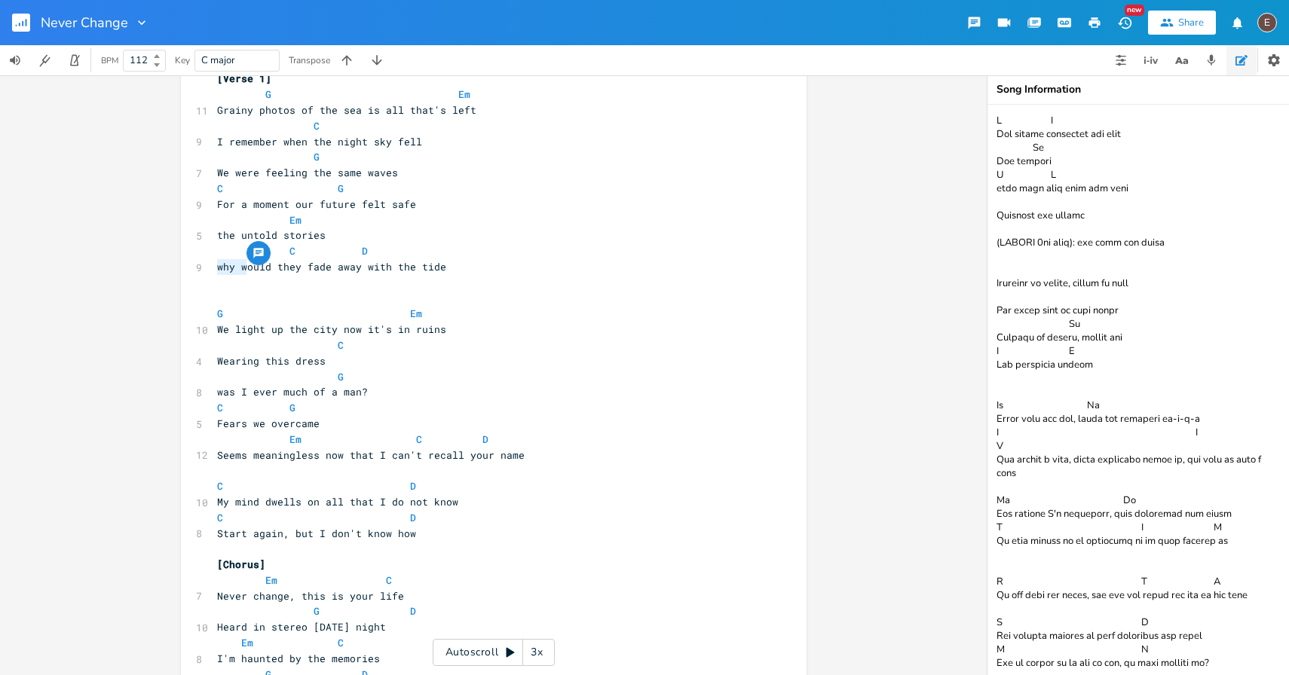
drag, startPoint x: 242, startPoint y: 264, endPoint x: 215, endPoint y: 264, distance: 27.1
click at [217, 264] on span "why would they fade away with the tide" at bounding box center [331, 267] width 229 height 14
click at [264, 269] on span "why would they fade away with the tide" at bounding box center [331, 267] width 229 height 14
type textarea "why would"
drag, startPoint x: 264, startPoint y: 269, endPoint x: 210, endPoint y: 268, distance: 54.3
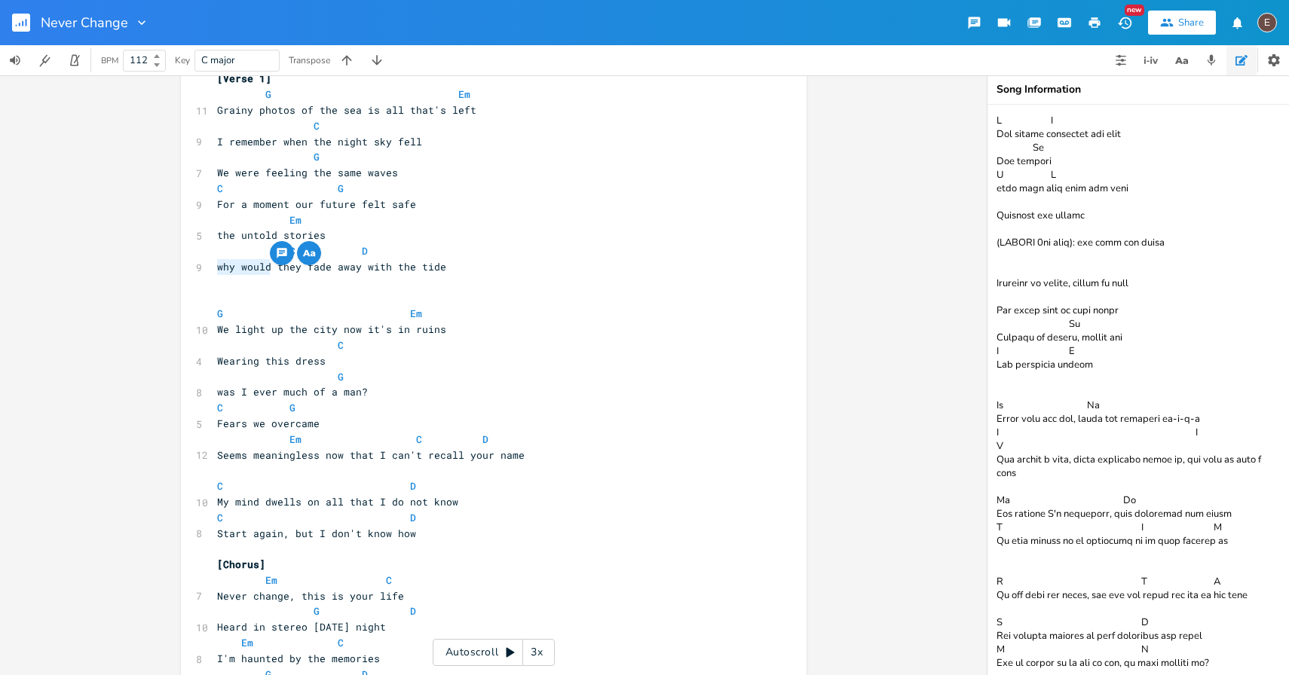
click at [214, 268] on pre "why would they fade away with the tide" at bounding box center [486, 267] width 544 height 16
click at [286, 236] on span "the untold stories" at bounding box center [277, 235] width 121 height 14
type textarea "stories"
click at [286, 236] on span "the untold stories" at bounding box center [277, 235] width 121 height 14
click at [265, 235] on span "the untold stories" at bounding box center [277, 235] width 121 height 14
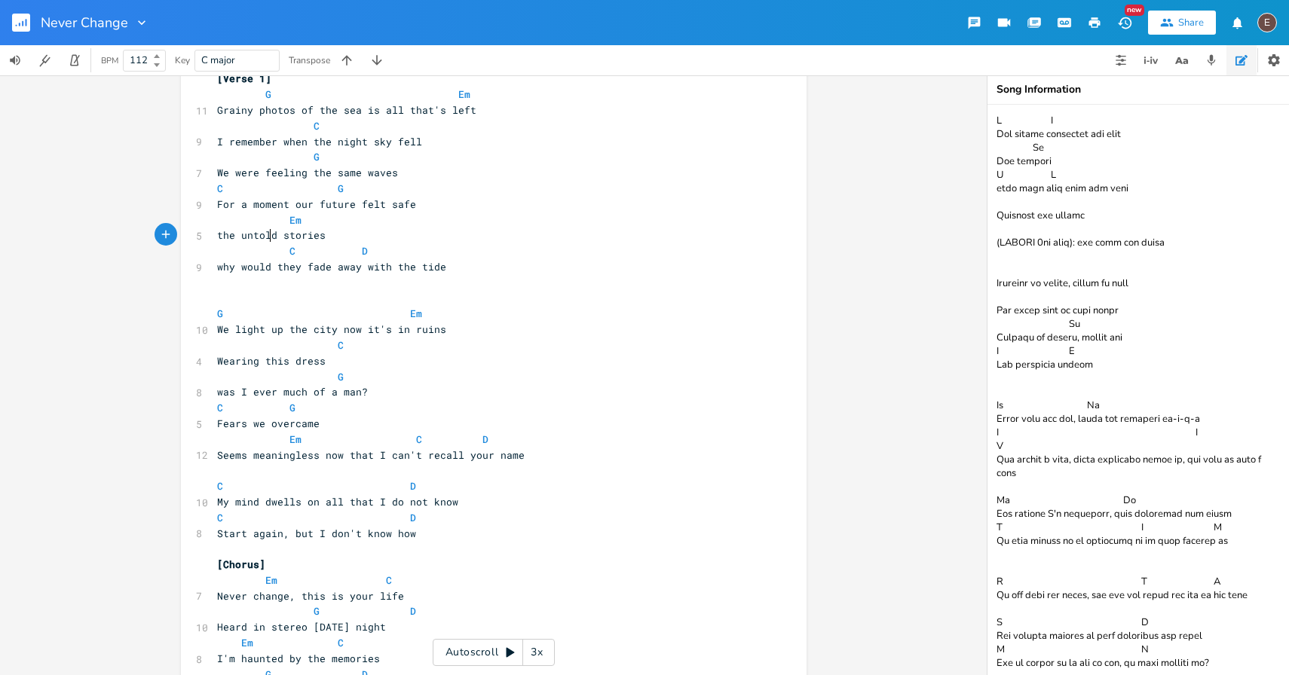
type textarea "untold"
click at [265, 235] on span "the untold stories" at bounding box center [277, 235] width 121 height 14
click at [321, 255] on span at bounding box center [325, 251] width 24 height 16
click at [305, 237] on span "the untold stories" at bounding box center [277, 235] width 121 height 14
type textarea "stories"
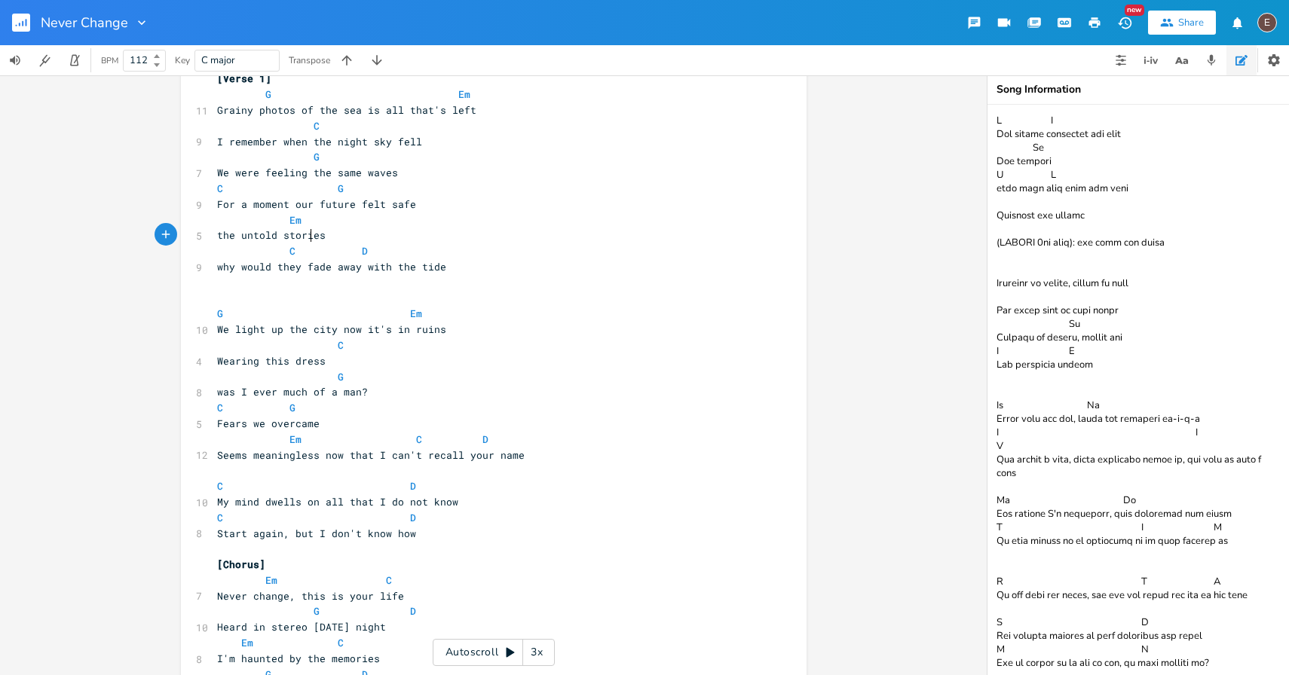
click at [305, 237] on span "the untold stories" at bounding box center [277, 235] width 121 height 14
click at [266, 238] on span "the untold stories" at bounding box center [277, 235] width 121 height 14
type textarea "untold"
click at [266, 238] on span "the untold stories" at bounding box center [277, 235] width 121 height 14
click at [306, 238] on span "the untold stories" at bounding box center [277, 235] width 121 height 14
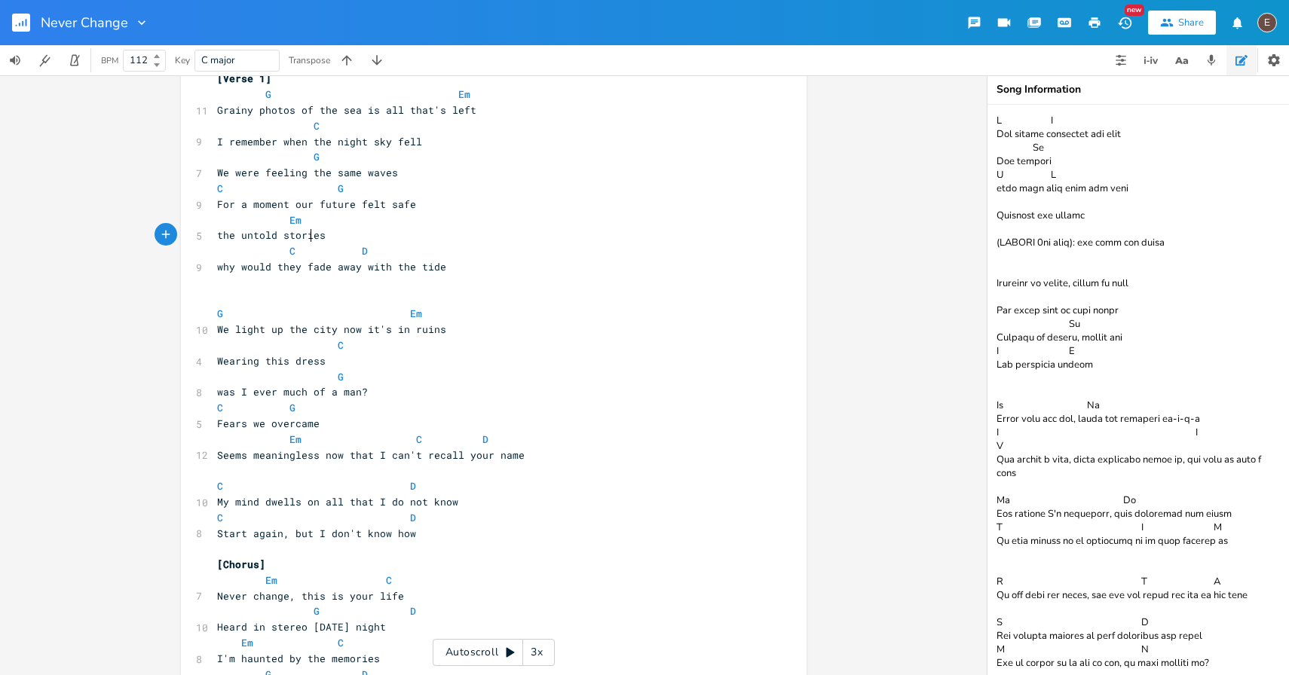
click at [264, 238] on span "the untold stories" at bounding box center [277, 235] width 121 height 14
type textarea "untold"
click at [264, 238] on span "the untold stories" at bounding box center [277, 235] width 121 height 14
type textarea "hy would"
drag, startPoint x: 268, startPoint y: 271, endPoint x: 216, endPoint y: 266, distance: 51.4
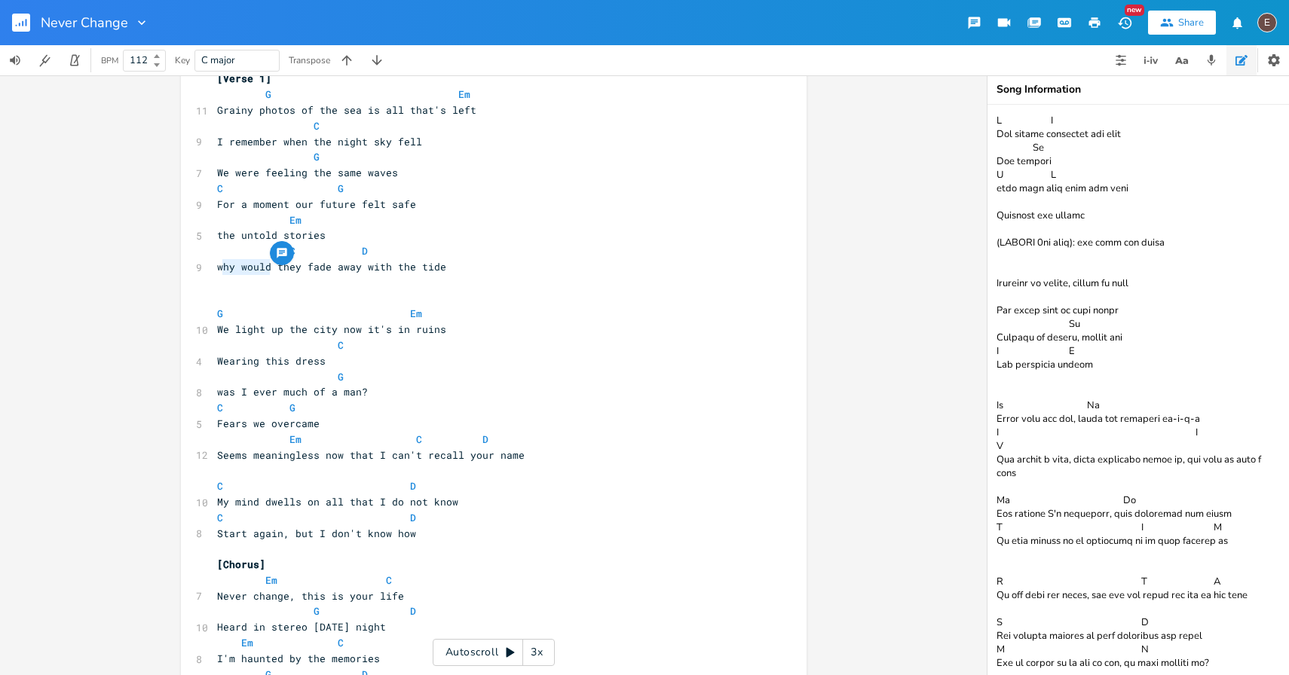
click at [217, 266] on span "why would they fade away with the tide" at bounding box center [331, 267] width 229 height 14
type textarea "they"
drag, startPoint x: 299, startPoint y: 270, endPoint x: 271, endPoint y: 268, distance: 28.0
click at [271, 268] on span "why would they fade away with the tide" at bounding box center [331, 267] width 229 height 14
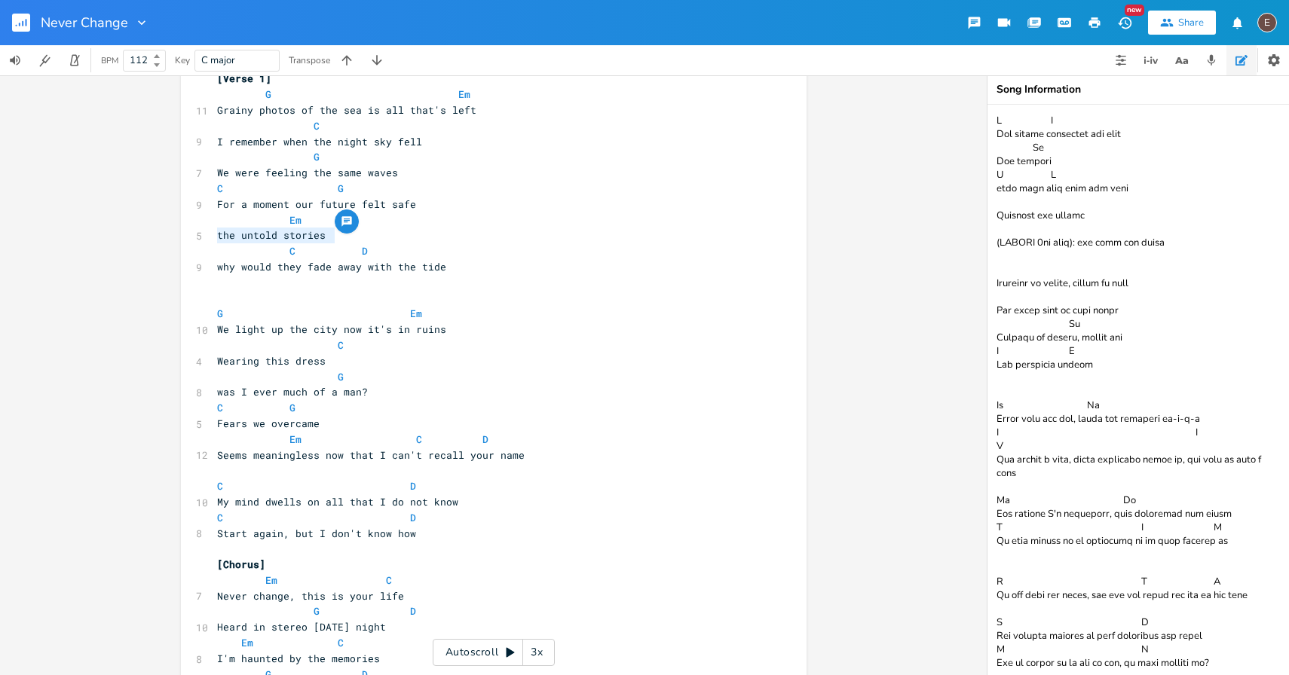
drag, startPoint x: 324, startPoint y: 230, endPoint x: 211, endPoint y: 236, distance: 113.2
click at [214, 236] on pre "the untold stories" at bounding box center [486, 236] width 544 height 16
type textarea "the stories"
click at [237, 232] on span "the stories" at bounding box center [250, 235] width 66 height 14
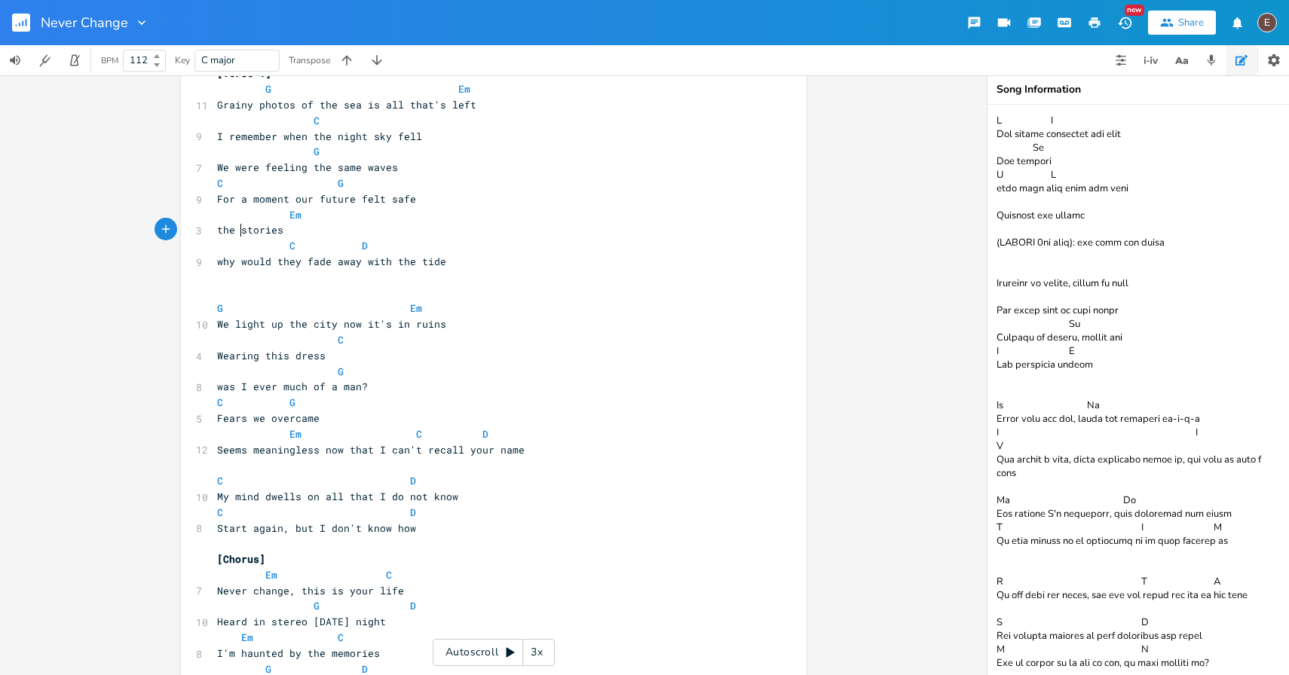
scroll to position [95, 0]
click at [359, 334] on pre "C" at bounding box center [486, 338] width 544 height 16
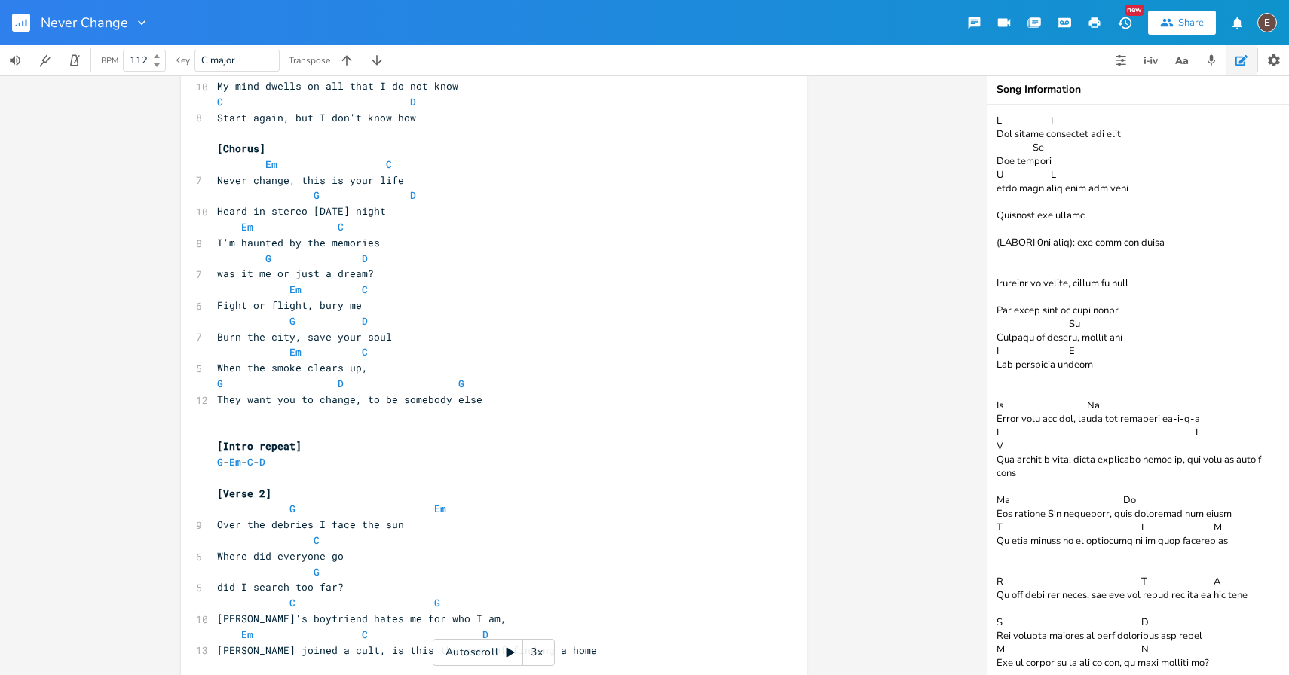
scroll to position [704, 0]
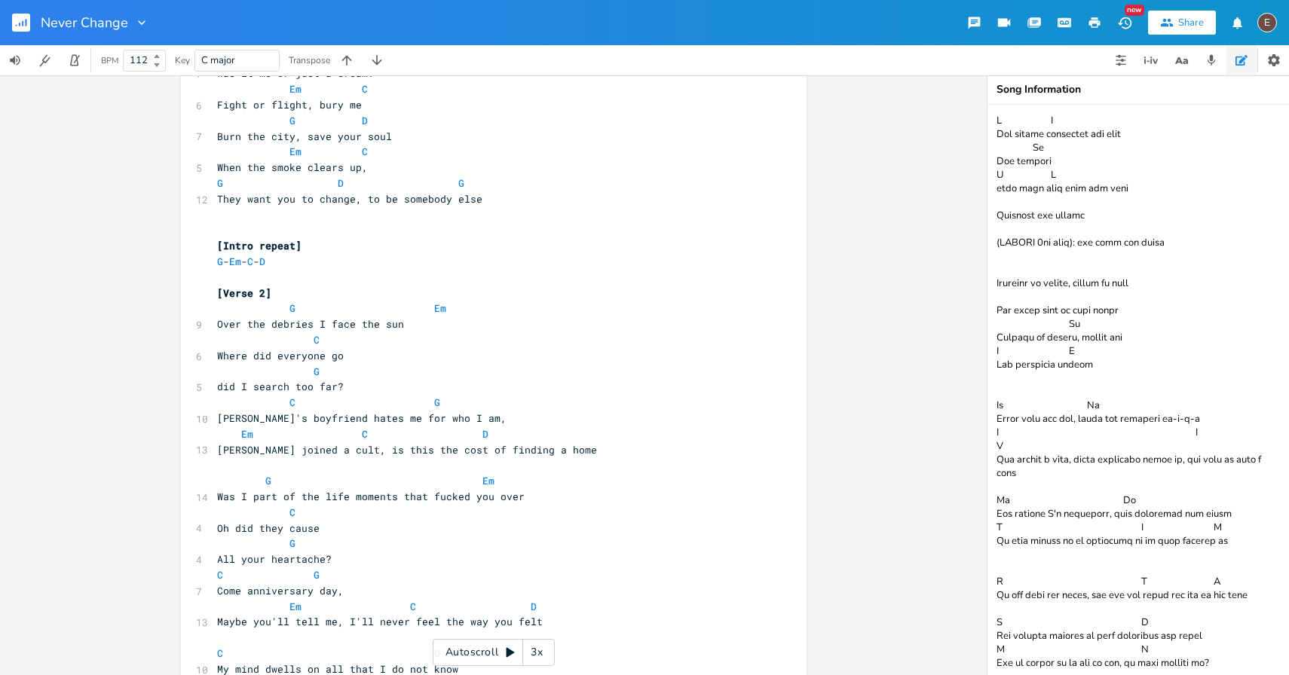
type textarea "​"
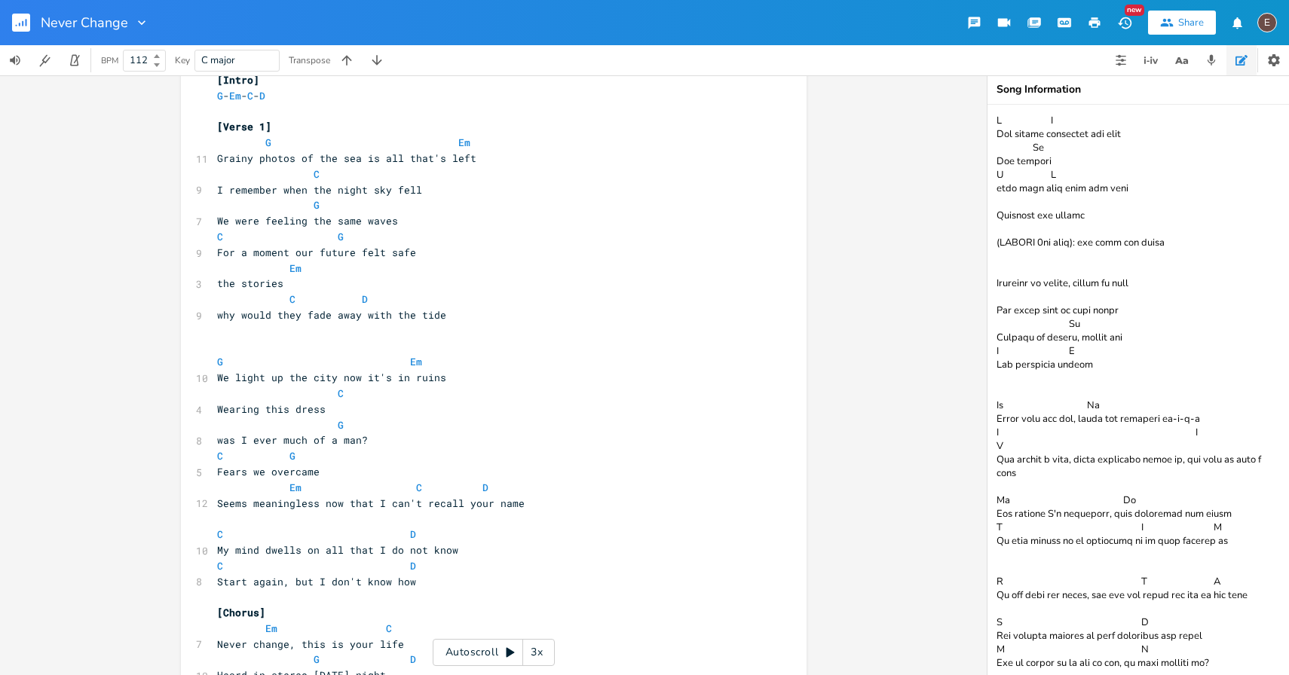
scroll to position [0, 0]
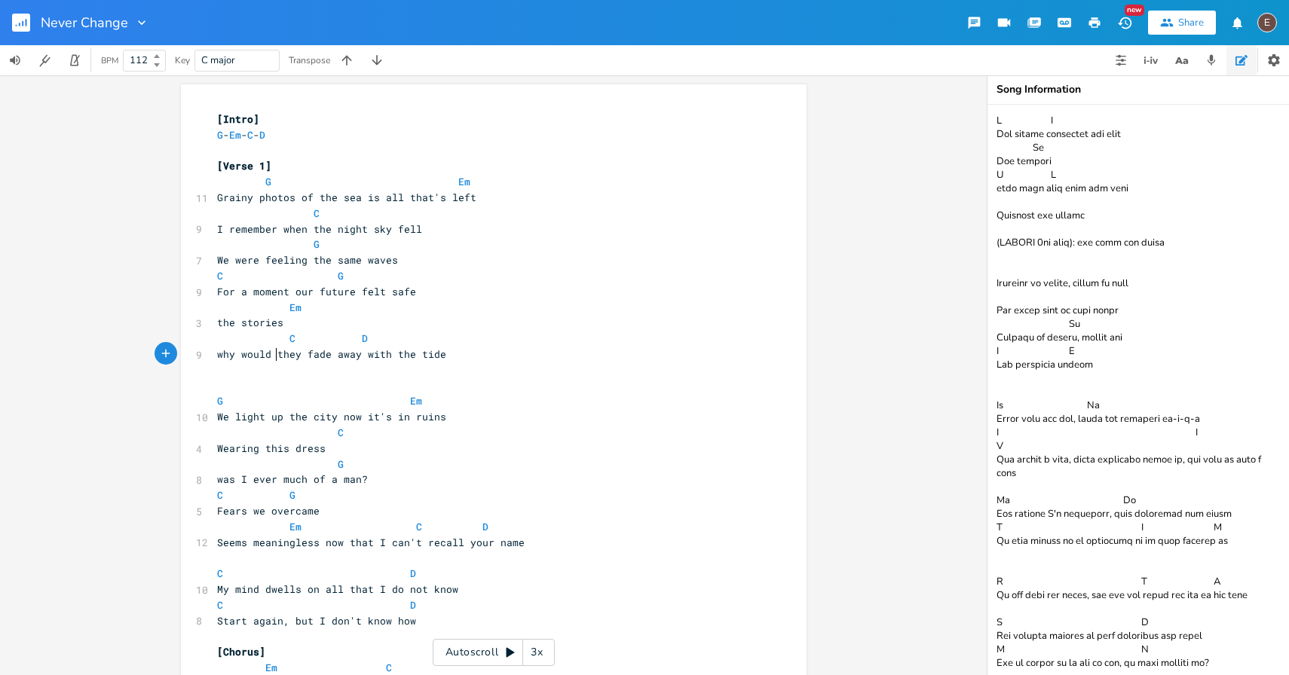
type textarea "why would"
drag, startPoint x: 268, startPoint y: 354, endPoint x: 205, endPoint y: 350, distance: 63.4
click at [310, 324] on pre "the stories" at bounding box center [486, 323] width 544 height 16
click at [439, 323] on pre "the stories" at bounding box center [486, 323] width 544 height 16
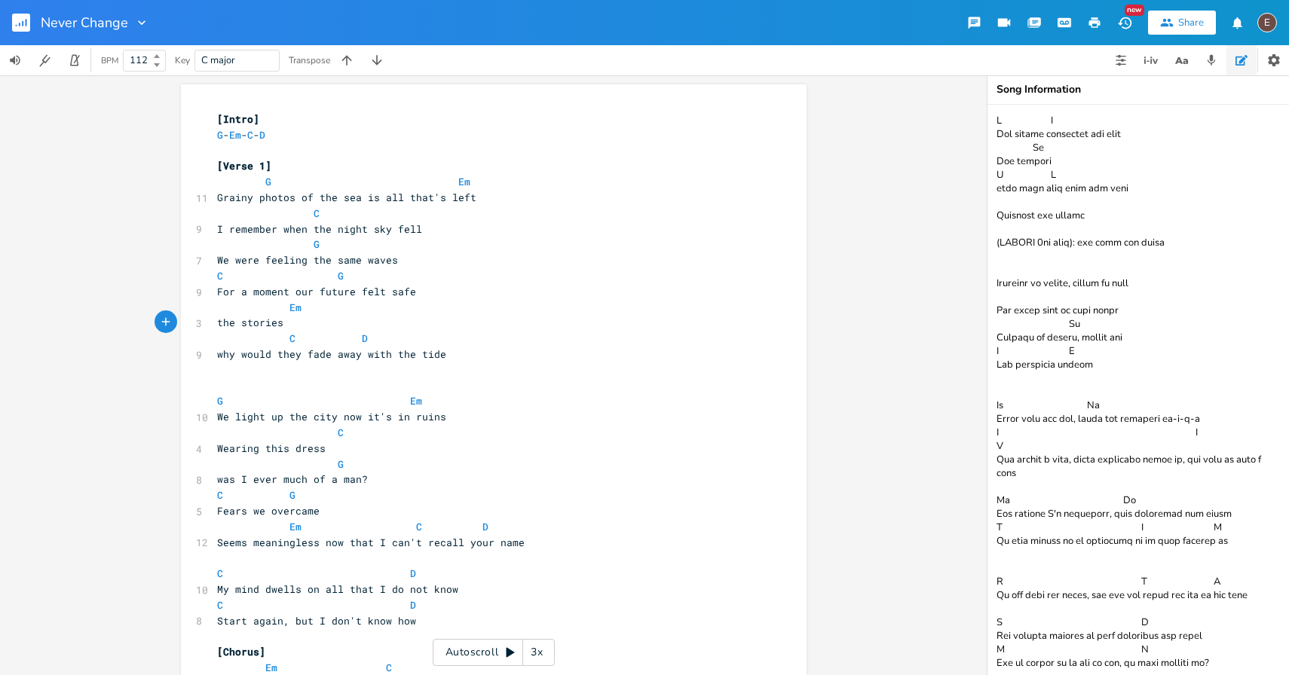
click at [512, 301] on pre "Em" at bounding box center [486, 308] width 544 height 16
click at [512, 307] on pre "Em" at bounding box center [486, 308] width 544 height 16
click at [510, 309] on pre "Em" at bounding box center [486, 308] width 544 height 16
click at [506, 312] on pre "Em" at bounding box center [486, 308] width 544 height 16
click at [503, 322] on pre "the stories" at bounding box center [486, 323] width 544 height 16
